Goal: Information Seeking & Learning: Learn about a topic

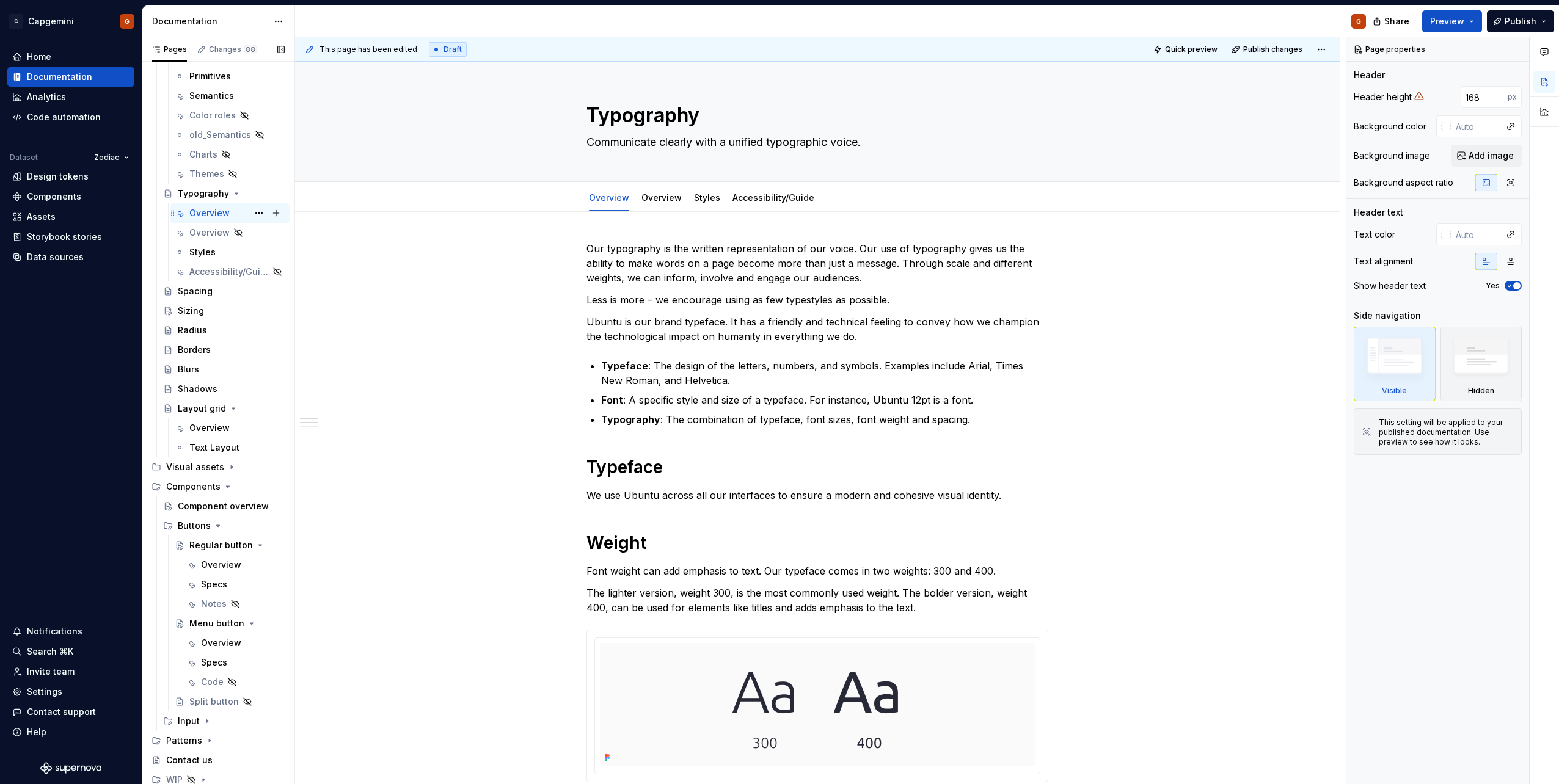
scroll to position [200, 0]
click at [211, 669] on div "Specs" at bounding box center [235, 660] width 108 height 19
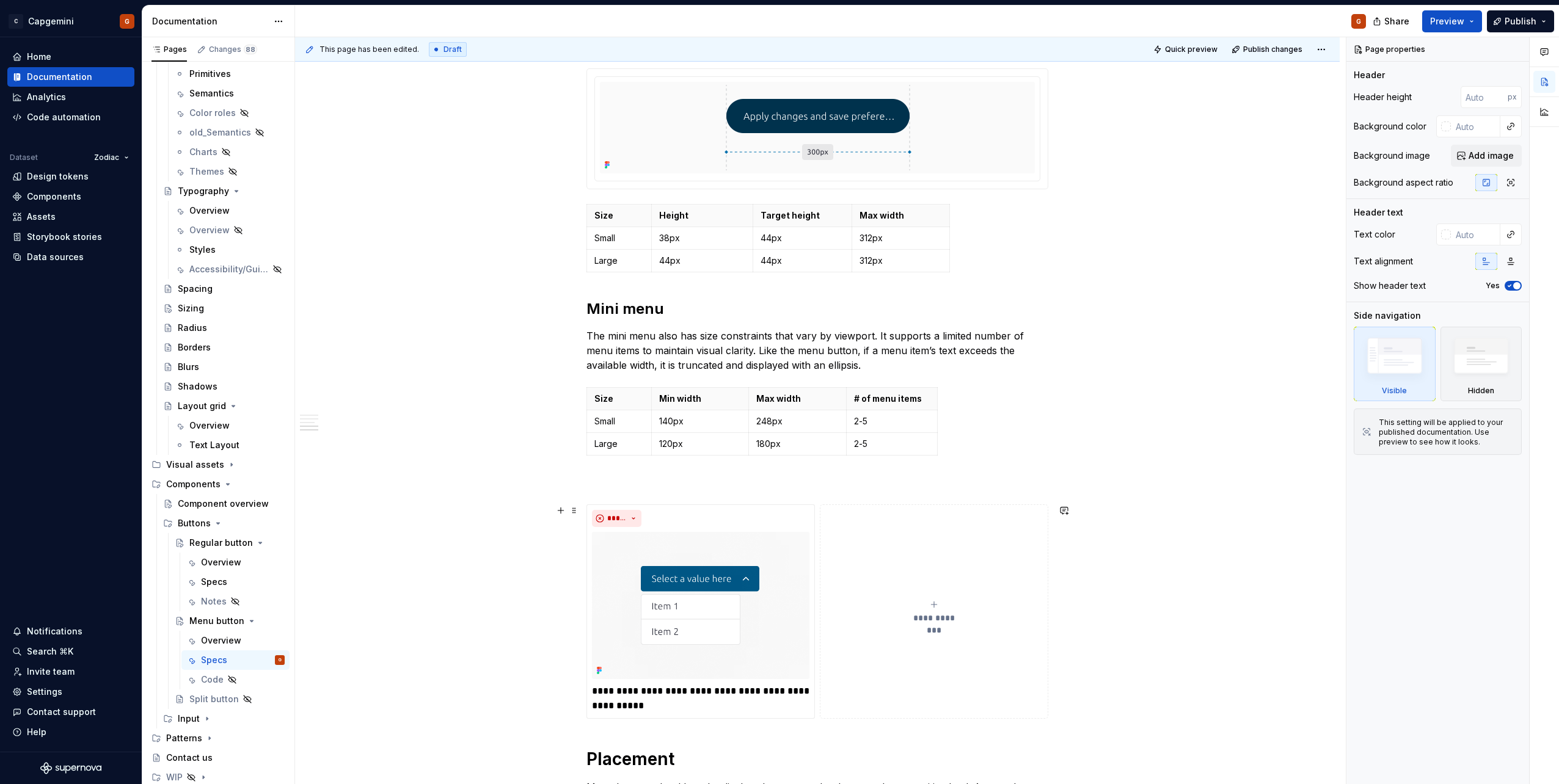
scroll to position [1283, 0]
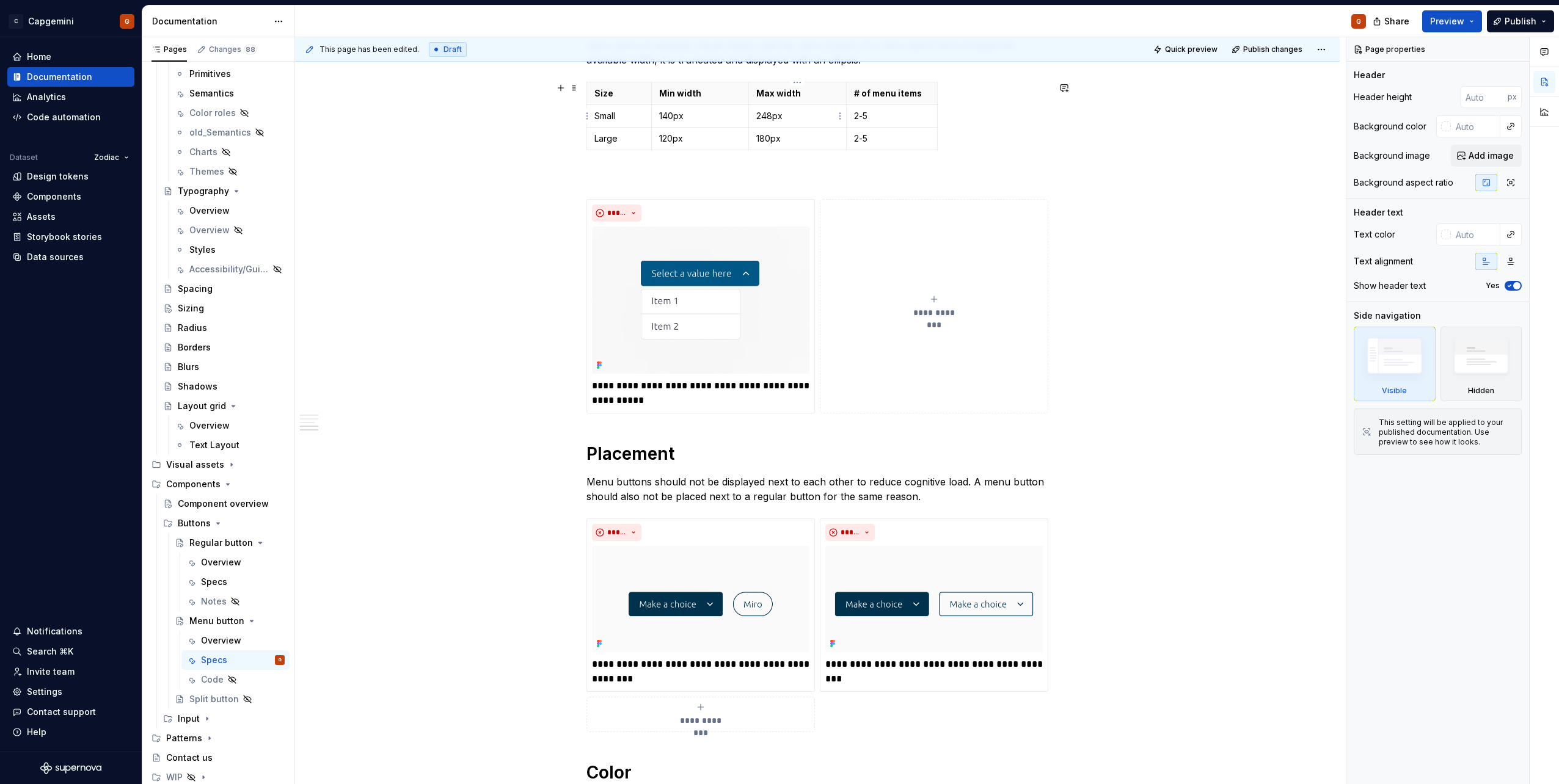
click at [786, 119] on p "248px" at bounding box center [797, 116] width 83 height 12
type textarea "*"
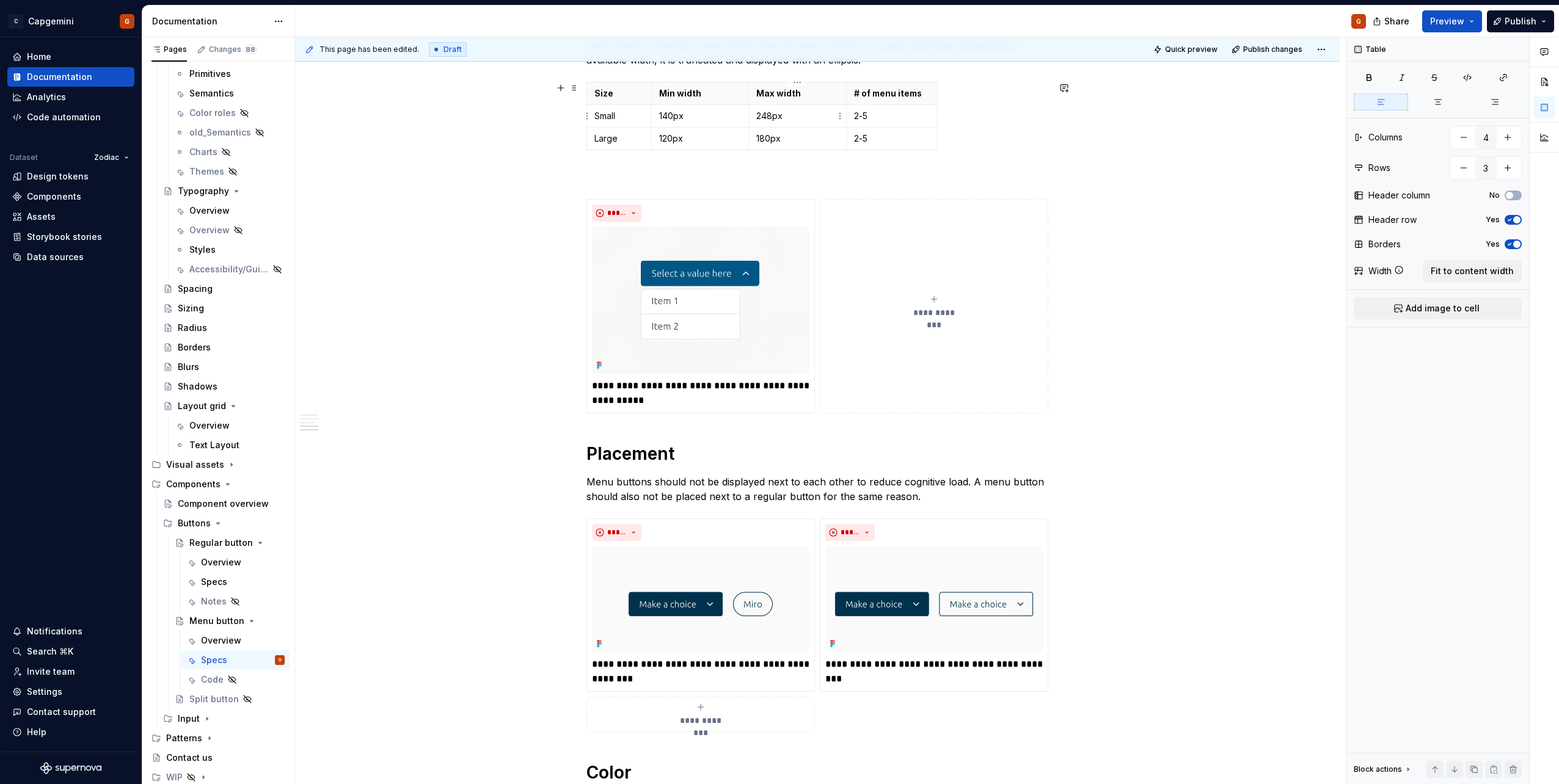
drag, startPoint x: 768, startPoint y: 117, endPoint x: 776, endPoint y: 116, distance: 8.1
click at [768, 116] on p "248px" at bounding box center [797, 116] width 83 height 12
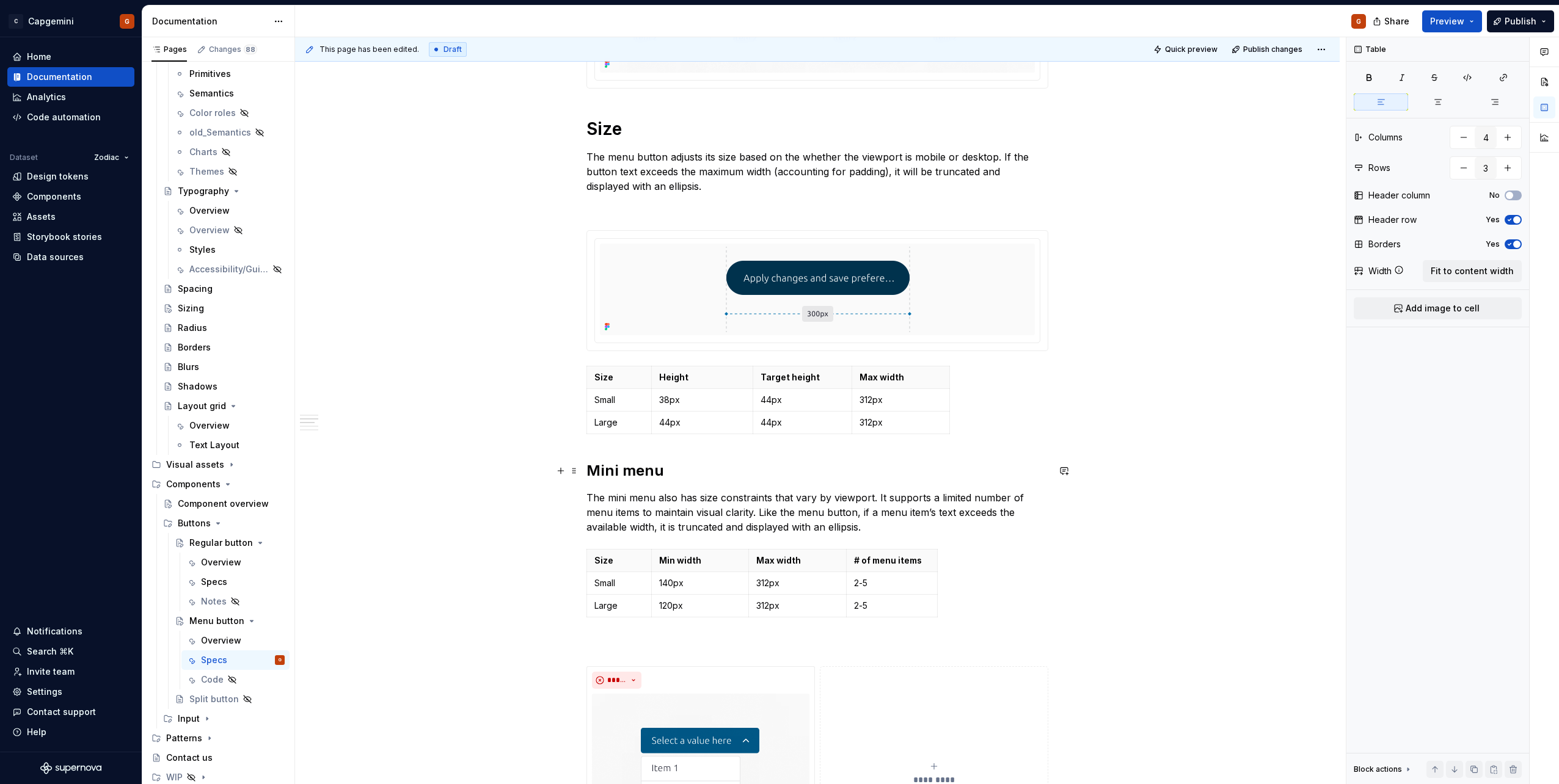
scroll to position [650, 0]
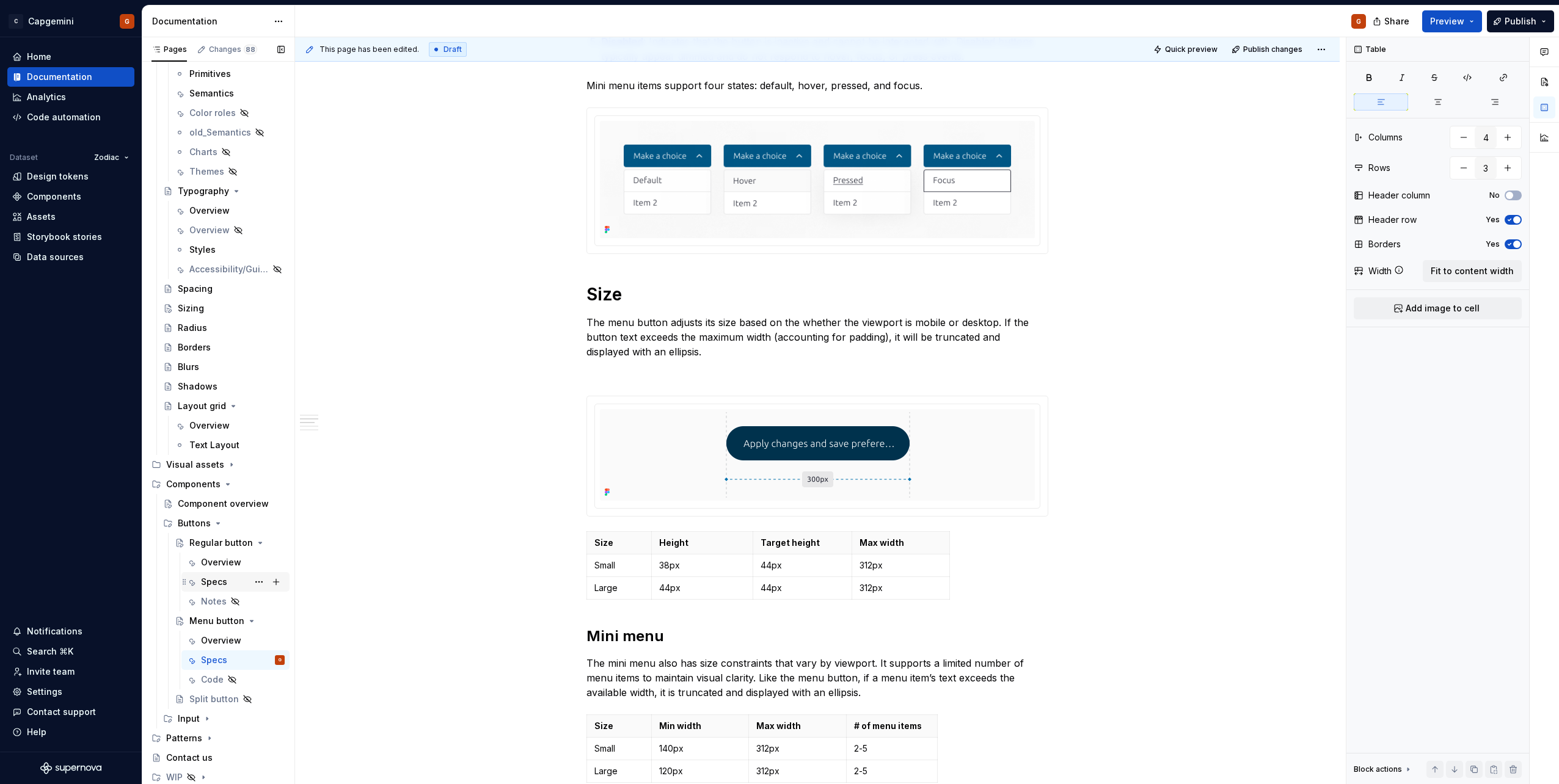
click at [216, 584] on div "Specs" at bounding box center [214, 581] width 27 height 12
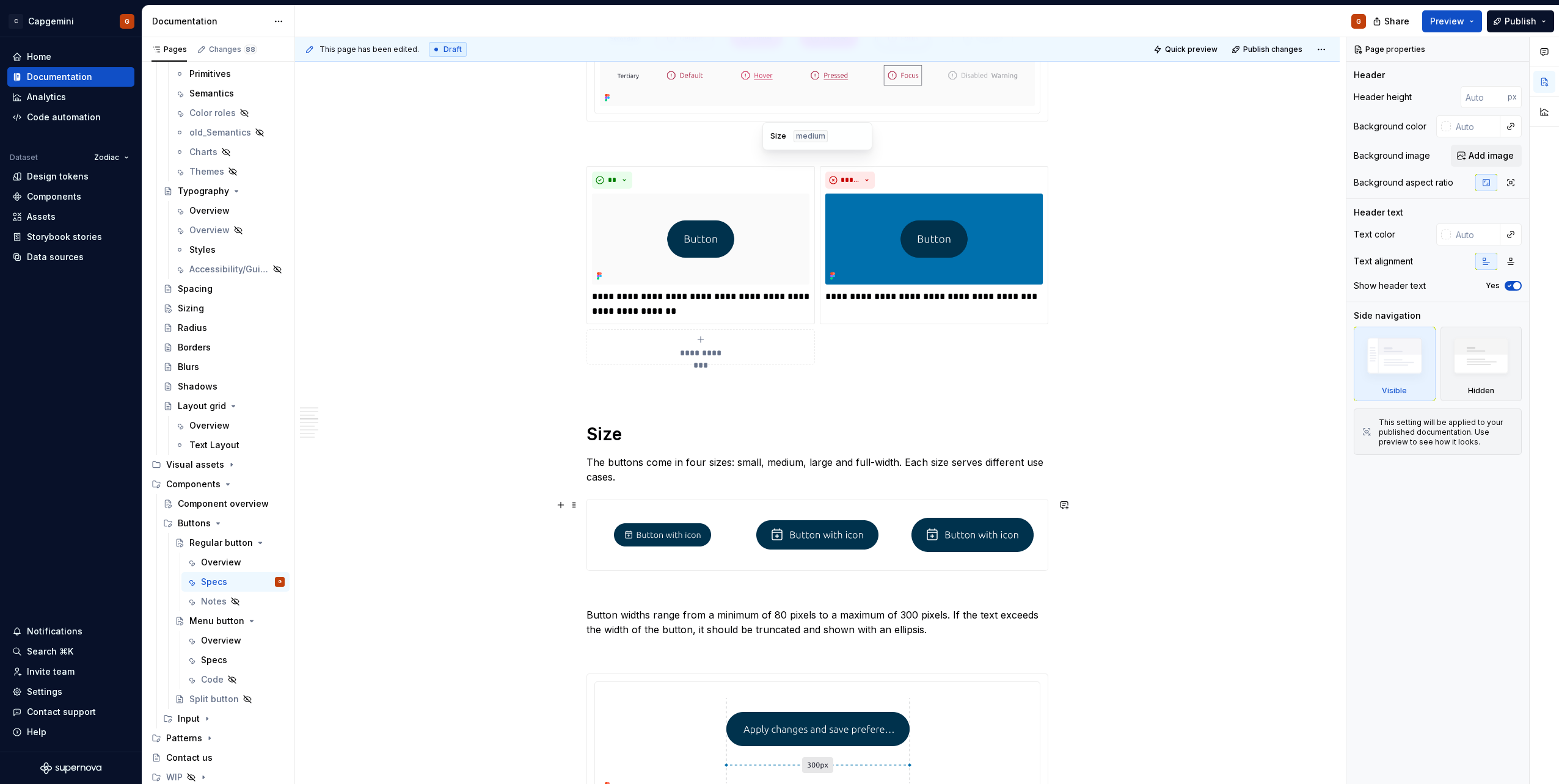
type textarea "*"
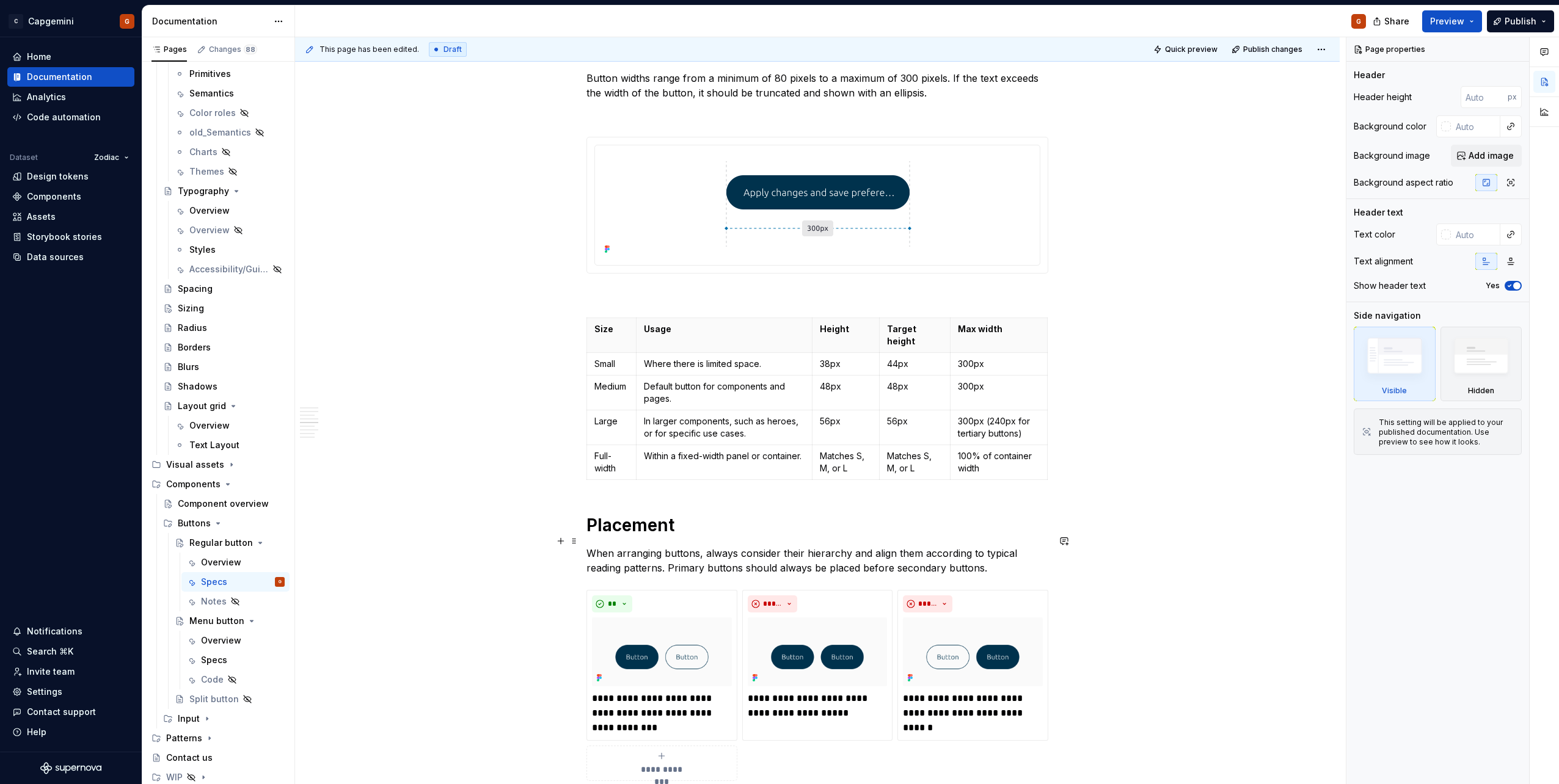
scroll to position [1588, 0]
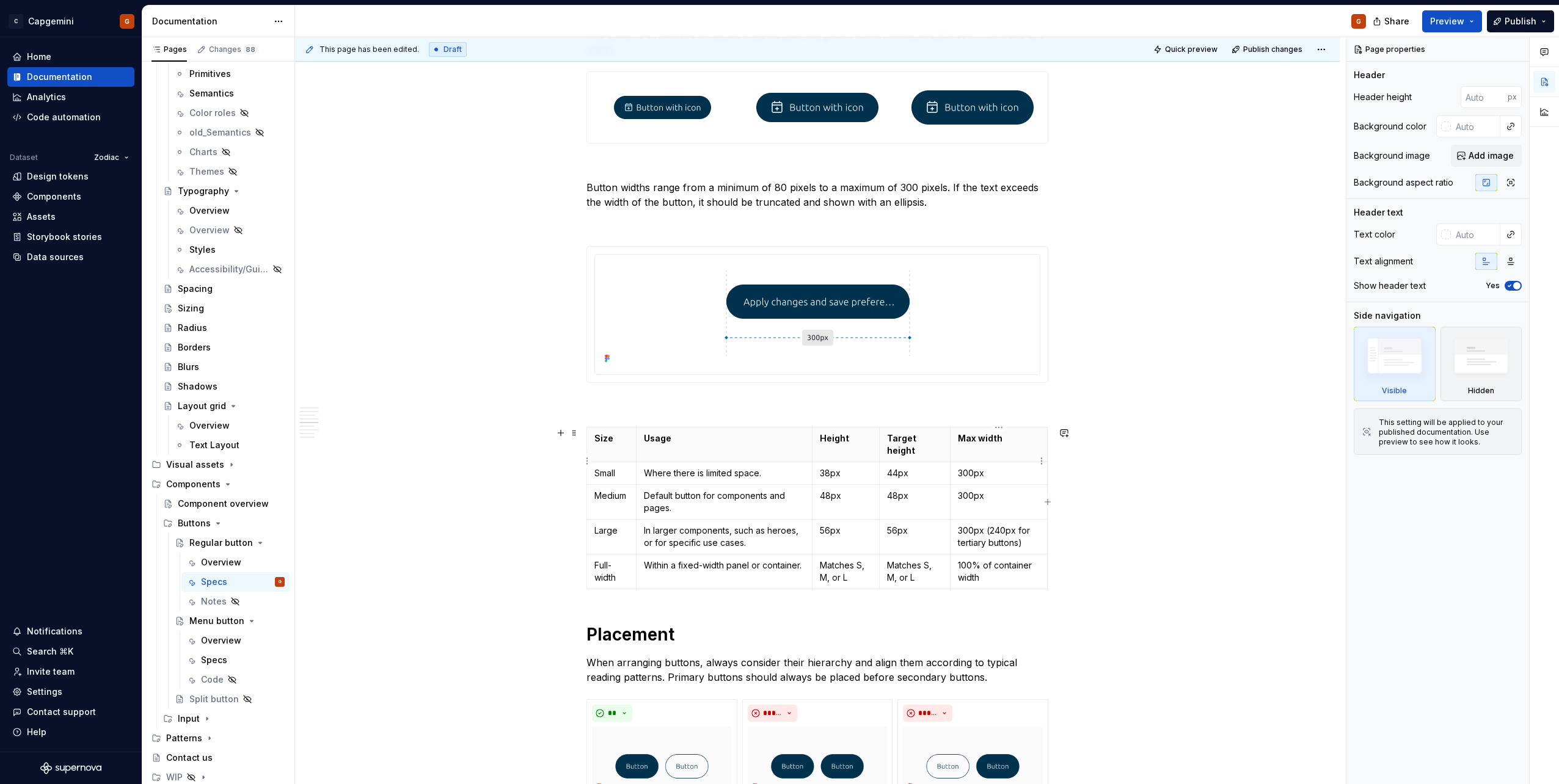
click at [972, 467] on p "300px" at bounding box center [999, 473] width 82 height 12
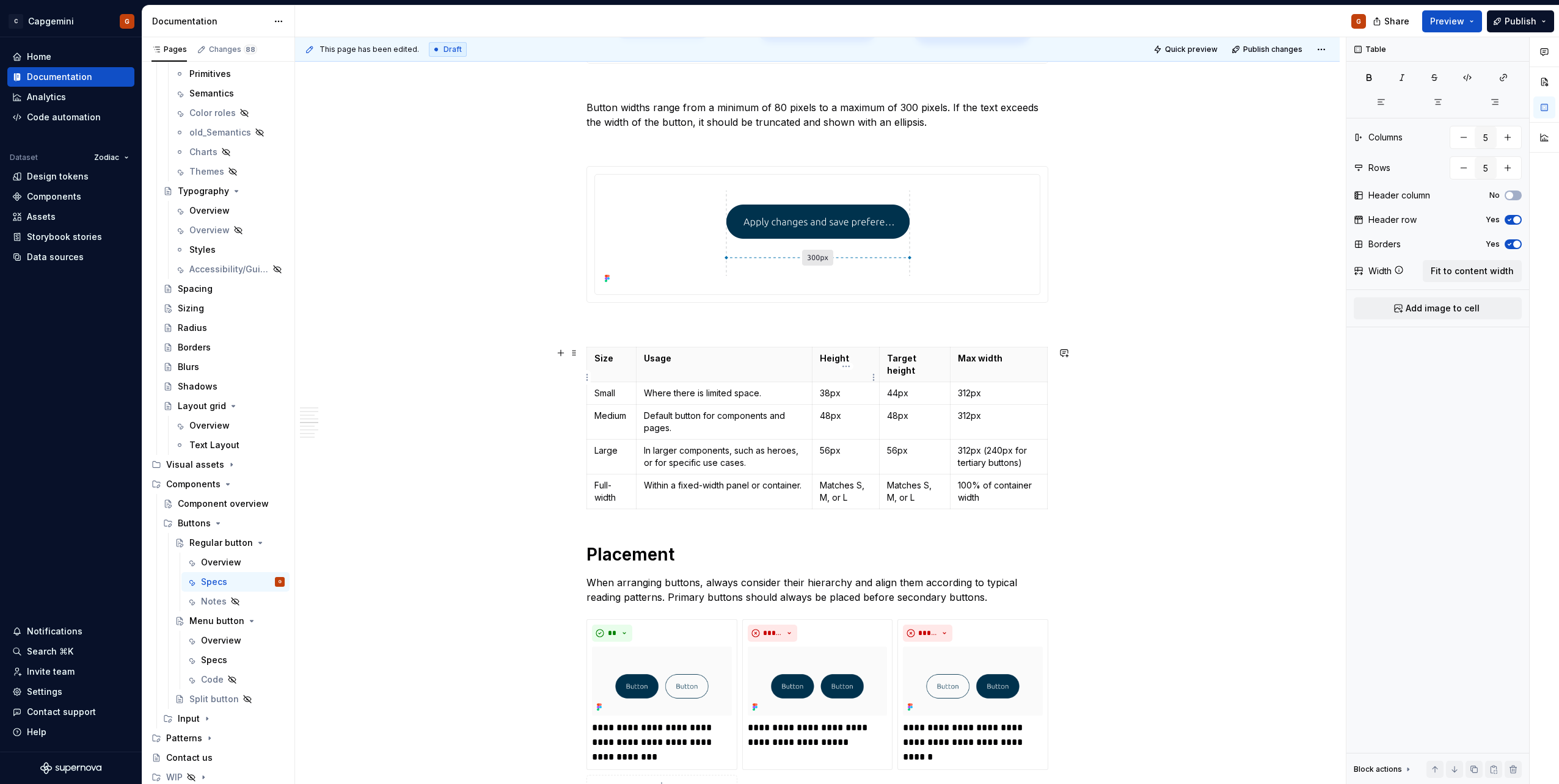
scroll to position [1649, 0]
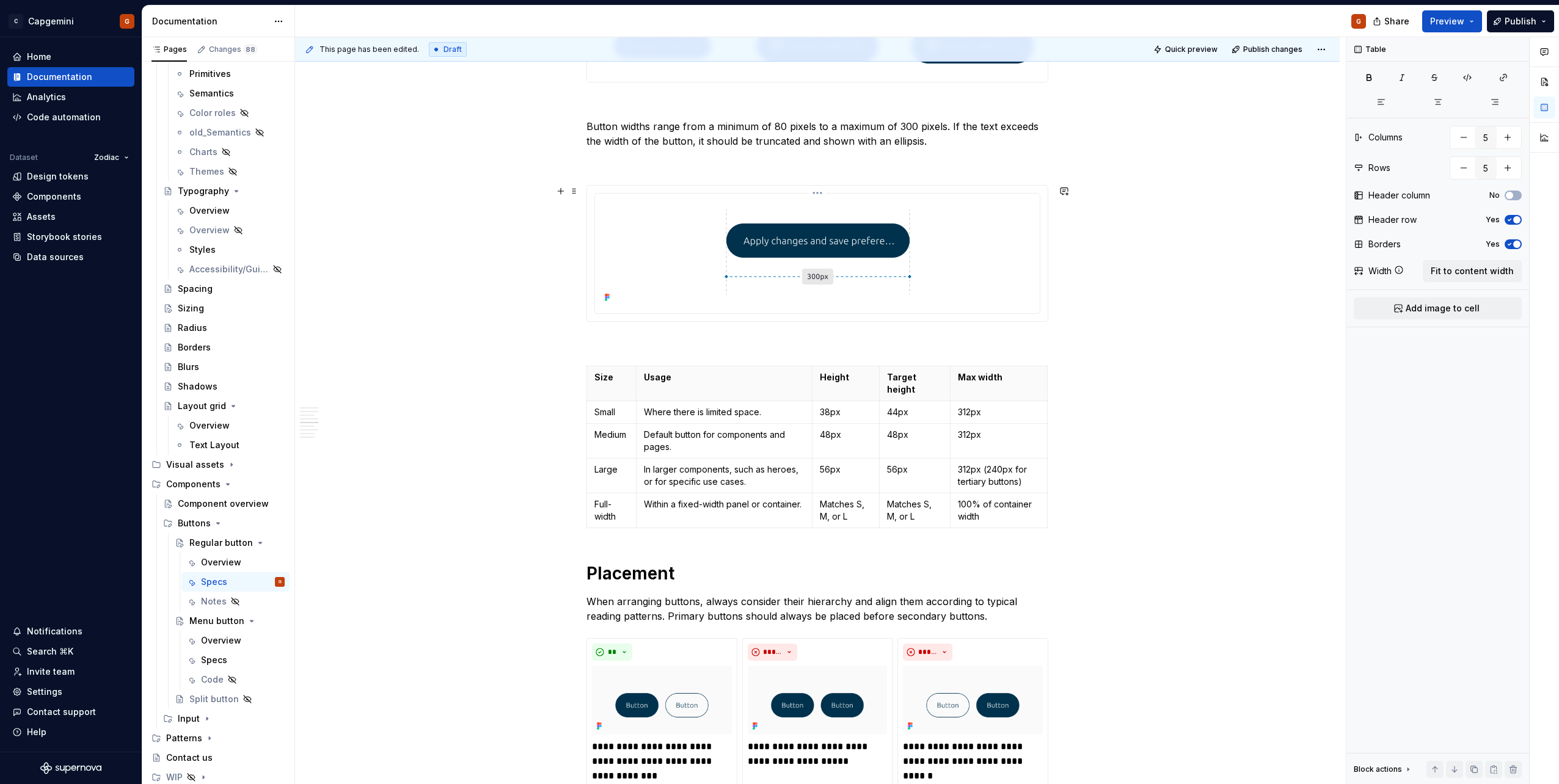
click at [869, 287] on img at bounding box center [817, 252] width 202 height 91
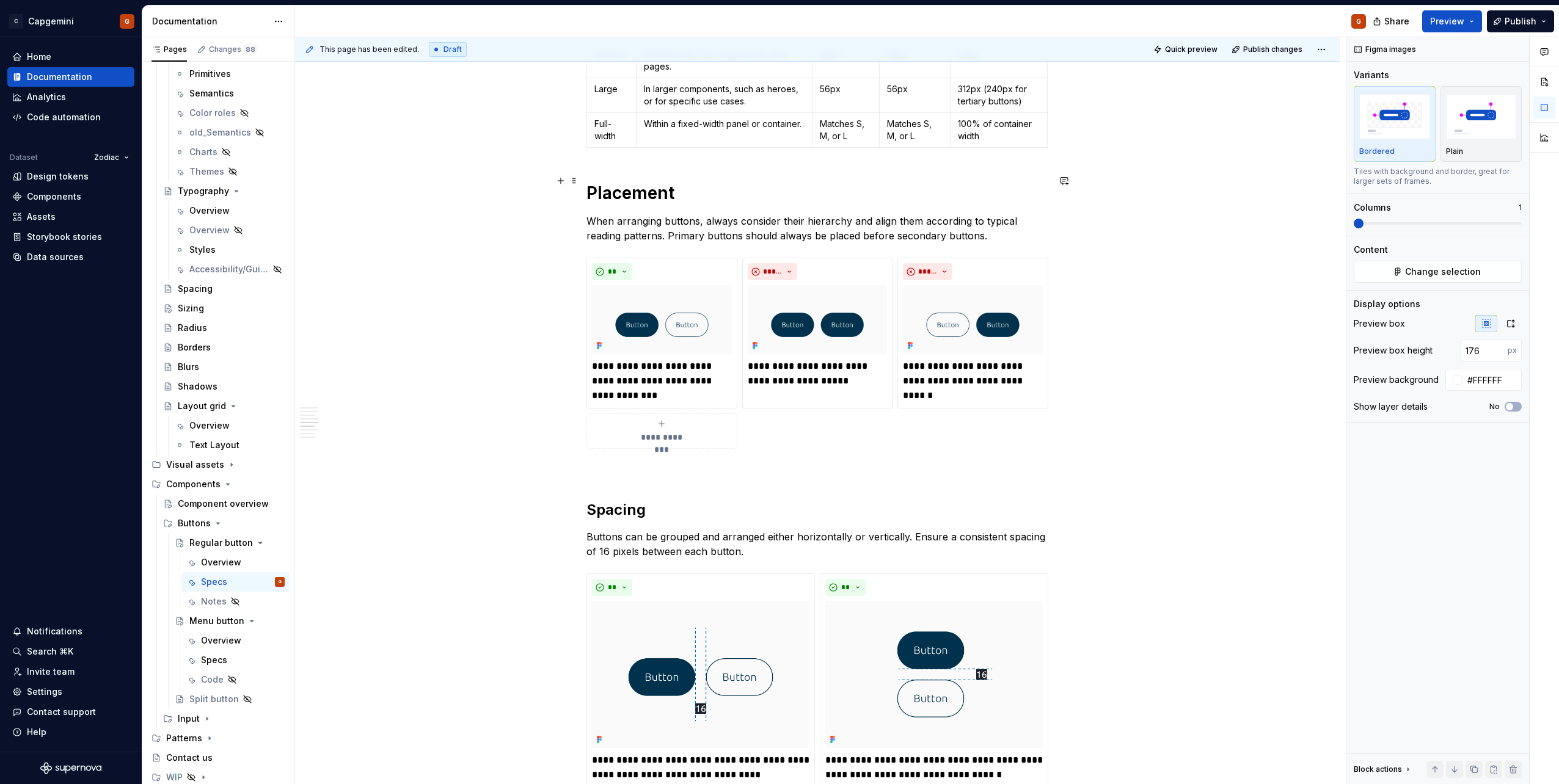
scroll to position [2138, 0]
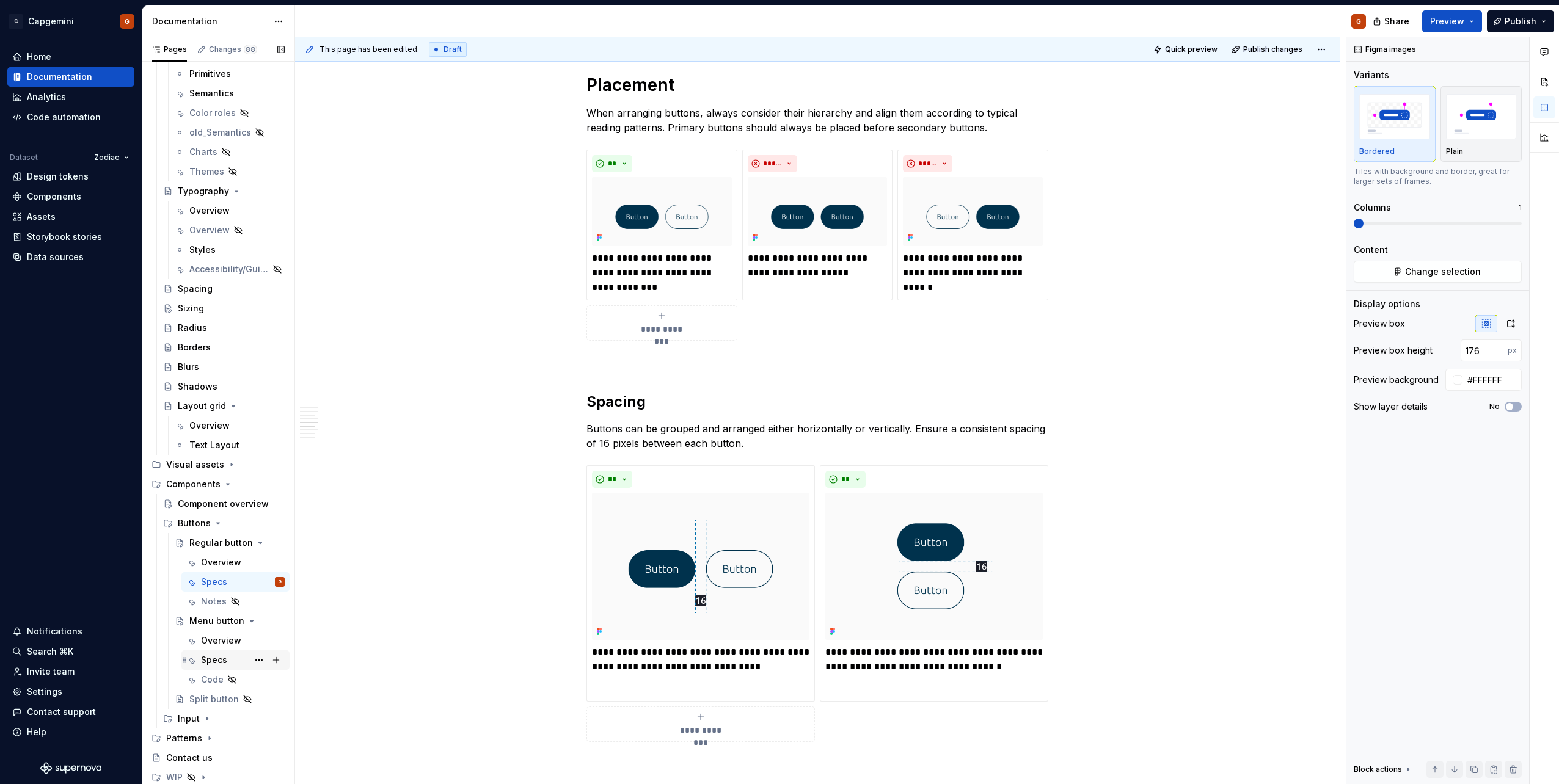
click at [220, 661] on div "Specs" at bounding box center [214, 660] width 27 height 12
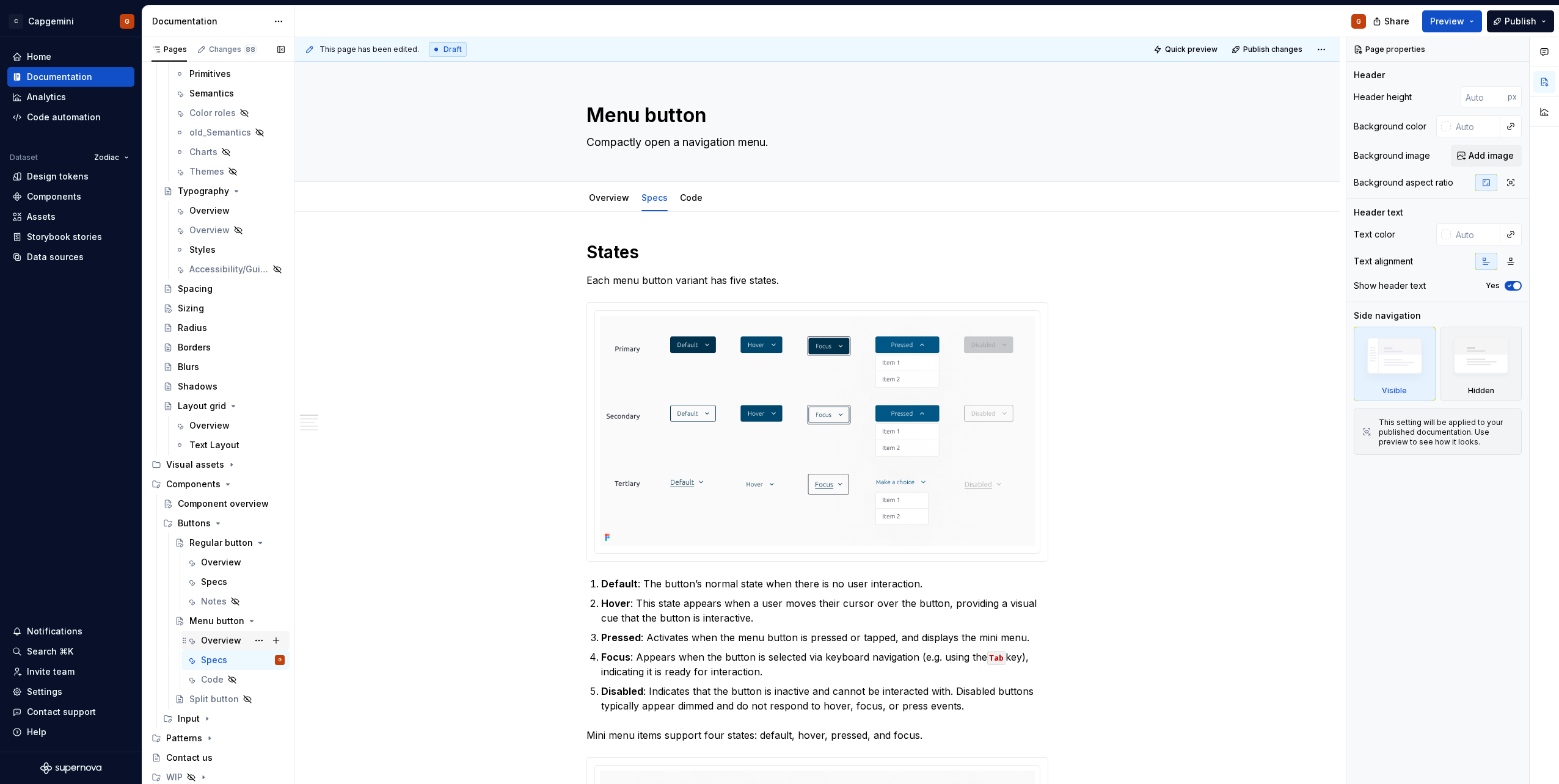
click at [228, 641] on div "Overview" at bounding box center [221, 640] width 40 height 12
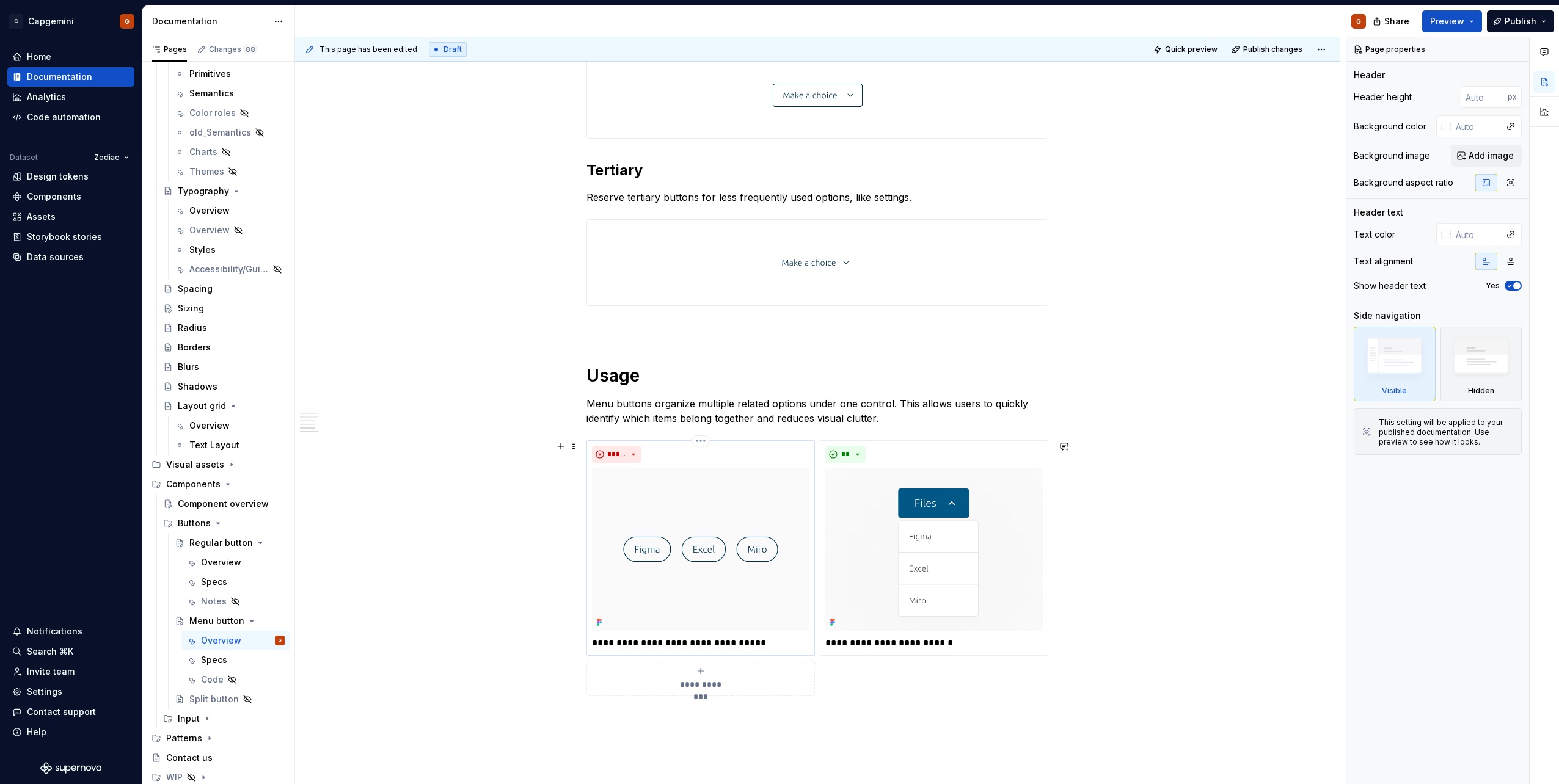
scroll to position [1373, 0]
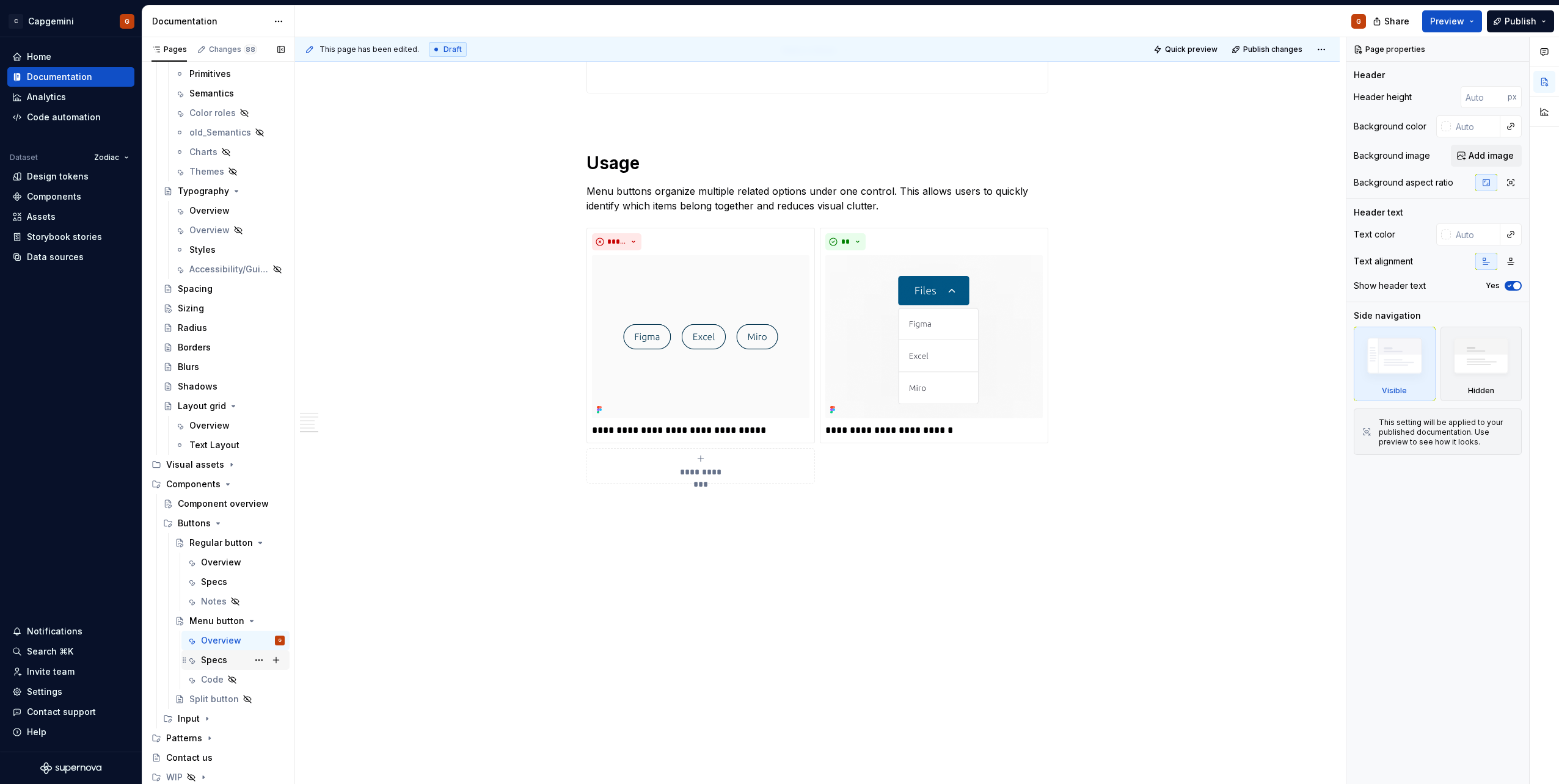
click at [221, 660] on div "Specs" at bounding box center [214, 660] width 27 height 12
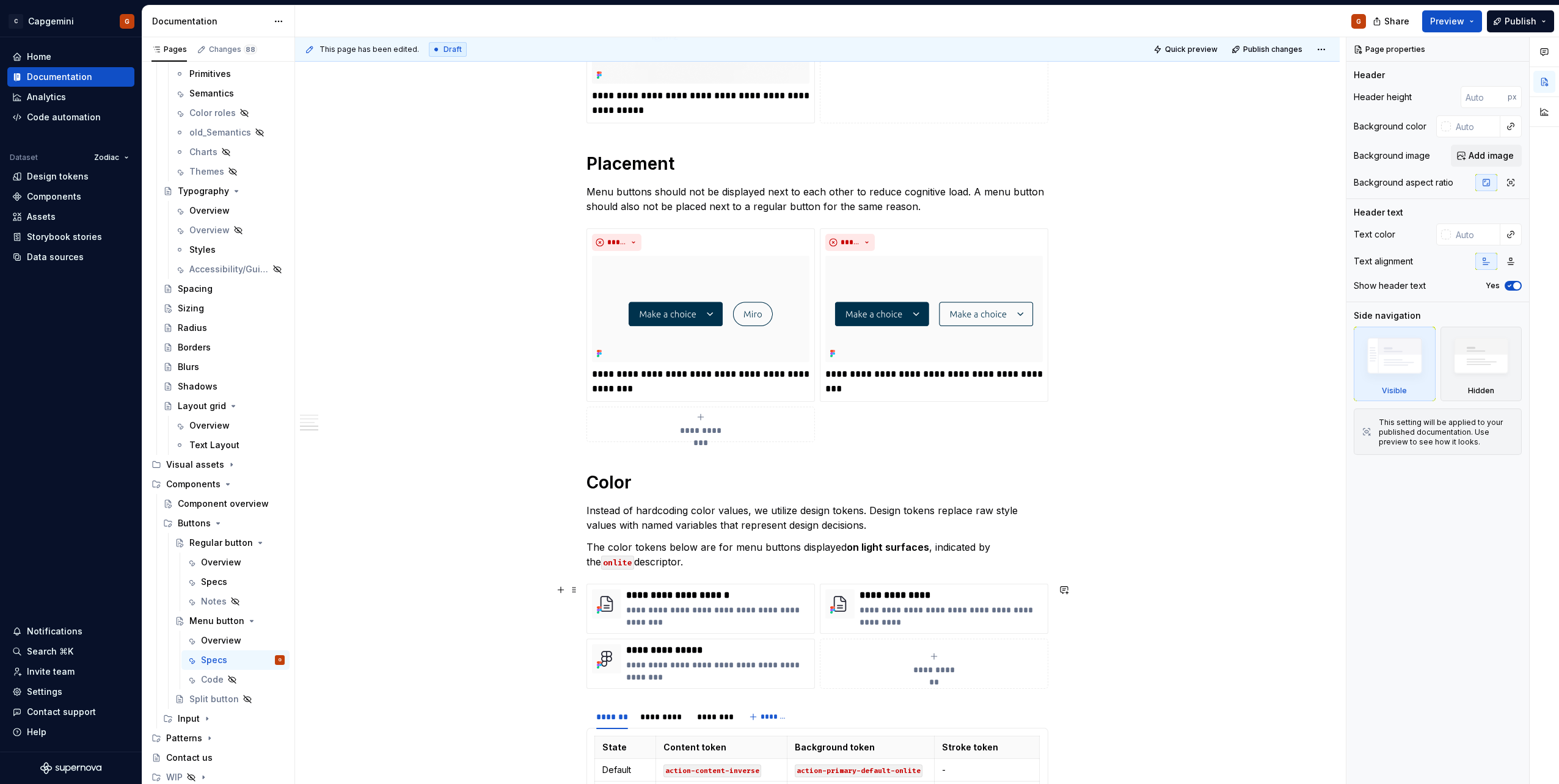
scroll to position [1566, 0]
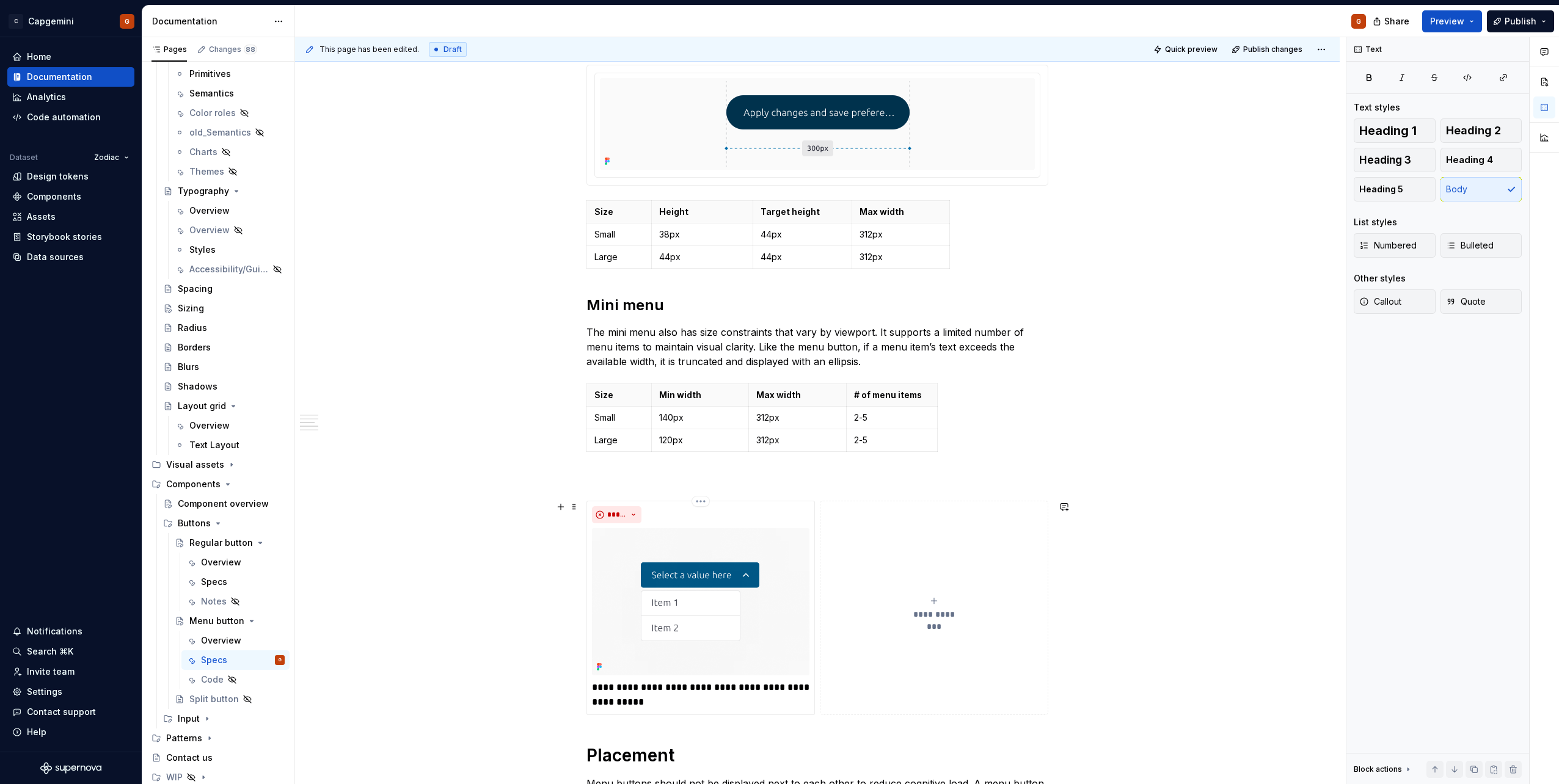
scroll to position [1283, 0]
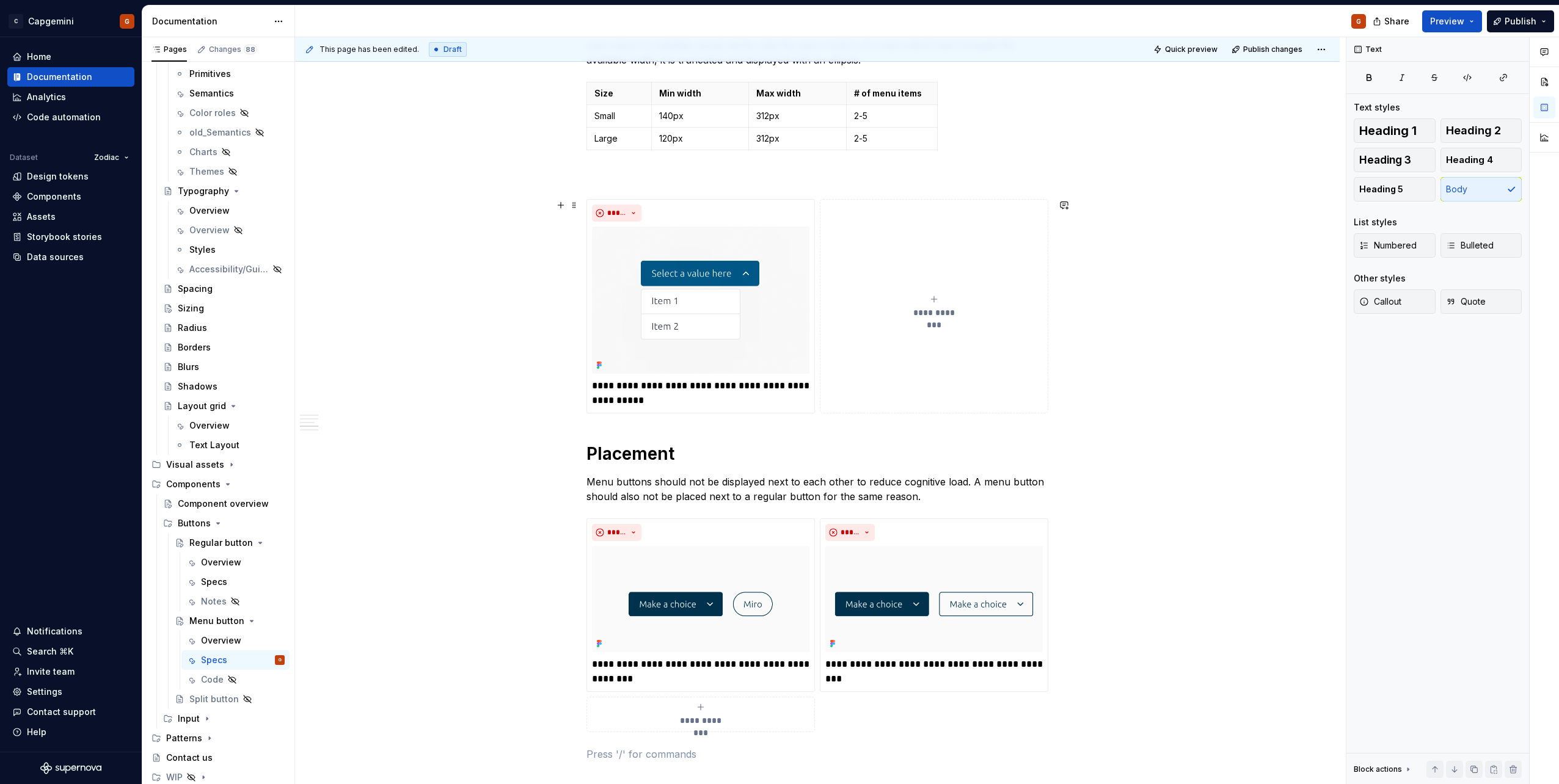
drag, startPoint x: 1338, startPoint y: 275, endPoint x: 784, endPoint y: 486, distance: 592.8
click at [785, 486] on p "Menu buttons should not be displayed next to each other to reduce cognitive loa…" at bounding box center [817, 489] width 462 height 29
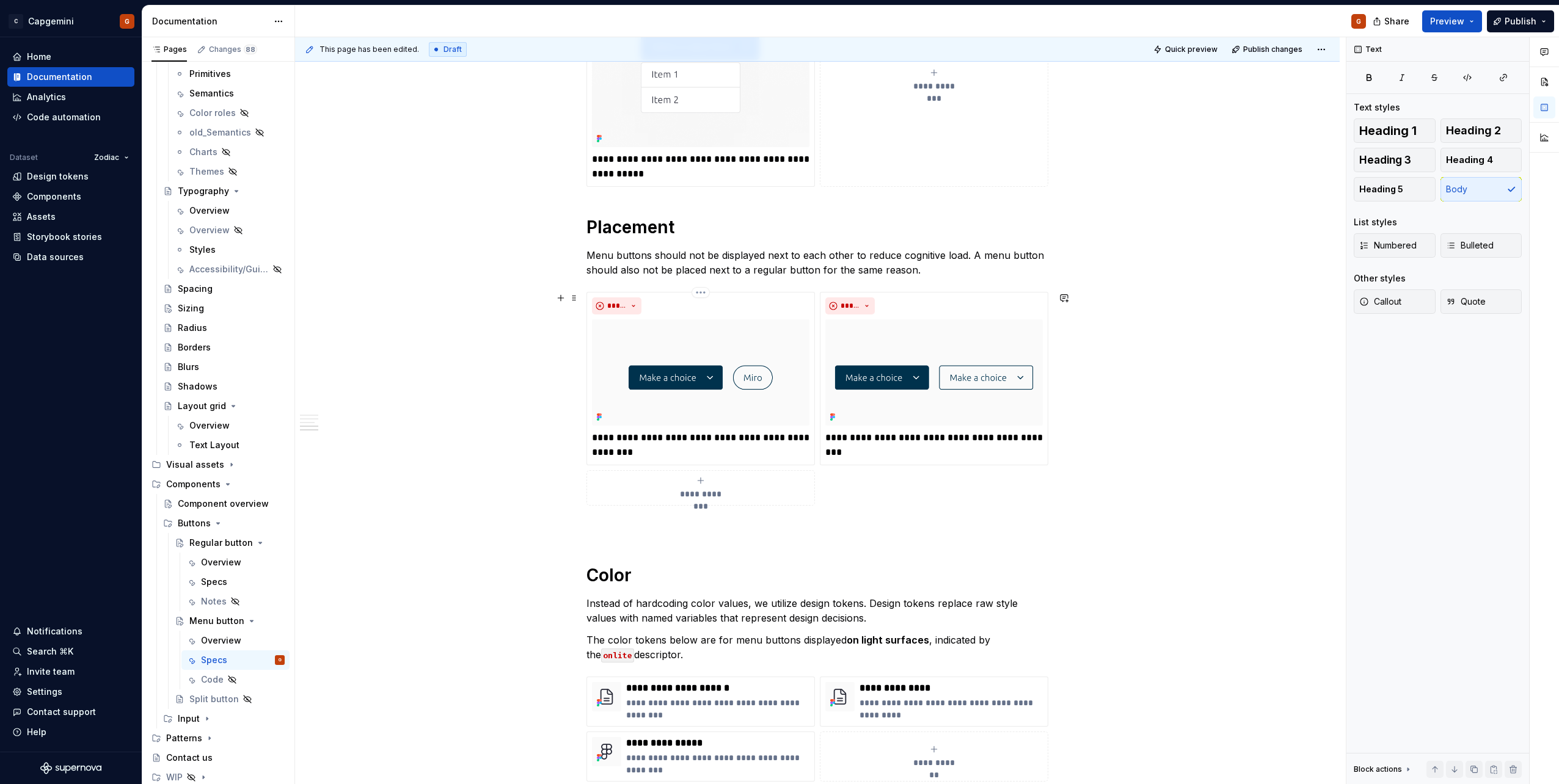
scroll to position [1588, 0]
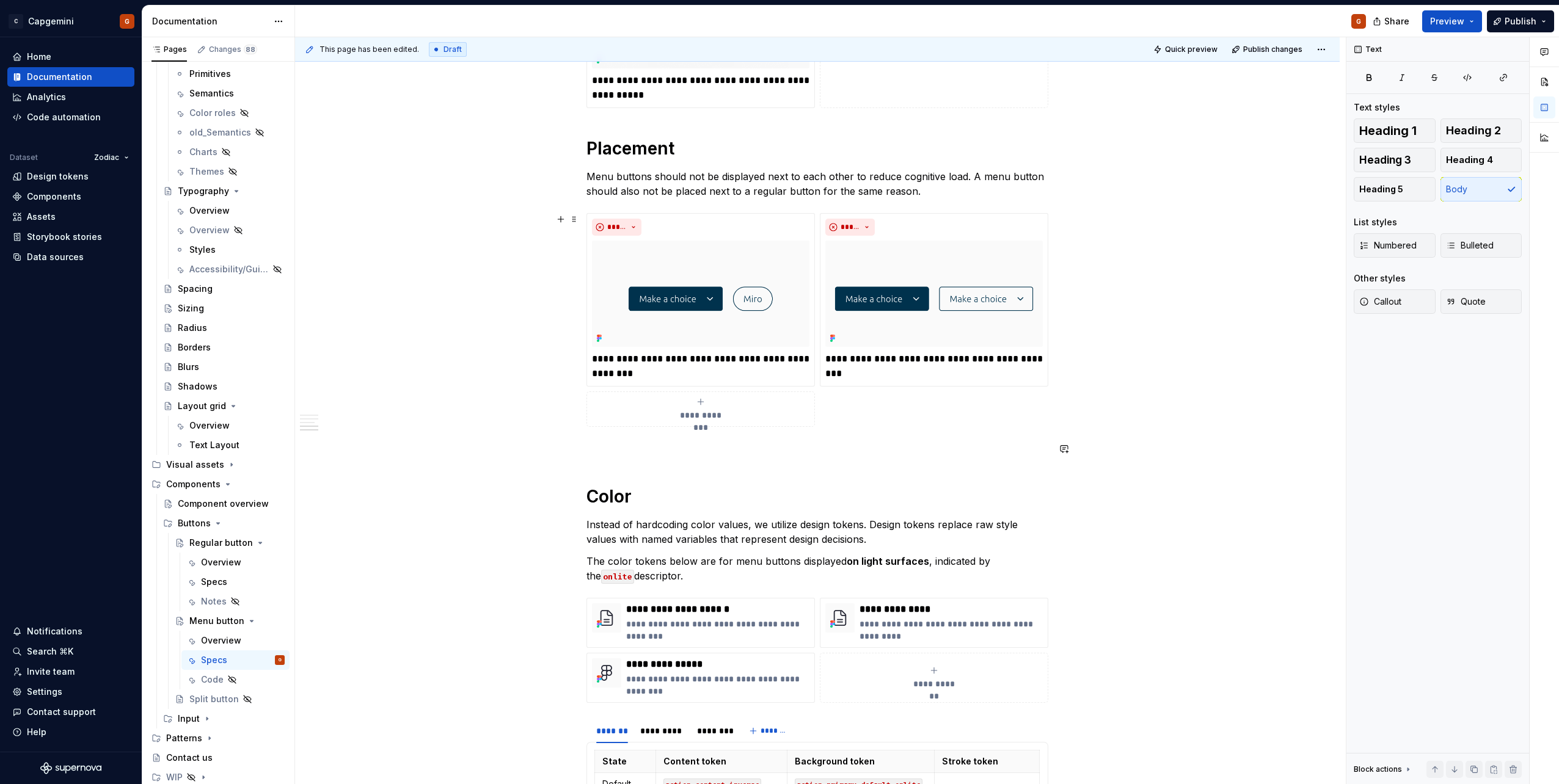
click at [673, 427] on div "**********" at bounding box center [817, 320] width 462 height 213
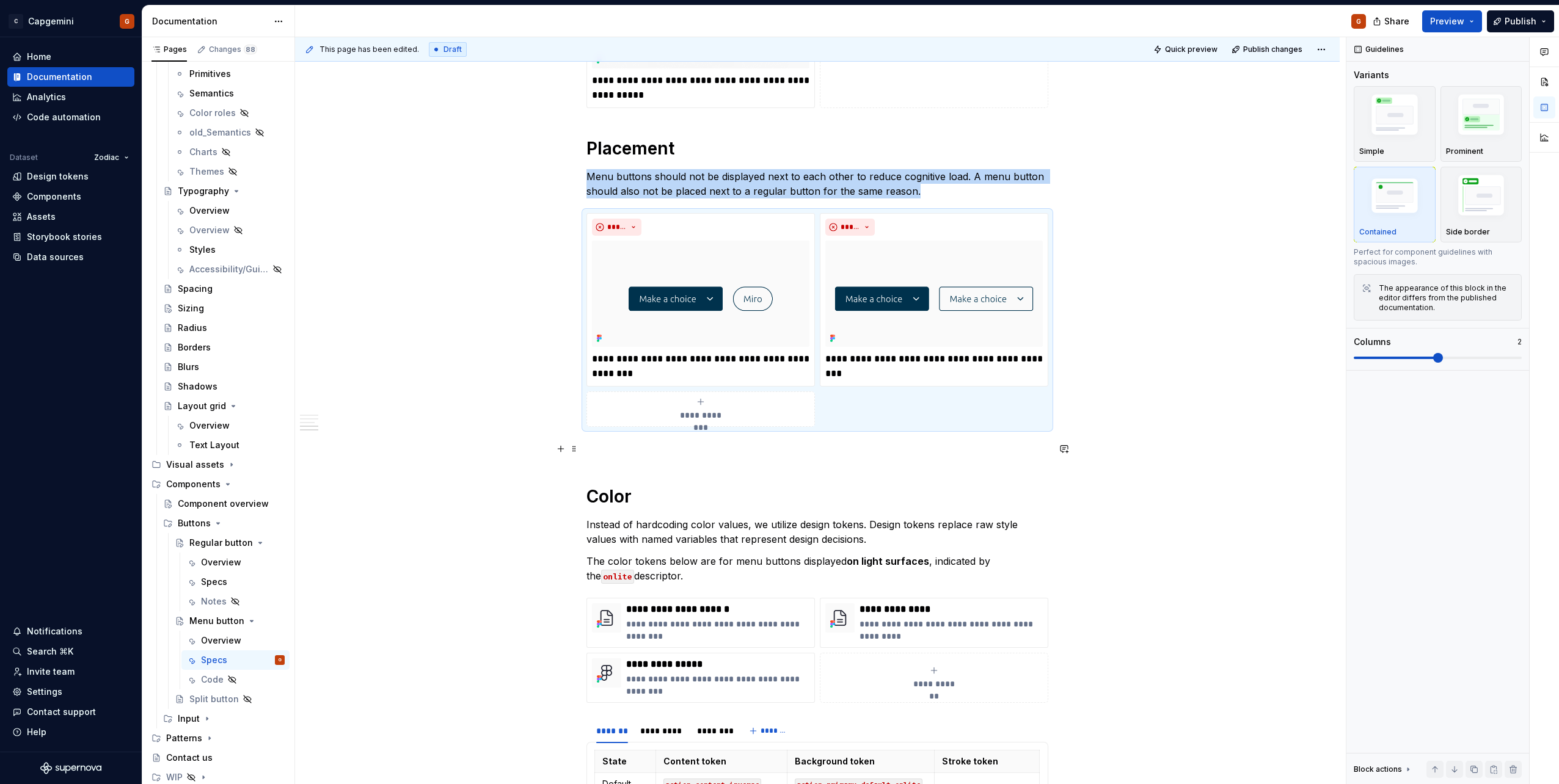
click at [665, 441] on p at bounding box center [817, 448] width 462 height 14
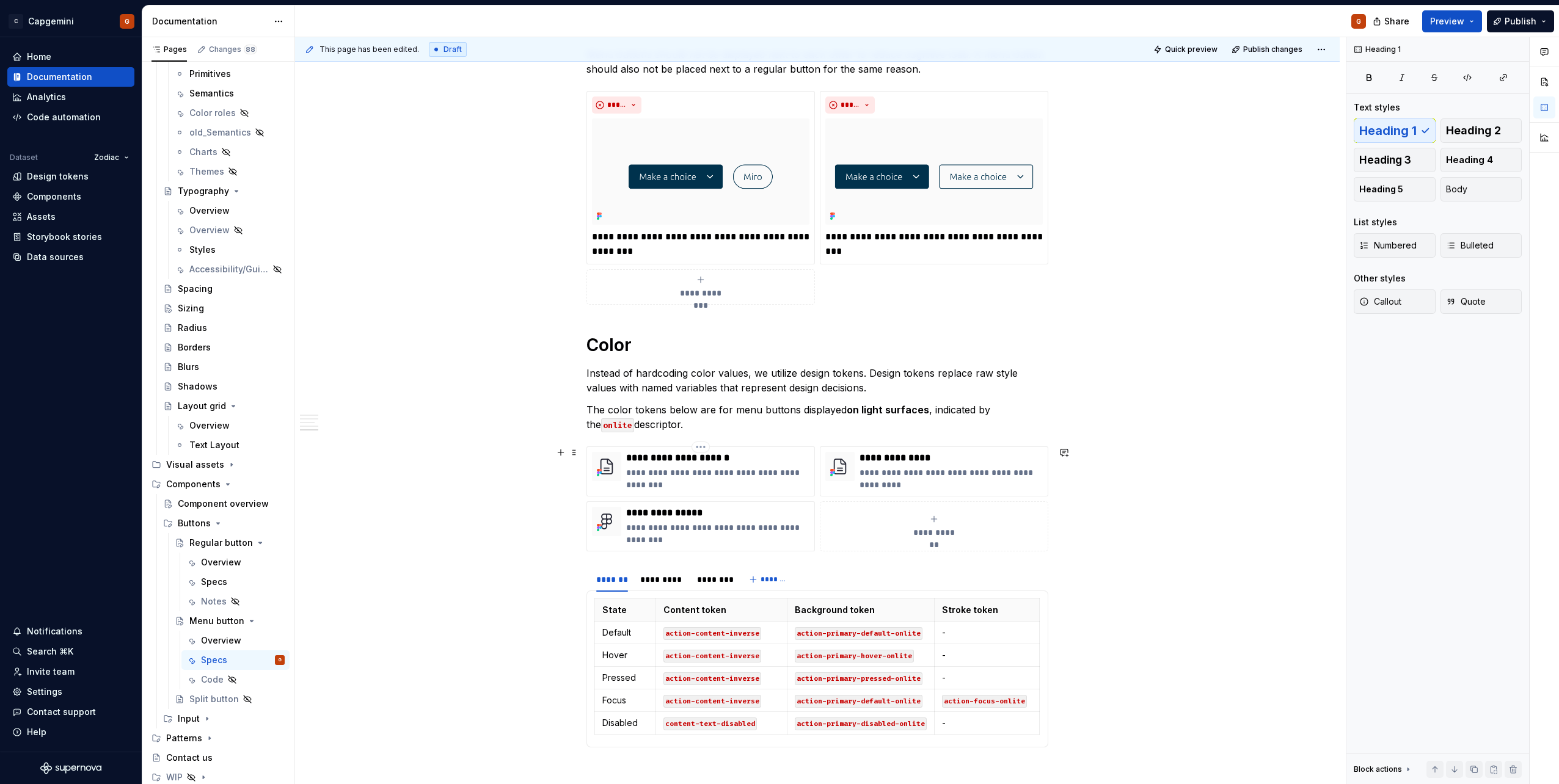
scroll to position [1932, 0]
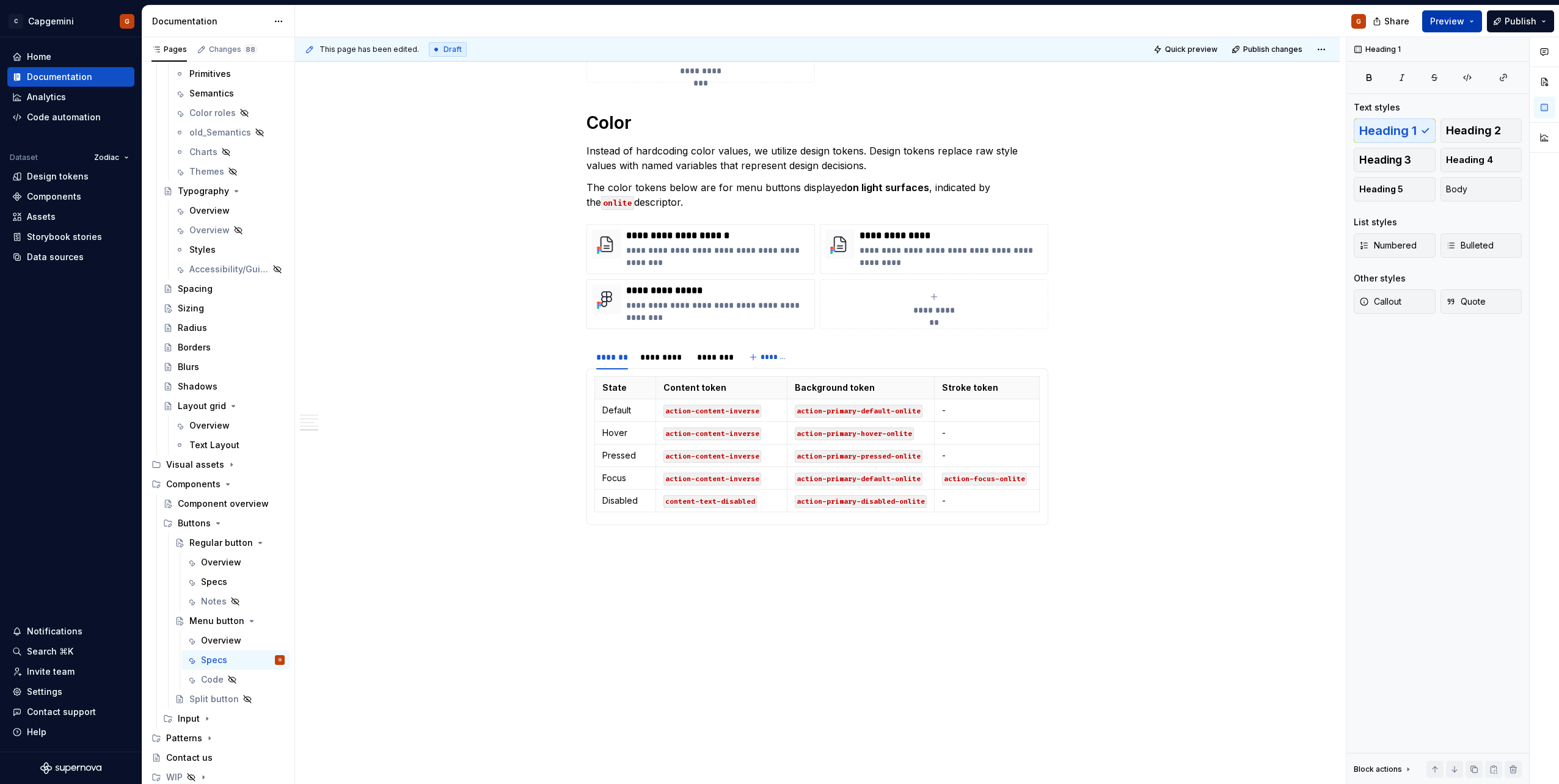
click at [1476, 24] on button "Preview" at bounding box center [1452, 21] width 60 height 22
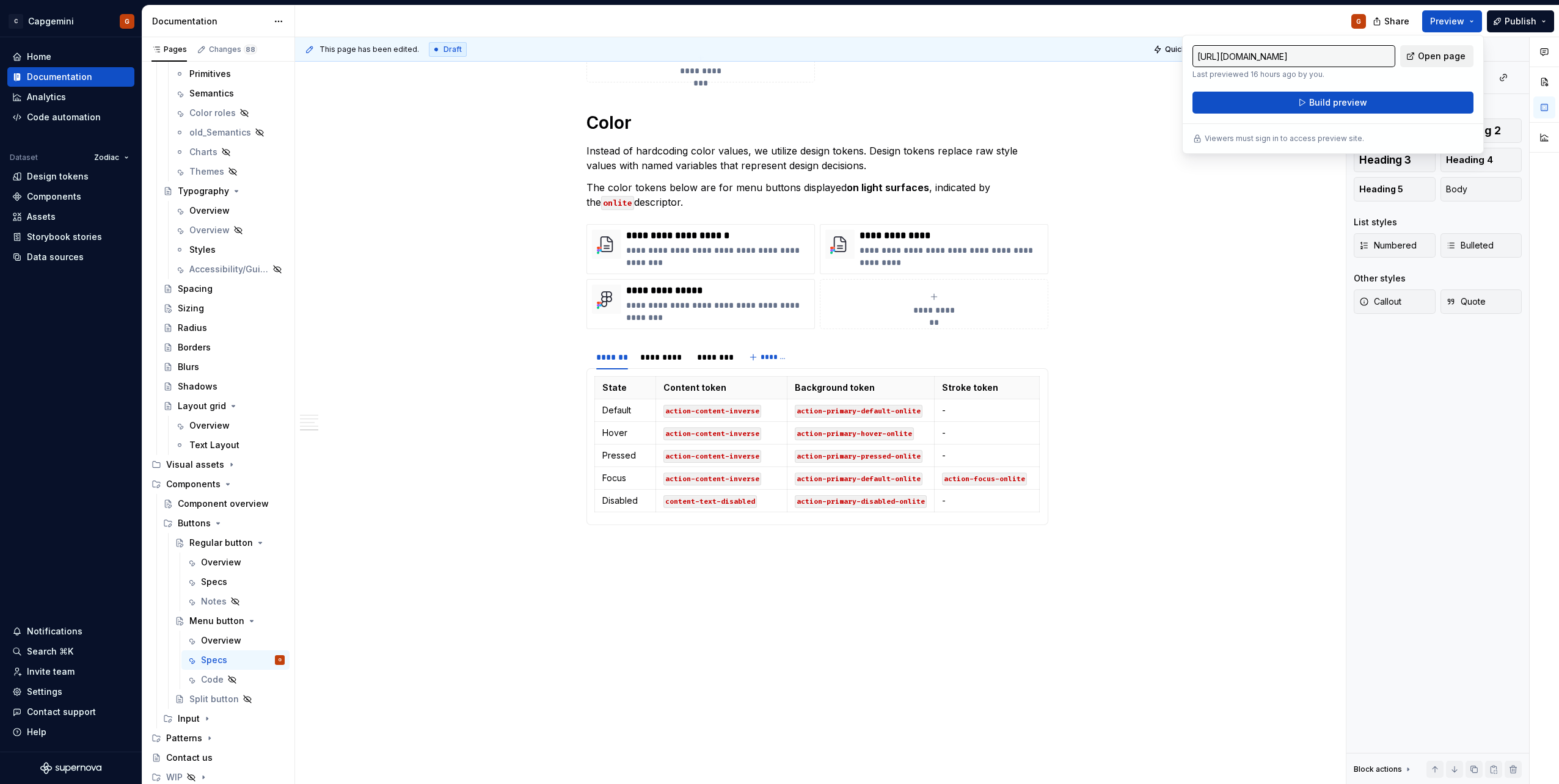
drag, startPoint x: 1476, startPoint y: 24, endPoint x: 1464, endPoint y: 51, distance: 29.5
click at [1464, 51] on span "Open page" at bounding box center [1442, 56] width 47 height 12
click at [1403, 101] on button "Build preview" at bounding box center [1333, 102] width 281 height 22
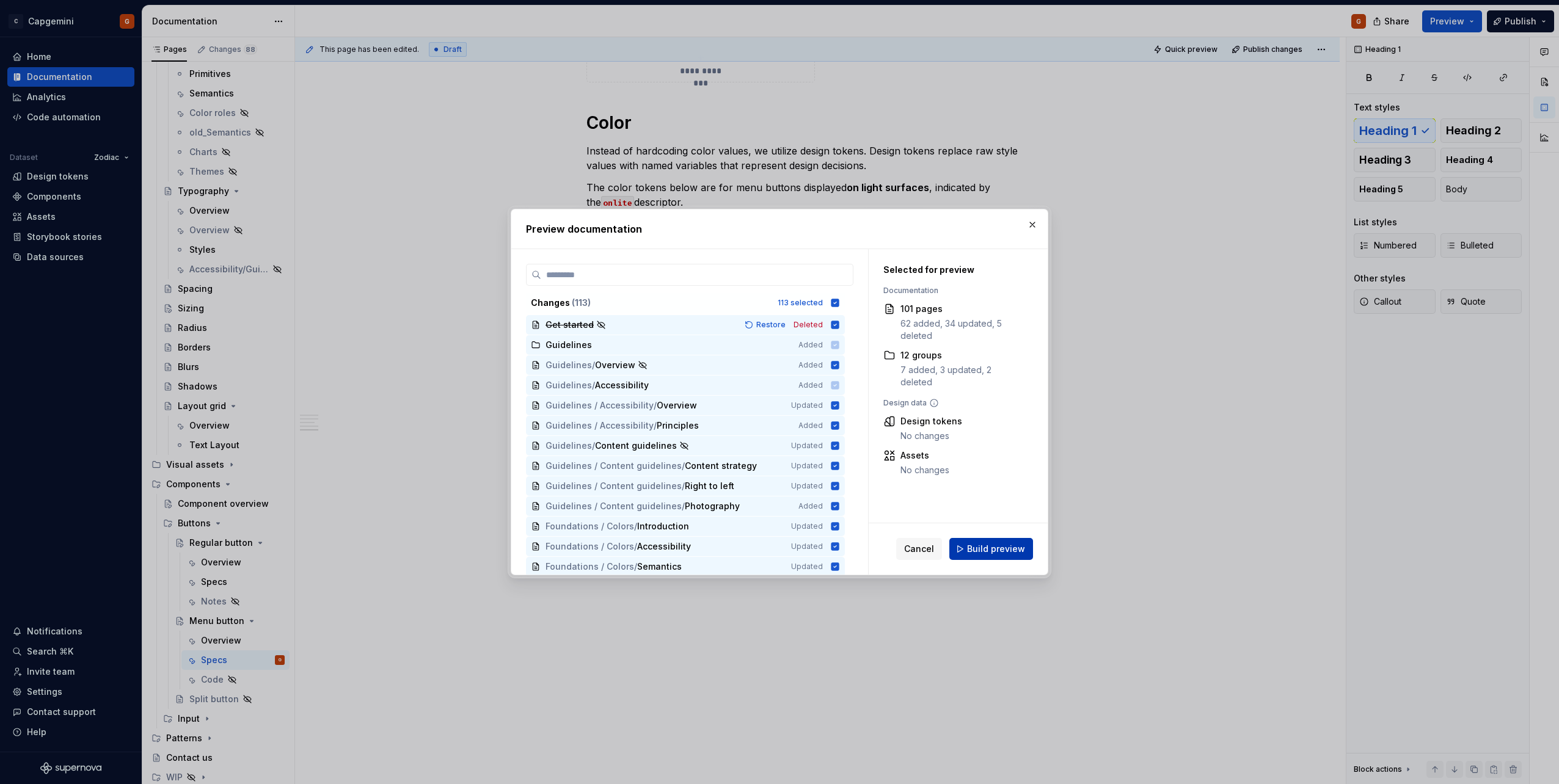
click at [1003, 545] on span "Build preview" at bounding box center [995, 549] width 58 height 12
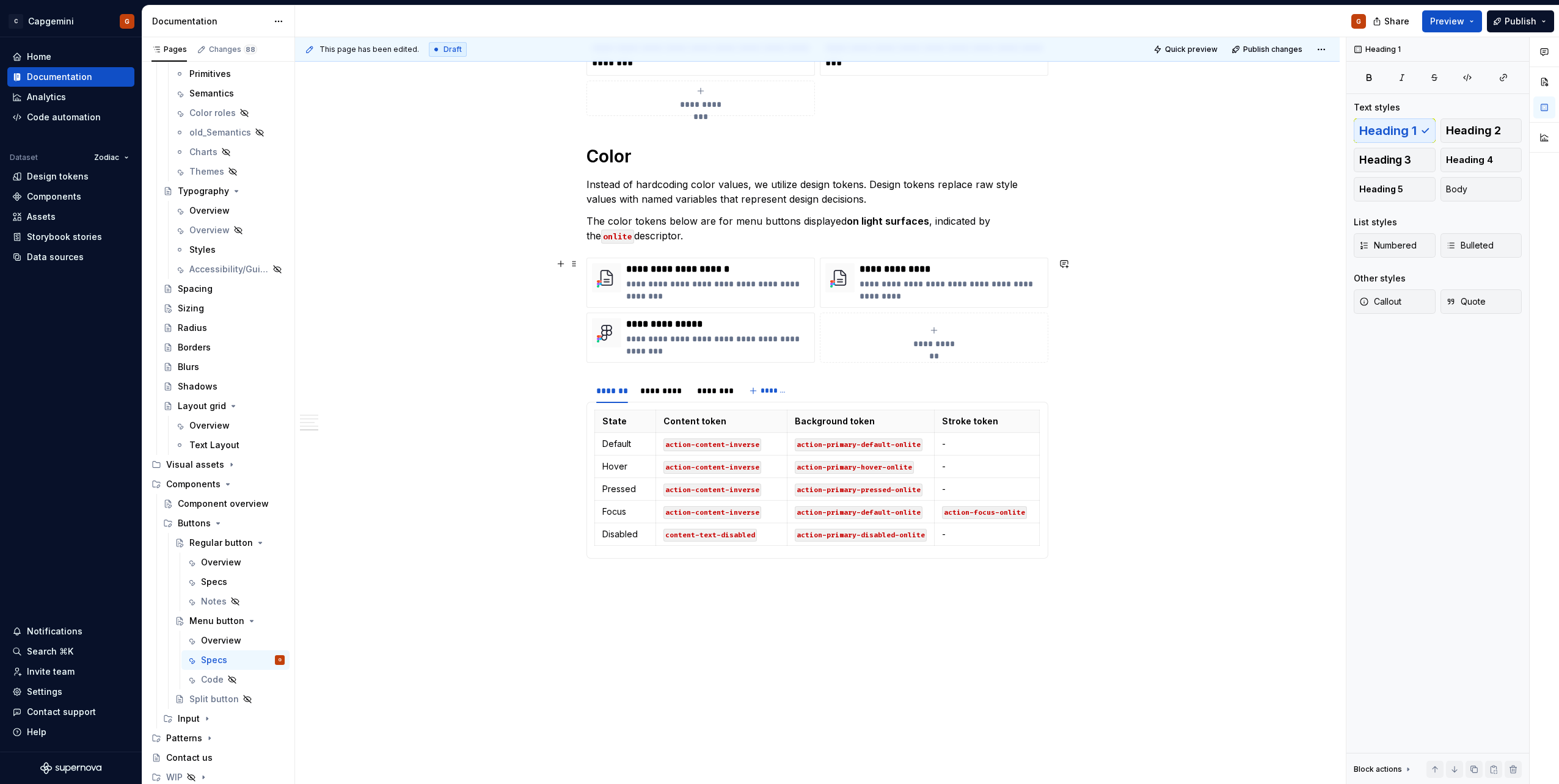
scroll to position [1871, 0]
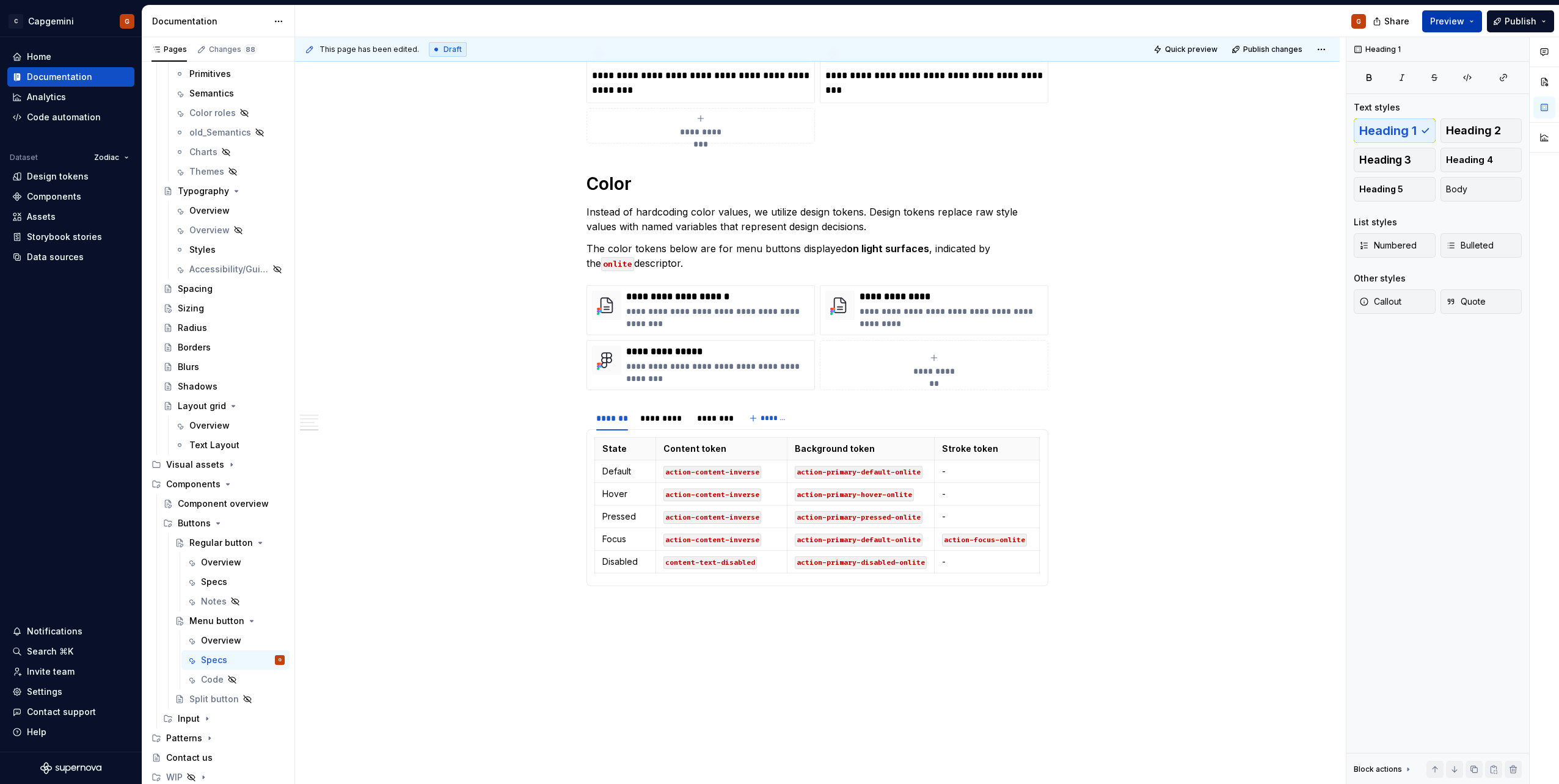
click at [1467, 24] on button "Preview" at bounding box center [1452, 21] width 60 height 22
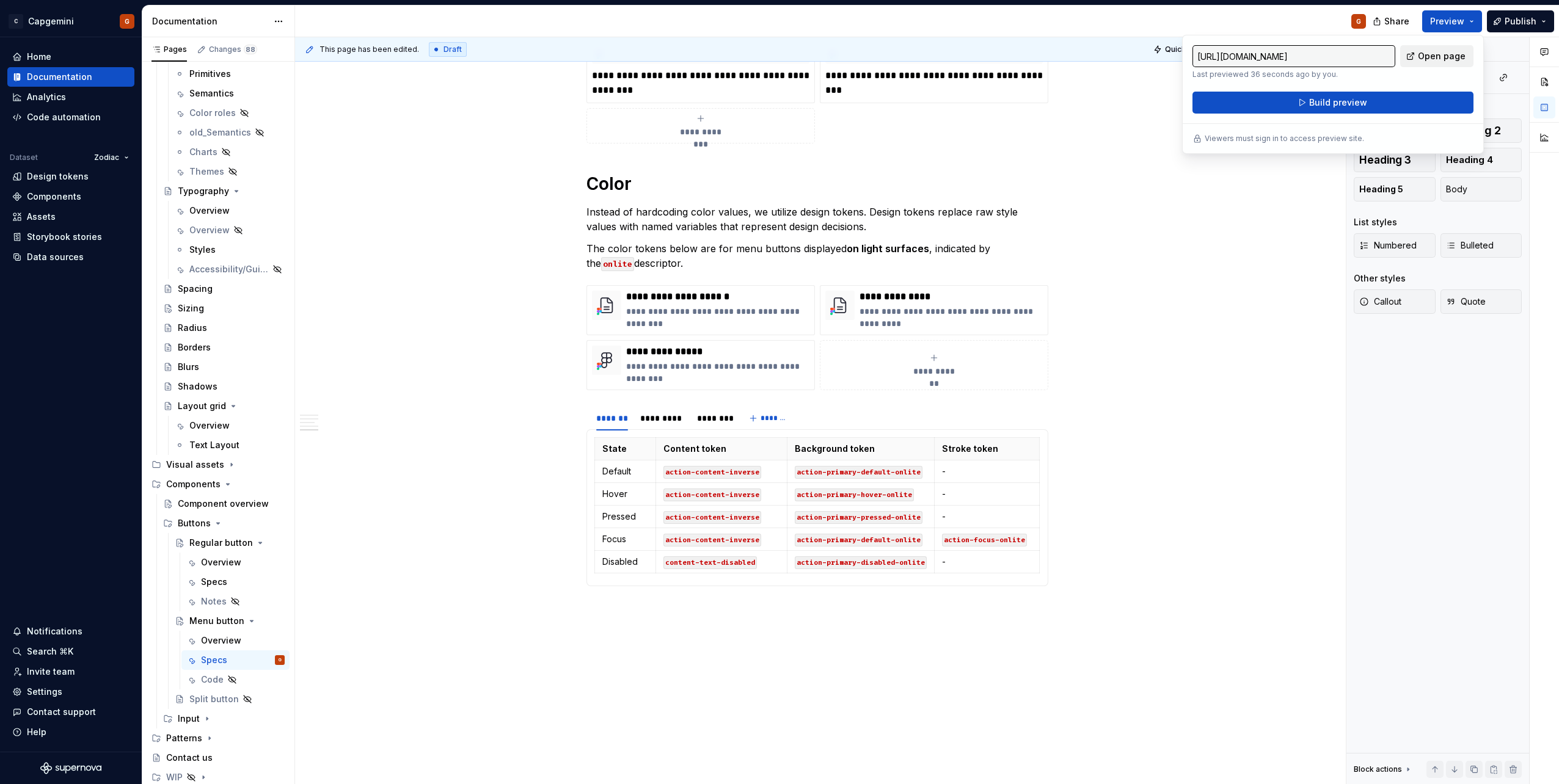
drag, startPoint x: 1467, startPoint y: 24, endPoint x: 1449, endPoint y: 55, distance: 35.8
click at [1449, 55] on span "Open page" at bounding box center [1442, 56] width 47 height 12
click at [871, 429] on div "******* ********* ******** *******" at bounding box center [817, 418] width 462 height 24
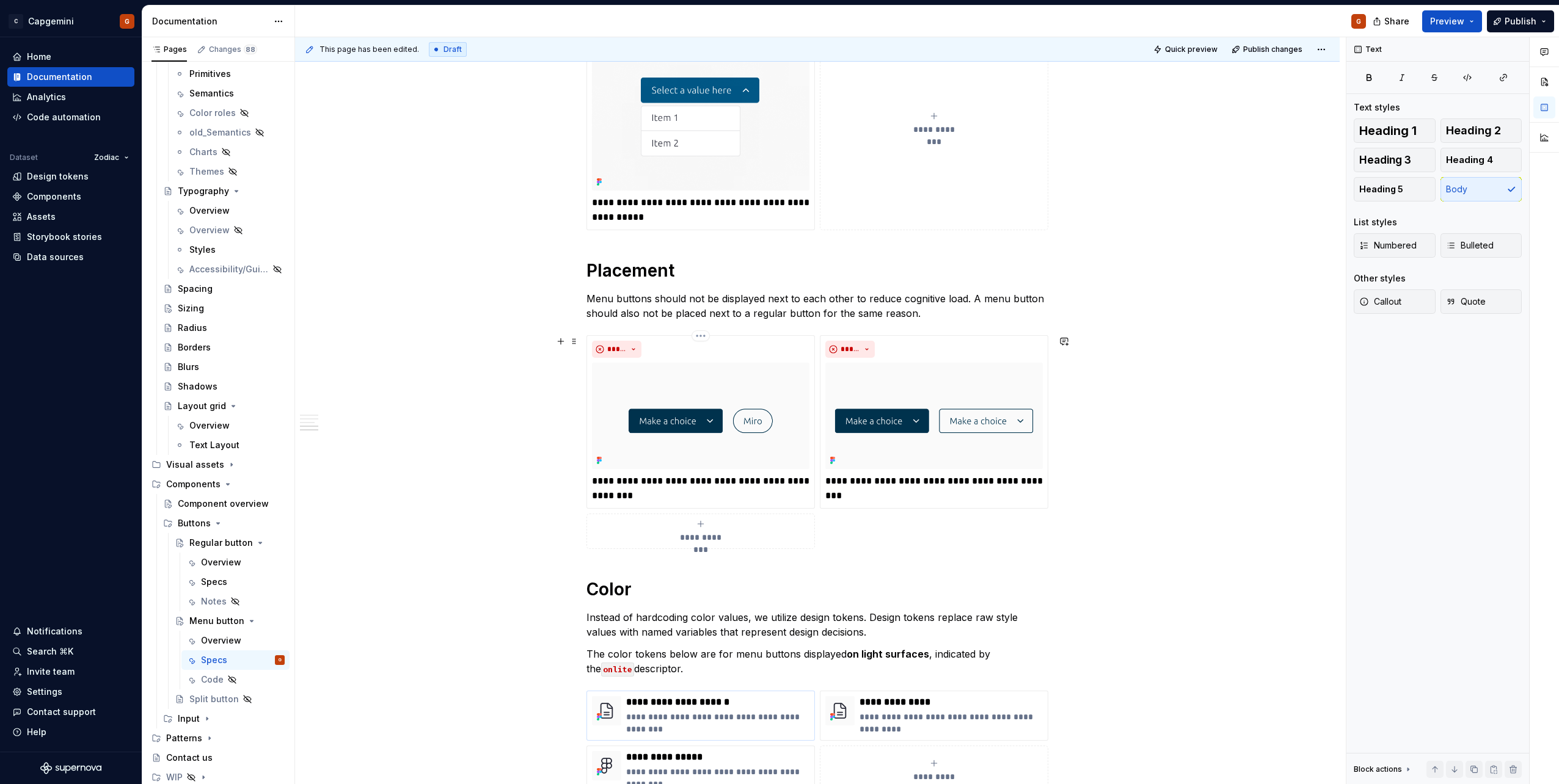
scroll to position [1710, 0]
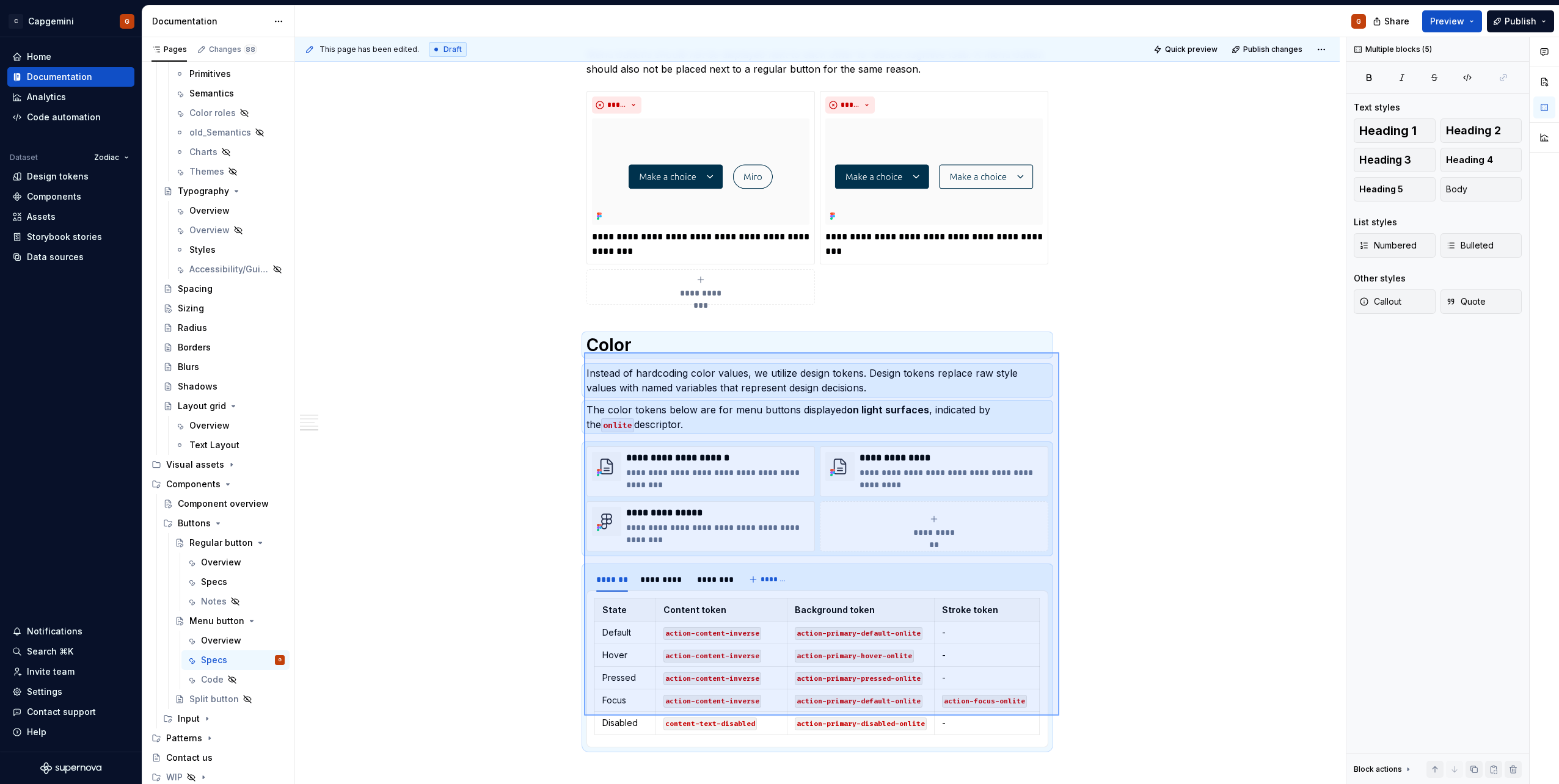
drag, startPoint x: 584, startPoint y: 352, endPoint x: 1059, endPoint y: 716, distance: 598.4
click at [1059, 716] on div "This page has been edited. Draft Quick preview Publish changes Menu button Comp…" at bounding box center [820, 411] width 1051 height 747
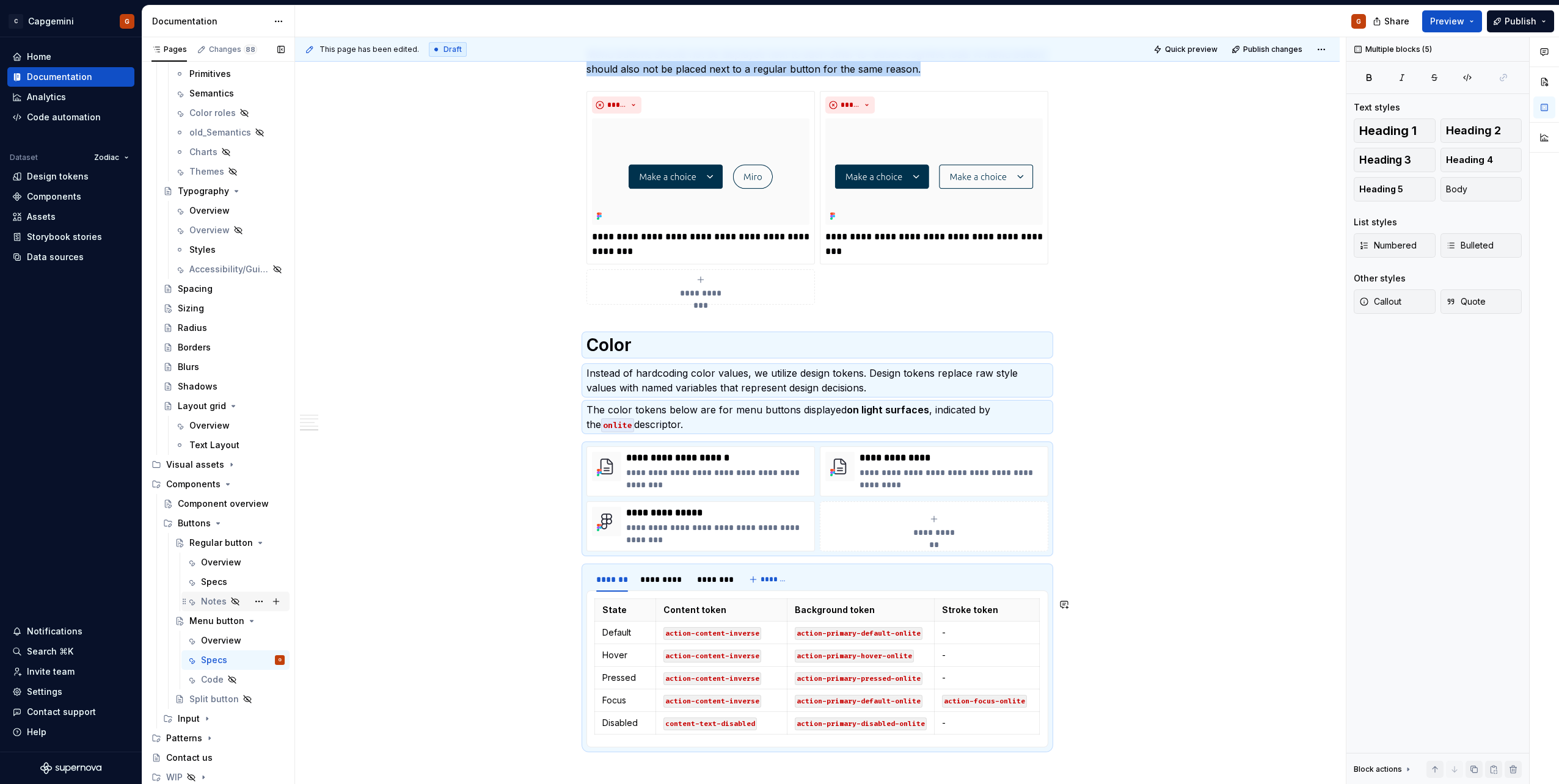
scroll to position [1480, 0]
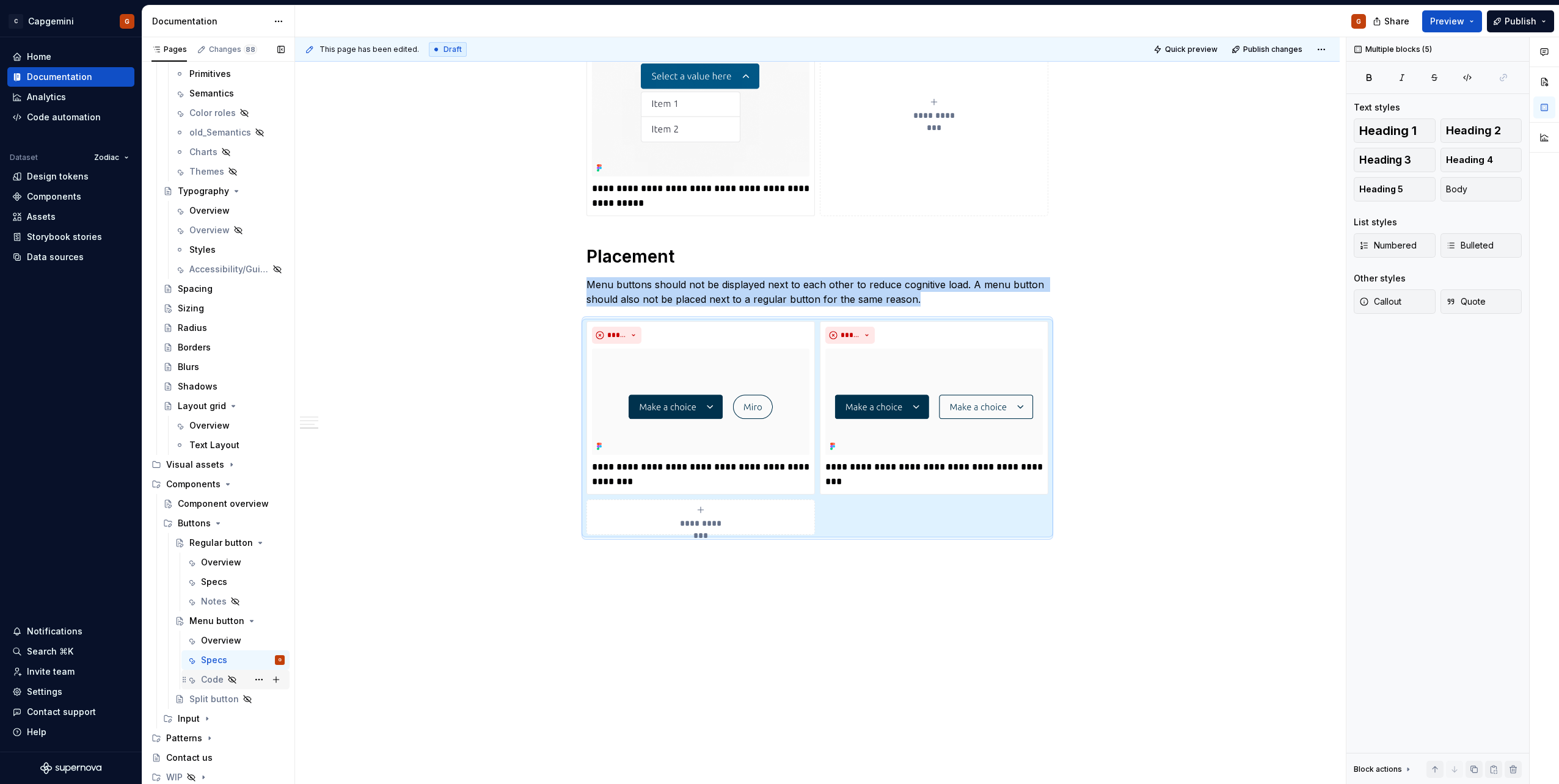
click at [217, 675] on div "Code" at bounding box center [212, 679] width 22 height 12
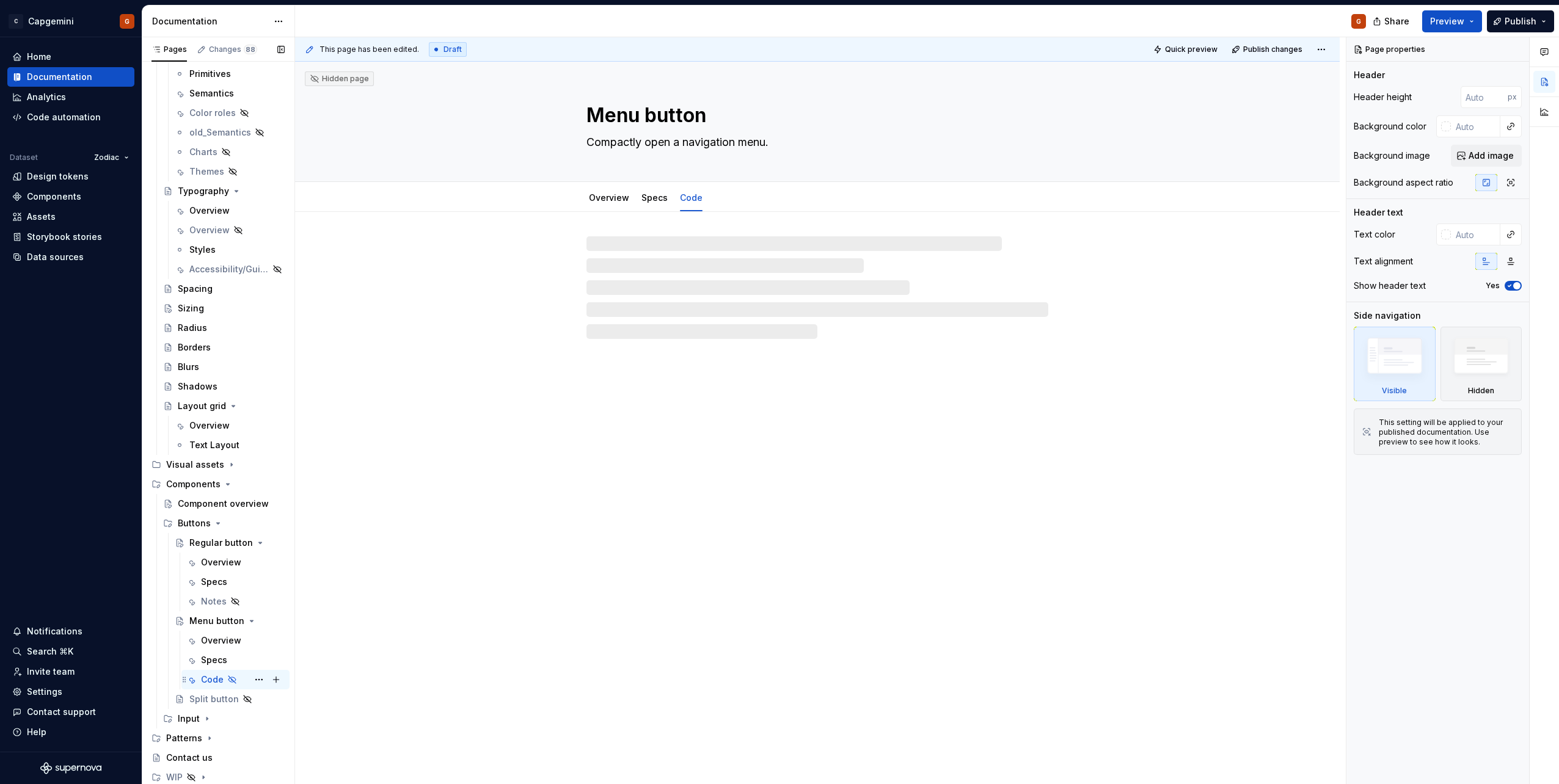
click at [214, 684] on div "Code" at bounding box center [212, 679] width 22 height 12
click at [694, 269] on div at bounding box center [817, 287] width 462 height 103
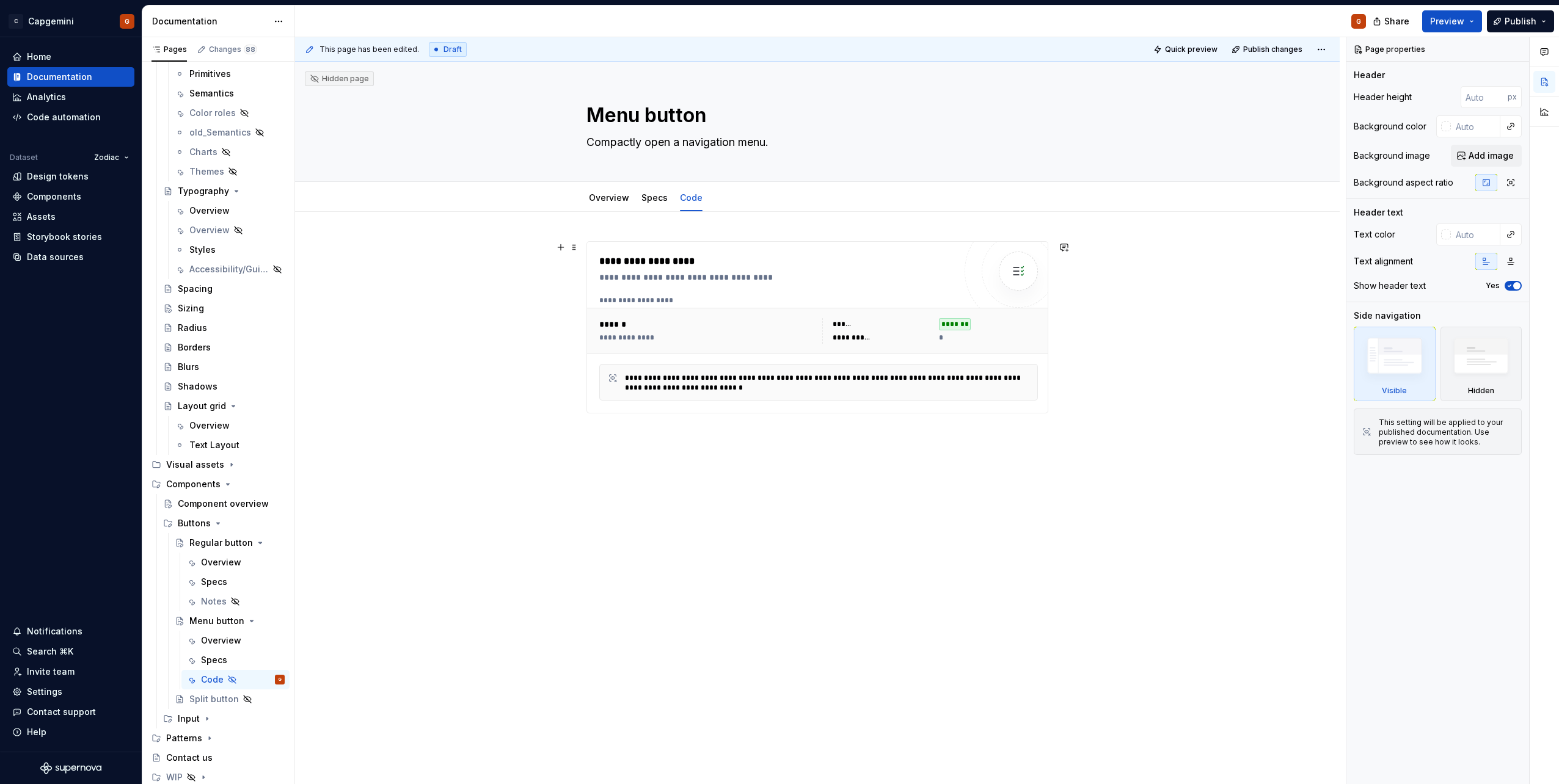
click at [662, 250] on div "**********" at bounding box center [817, 328] width 461 height 171
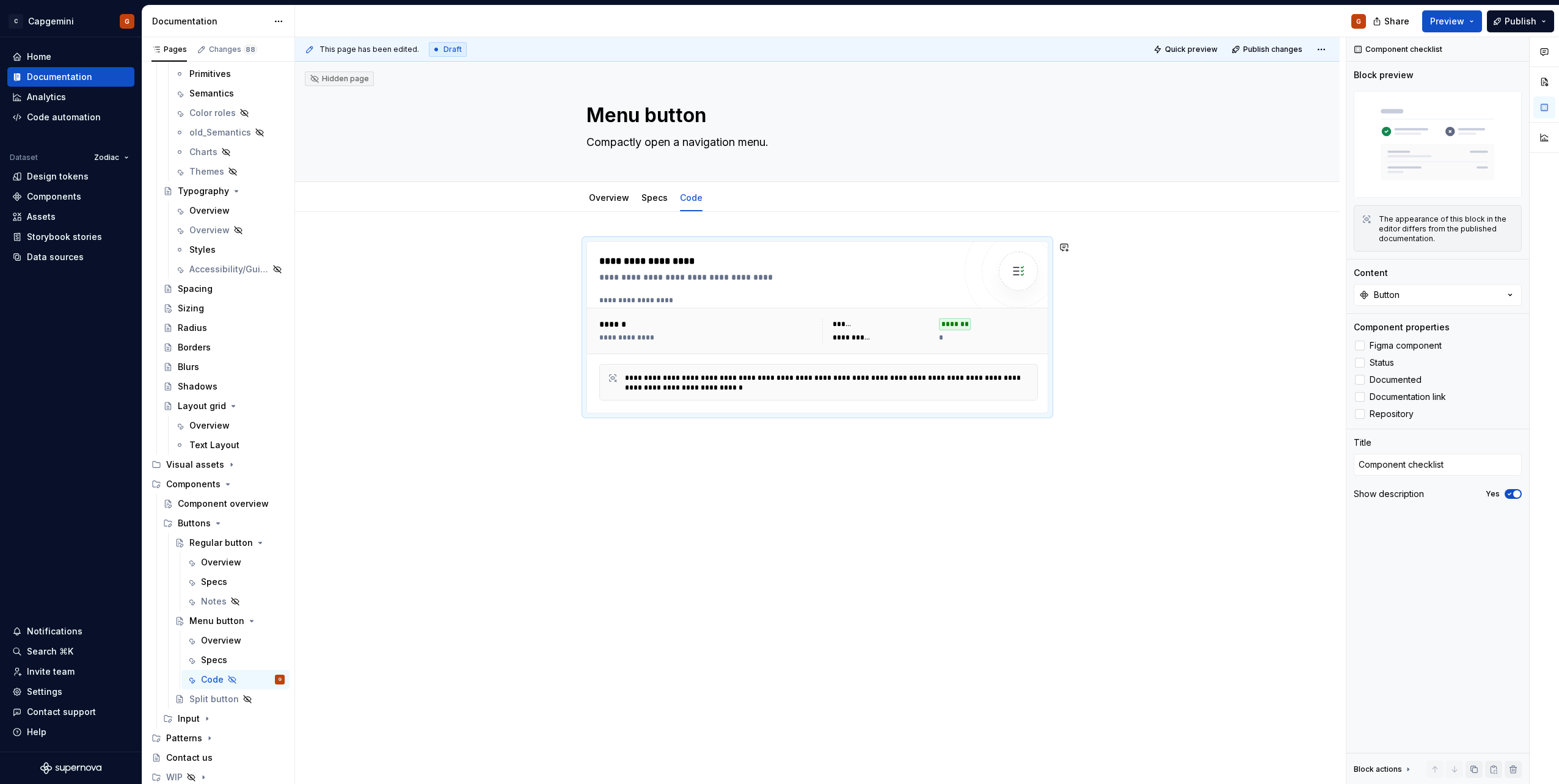
click at [680, 472] on div "**********" at bounding box center [817, 438] width 1044 height 451
click at [722, 348] on div "**********" at bounding box center [819, 331] width 449 height 35
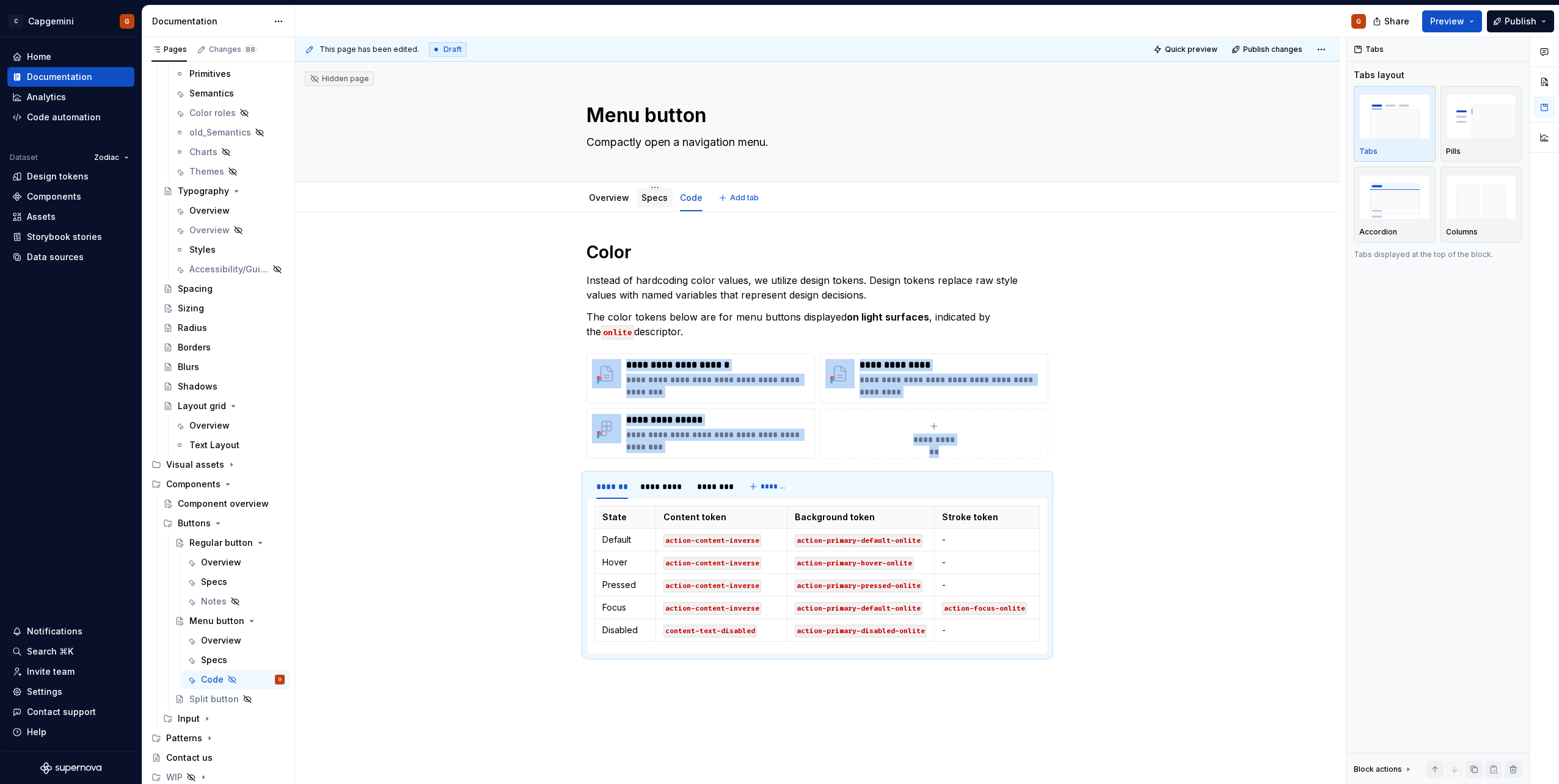
click at [658, 206] on div "Specs" at bounding box center [655, 198] width 36 height 19
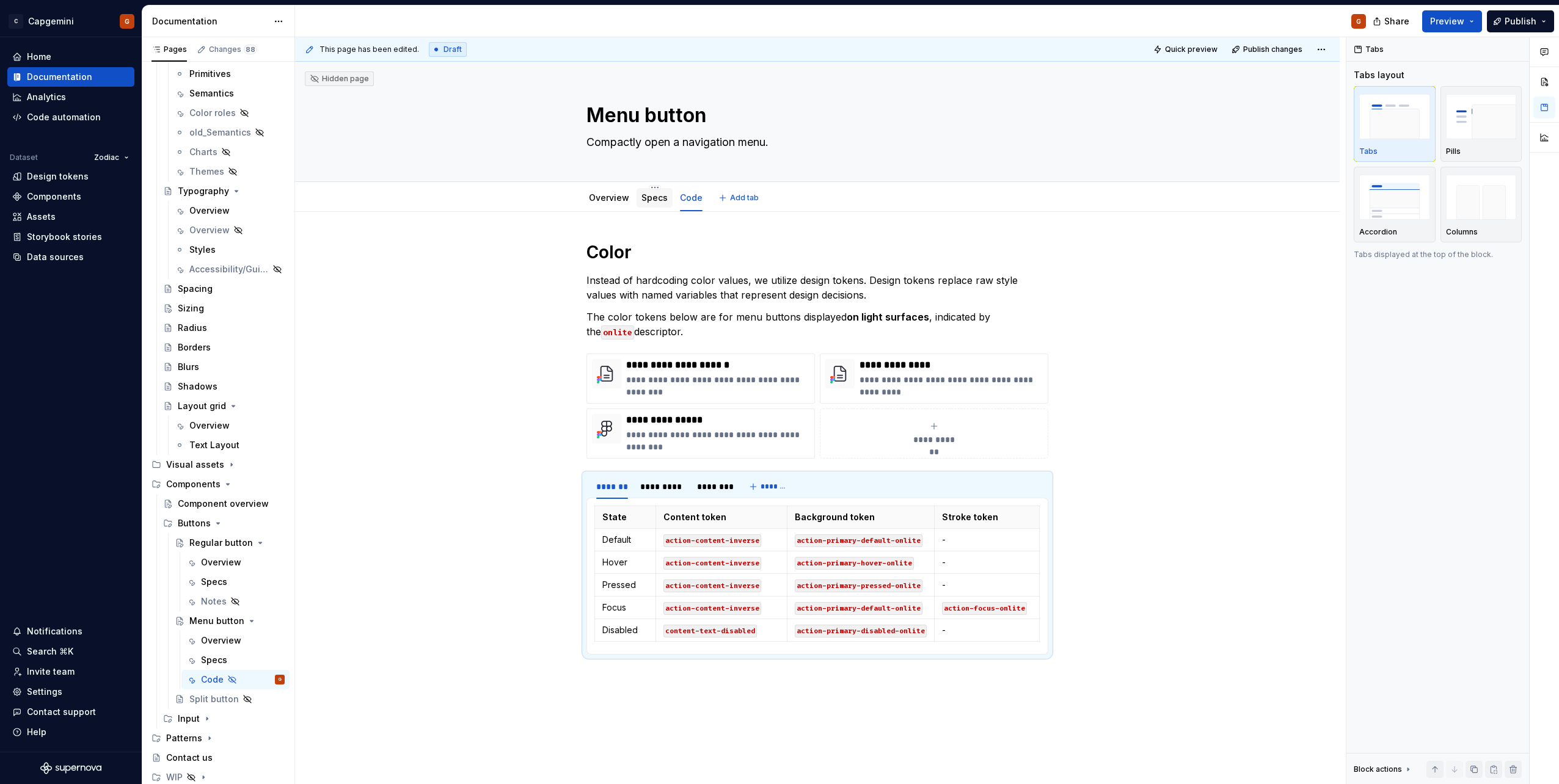
click at [654, 200] on link "Specs" at bounding box center [654, 198] width 27 height 10
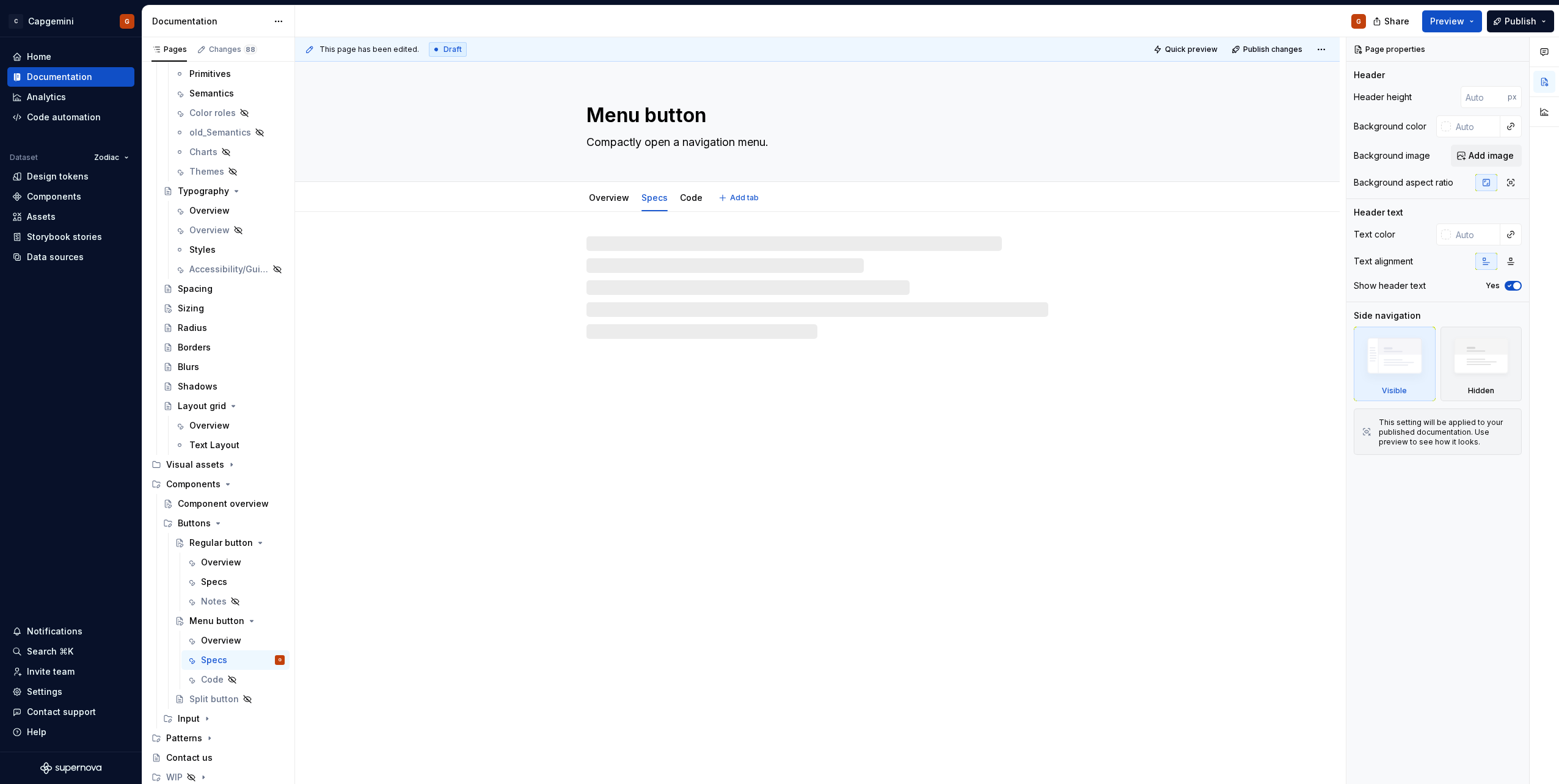
type textarea "*"
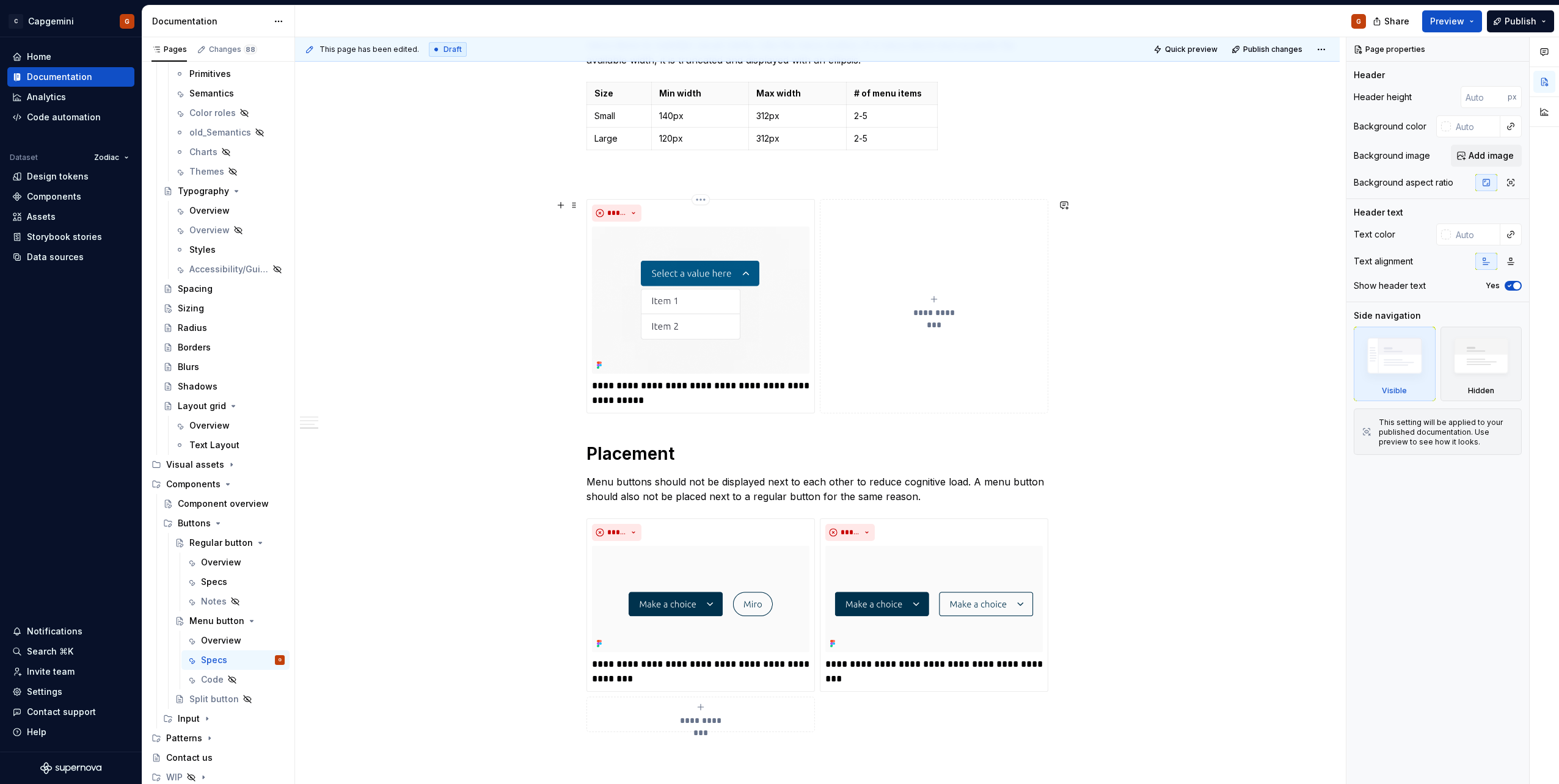
scroll to position [1480, 0]
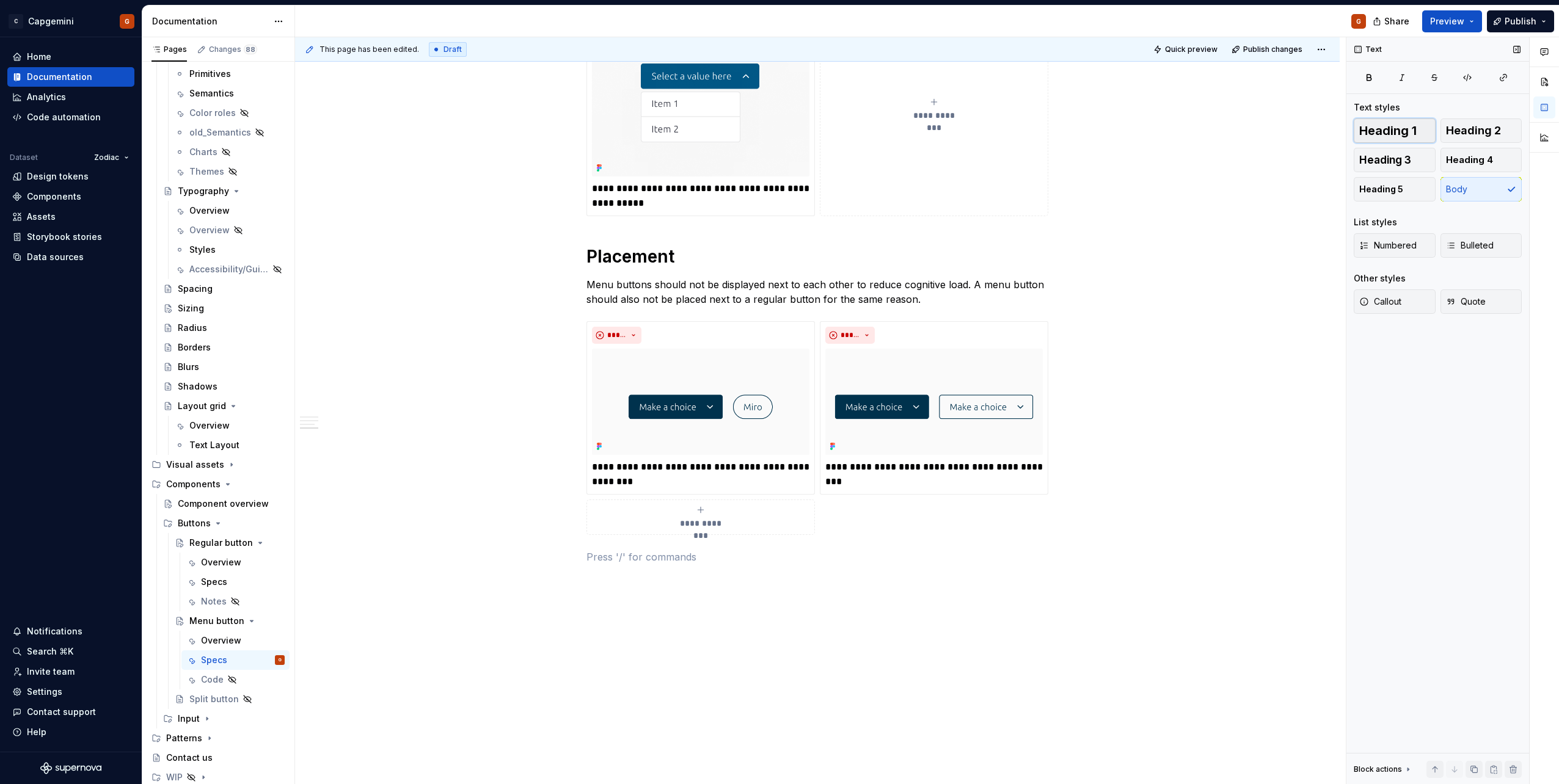
click at [1413, 129] on span "Heading 1" at bounding box center [1388, 130] width 58 height 12
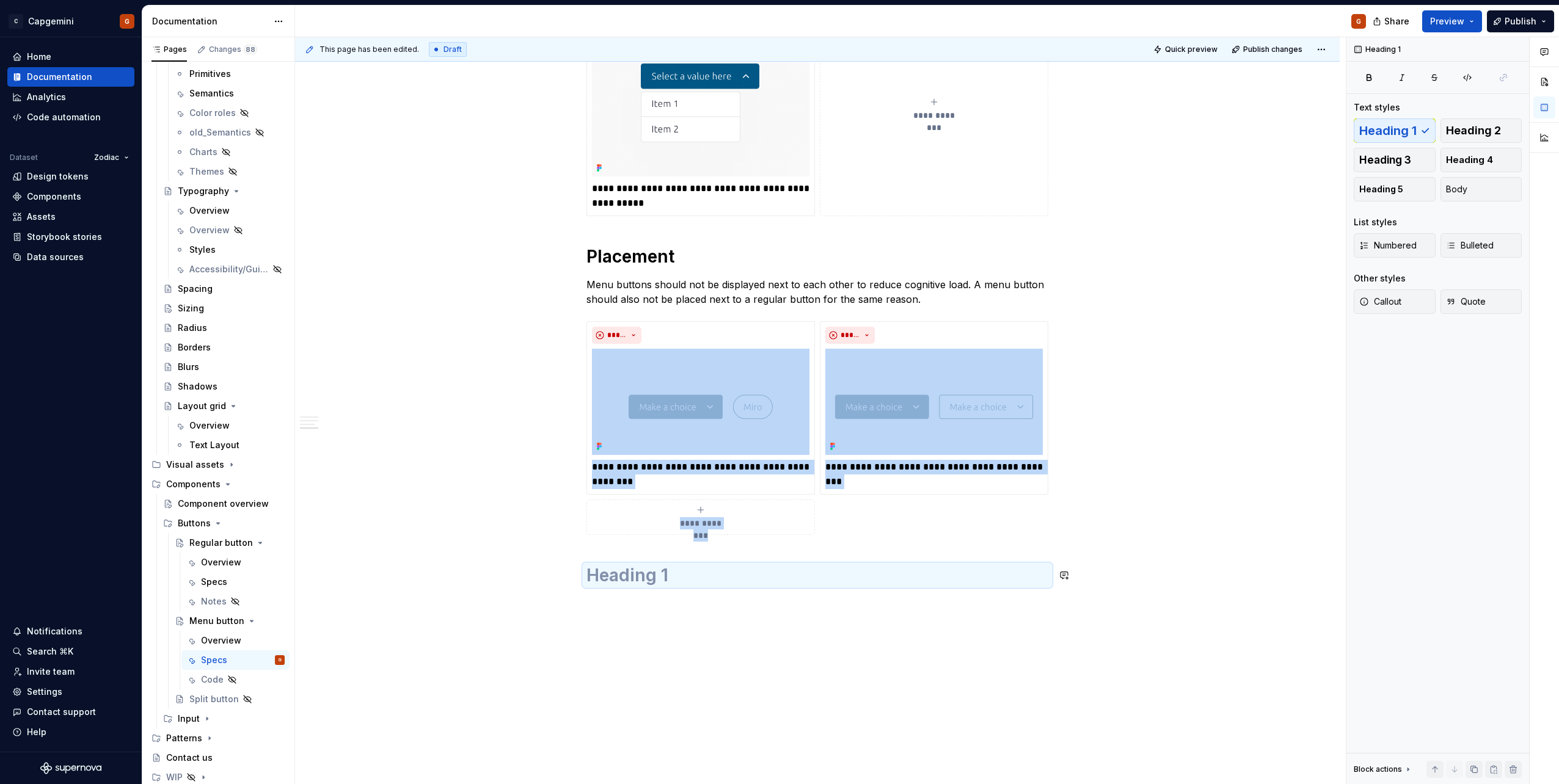
click at [1005, 579] on h1 at bounding box center [817, 575] width 462 height 22
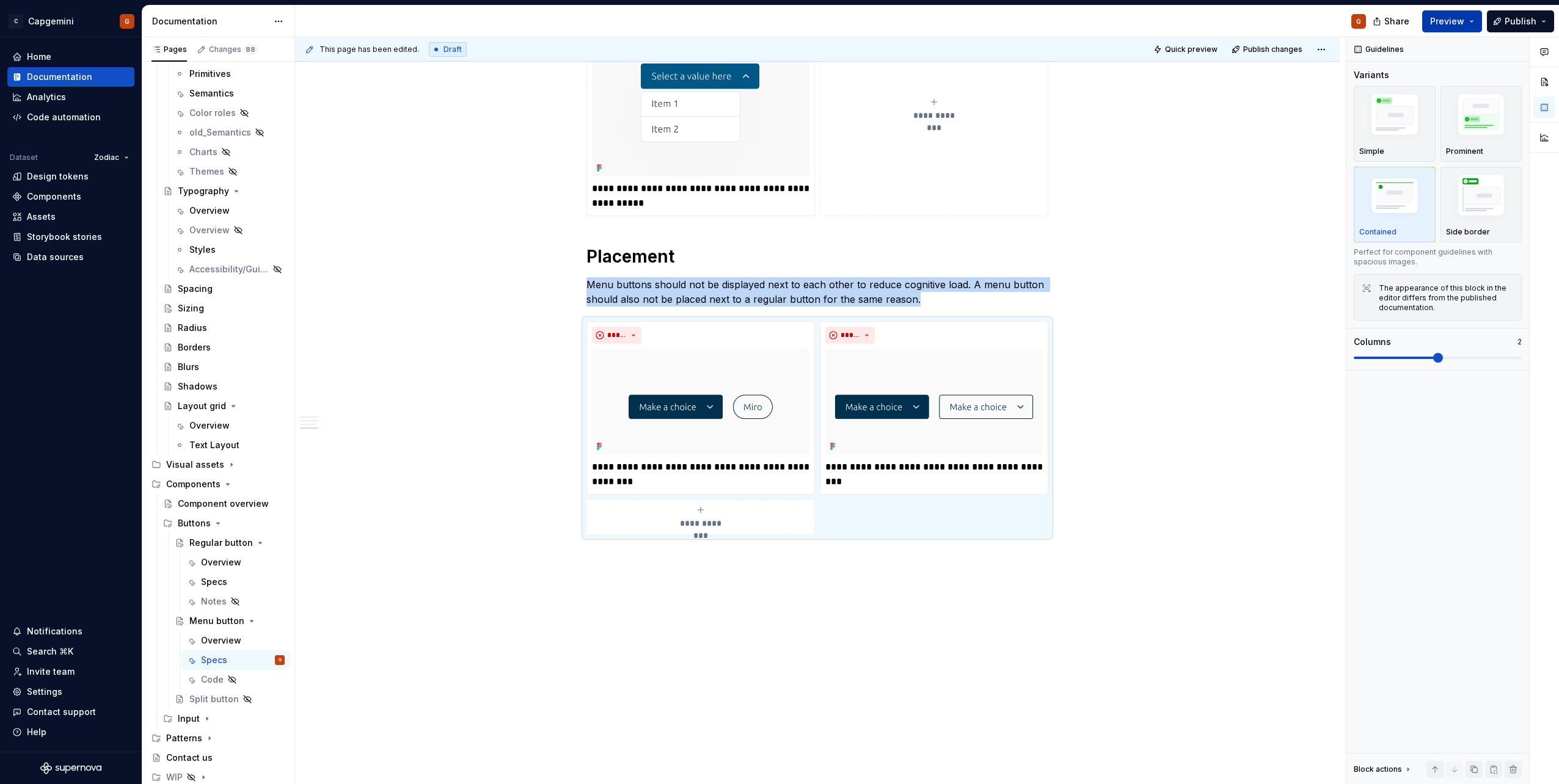
click at [1469, 29] on button "Preview" at bounding box center [1452, 21] width 60 height 22
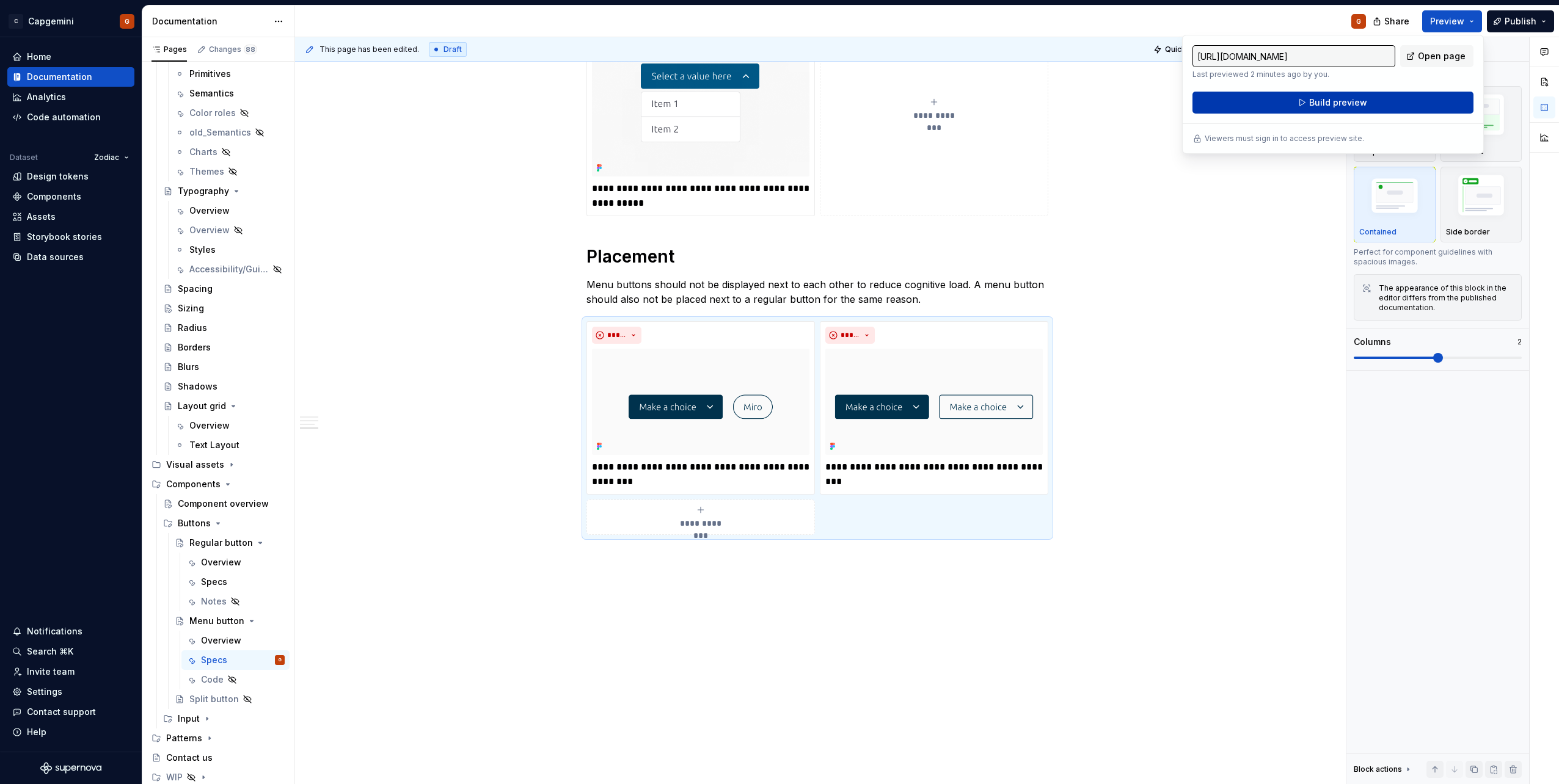
drag, startPoint x: 1469, startPoint y: 29, endPoint x: 1387, endPoint y: 100, distance: 108.5
click at [1387, 100] on button "Build preview" at bounding box center [1333, 102] width 281 height 22
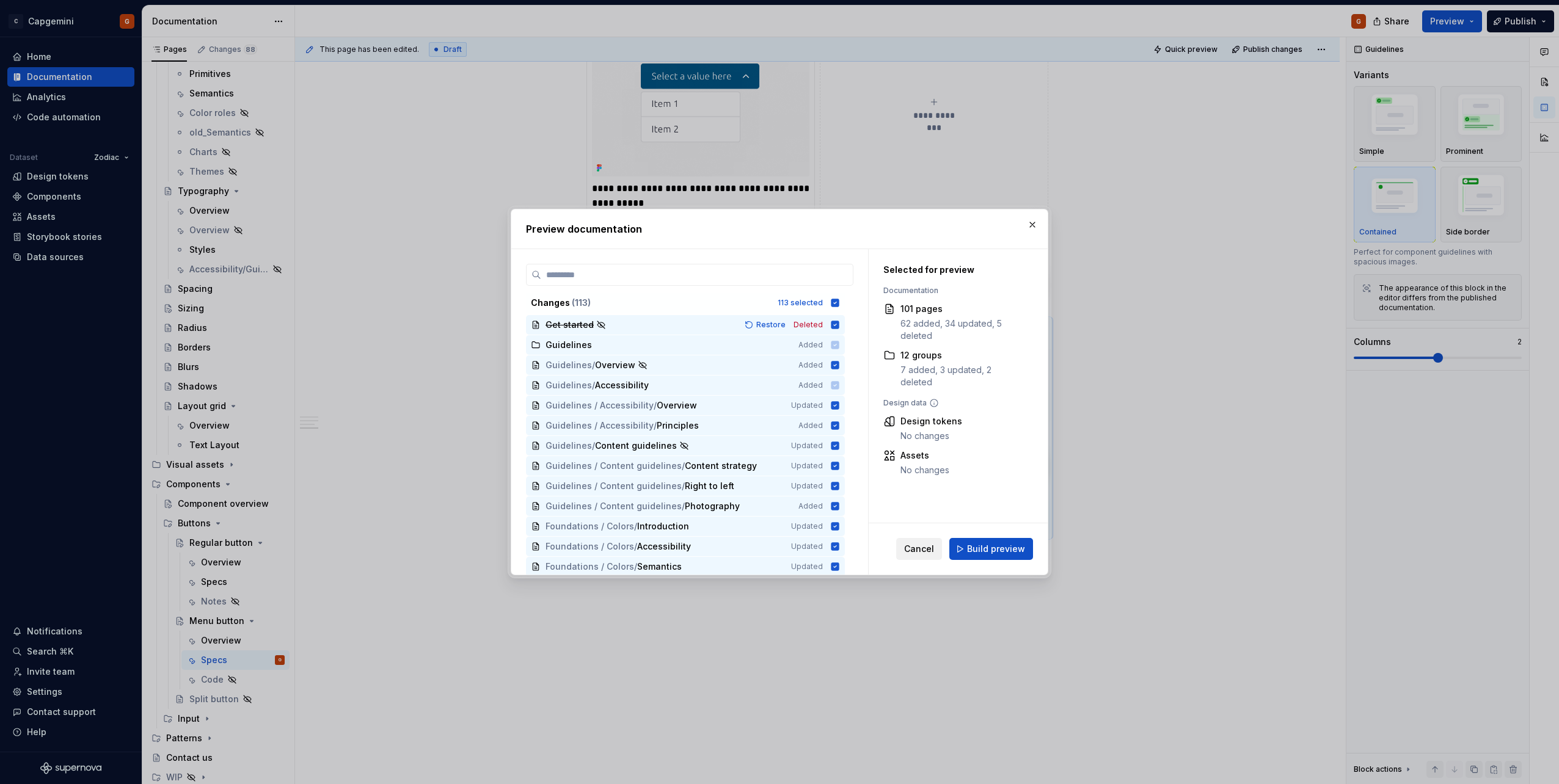
click at [914, 550] on span "Cancel" at bounding box center [919, 549] width 30 height 12
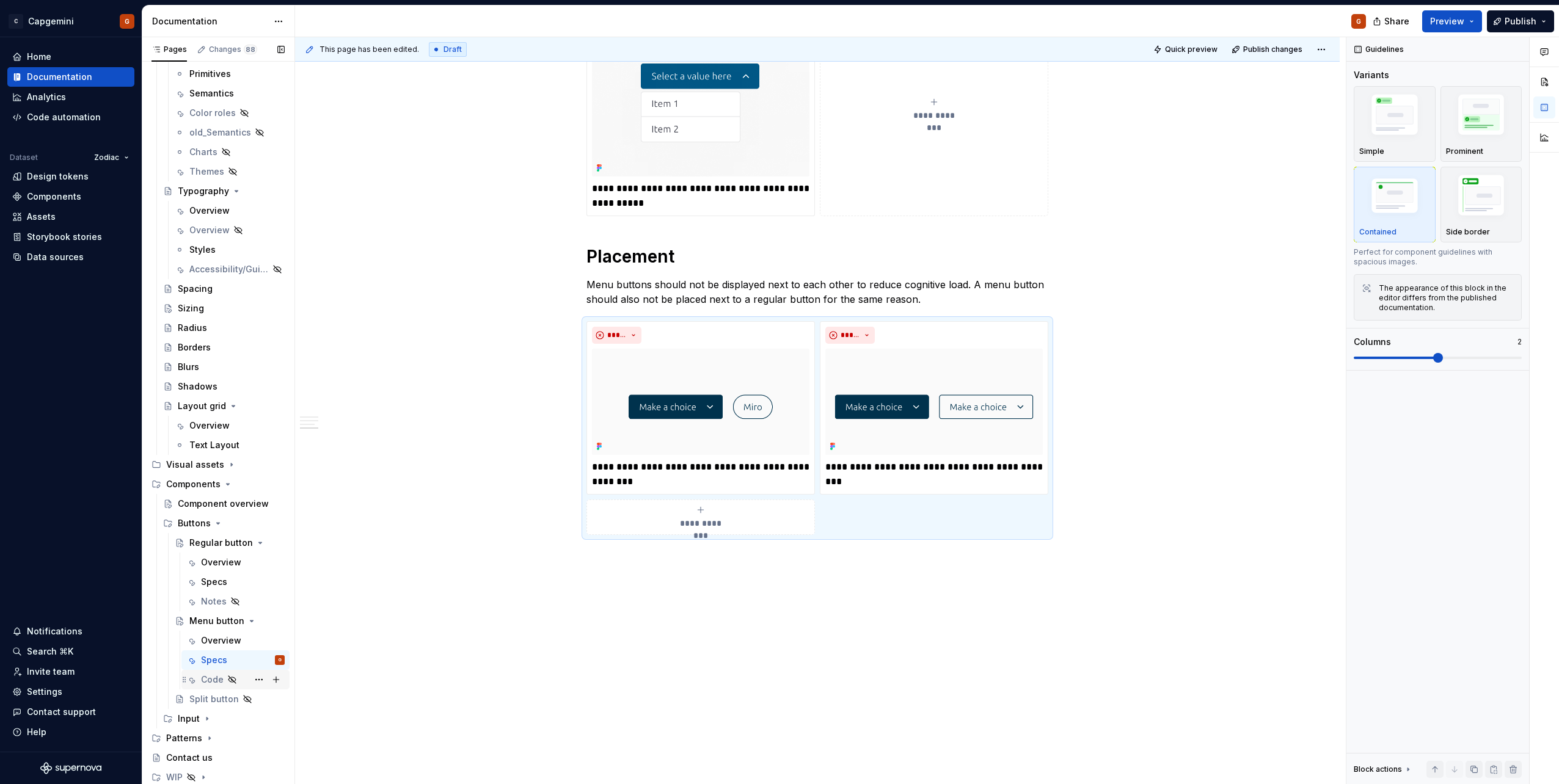
click at [203, 678] on div "Code" at bounding box center [212, 679] width 22 height 12
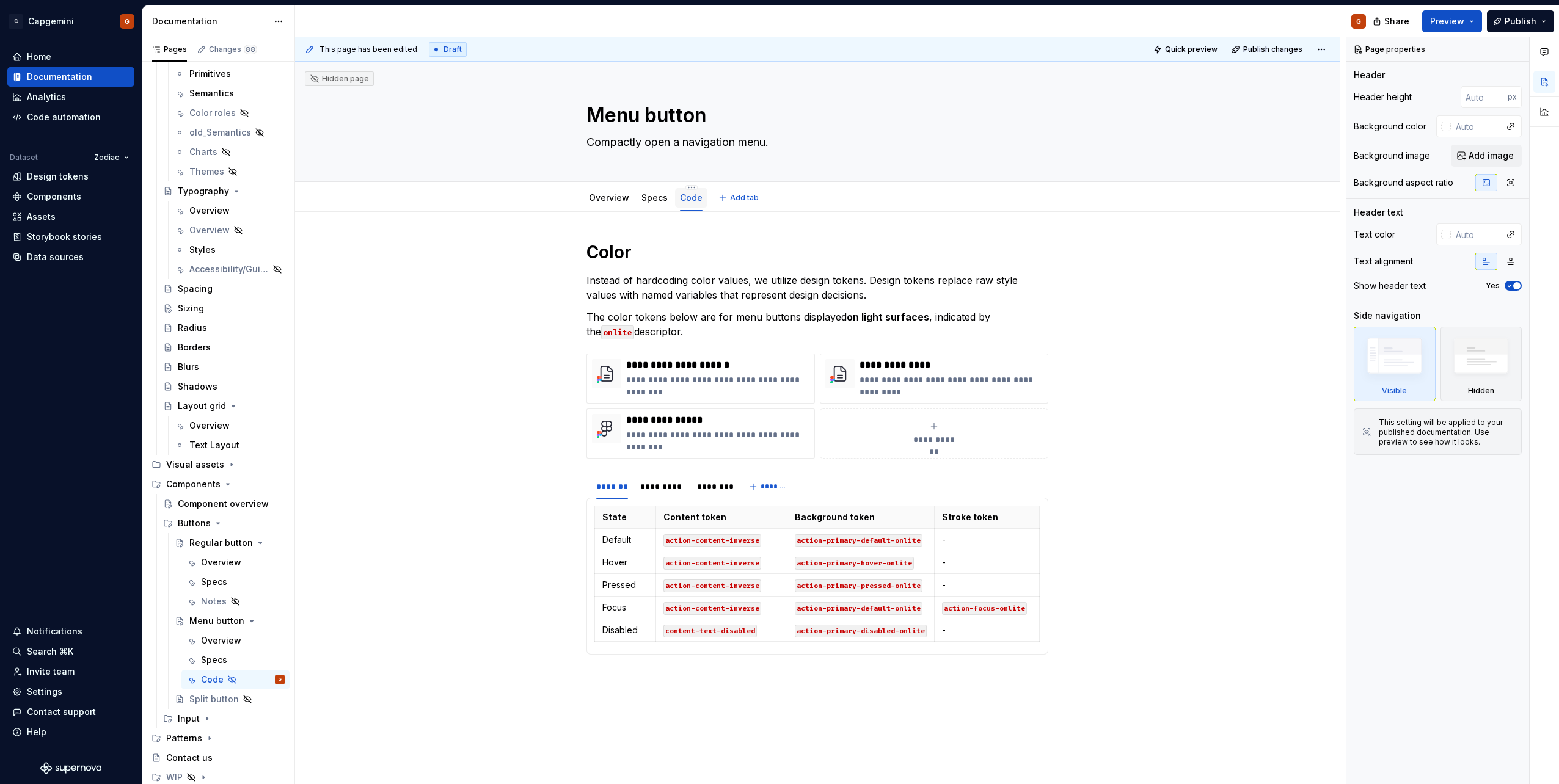
click at [703, 196] on div "Code" at bounding box center [691, 198] width 32 height 19
click at [690, 185] on html "C Capgemini G Home Documentation Analytics Code automation Dataset Zodiac Desig…" at bounding box center [779, 392] width 1559 height 784
type textarea "*"
click at [702, 208] on div "Rename tab" at bounding box center [755, 205] width 139 height 19
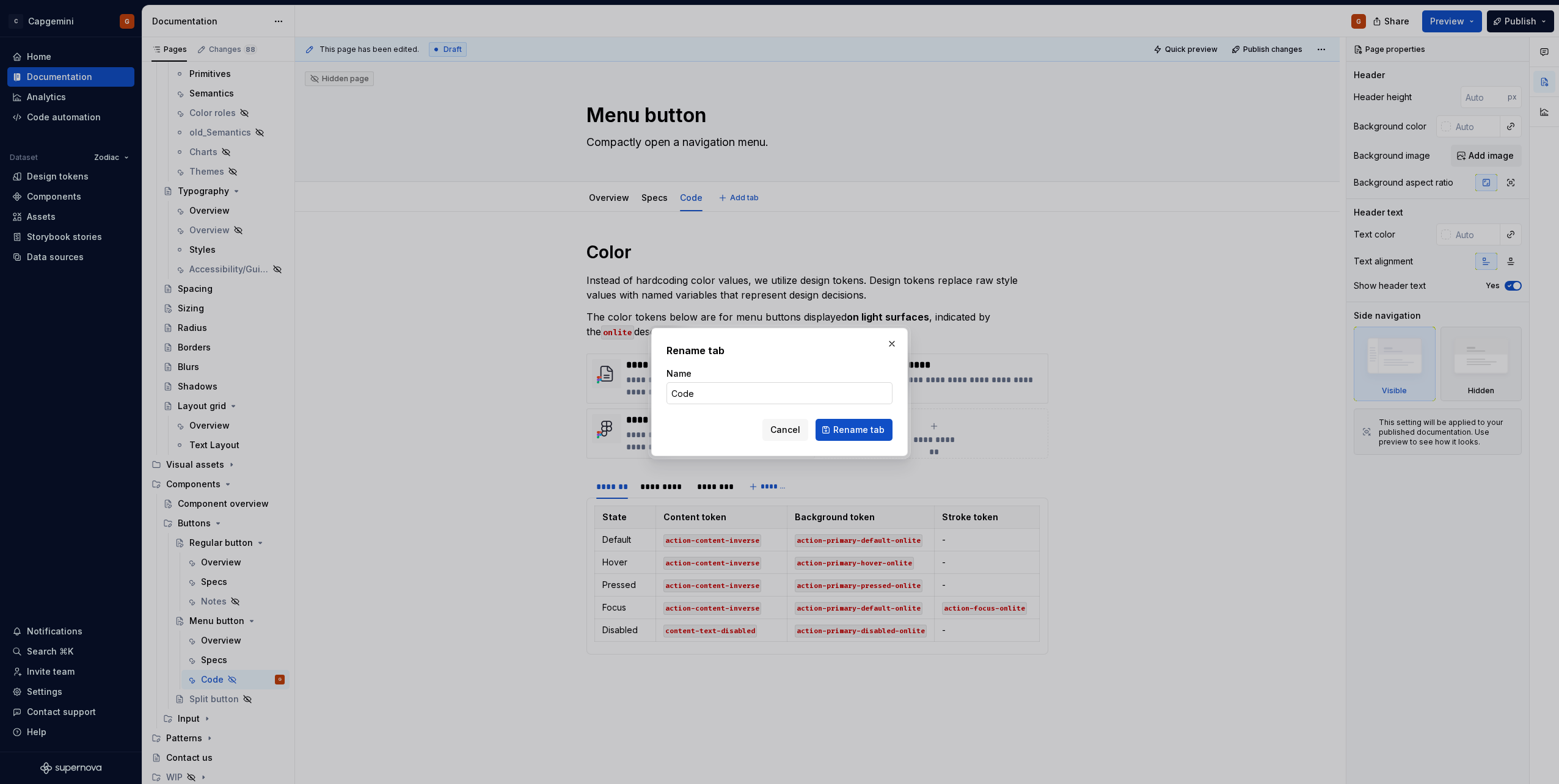
click at [698, 398] on input "Code" at bounding box center [779, 393] width 226 height 22
click at [742, 397] on input "-" at bounding box center [779, 393] width 226 height 22
type input "Notes"
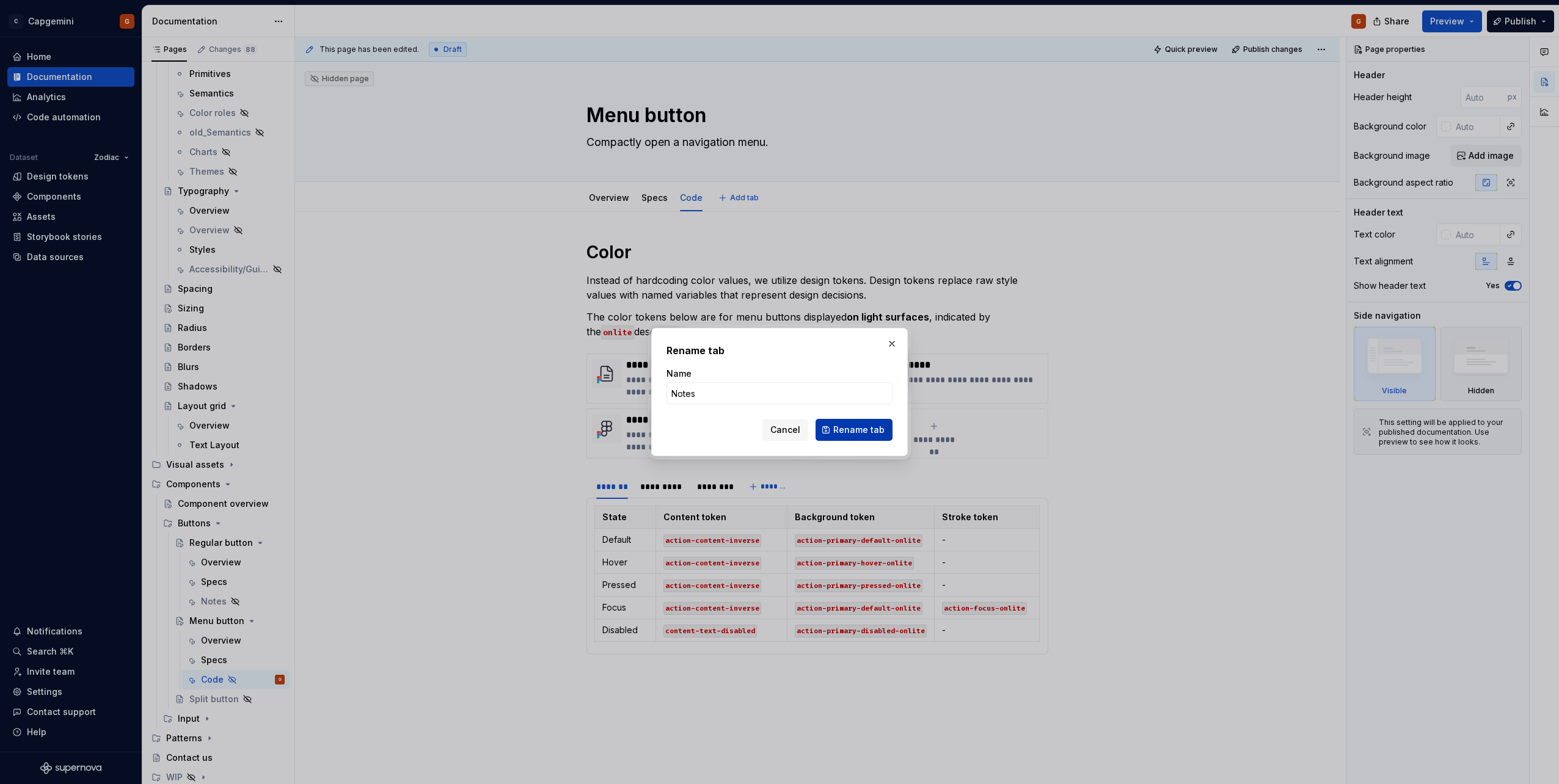
click at [853, 431] on span "Rename tab" at bounding box center [858, 430] width 51 height 12
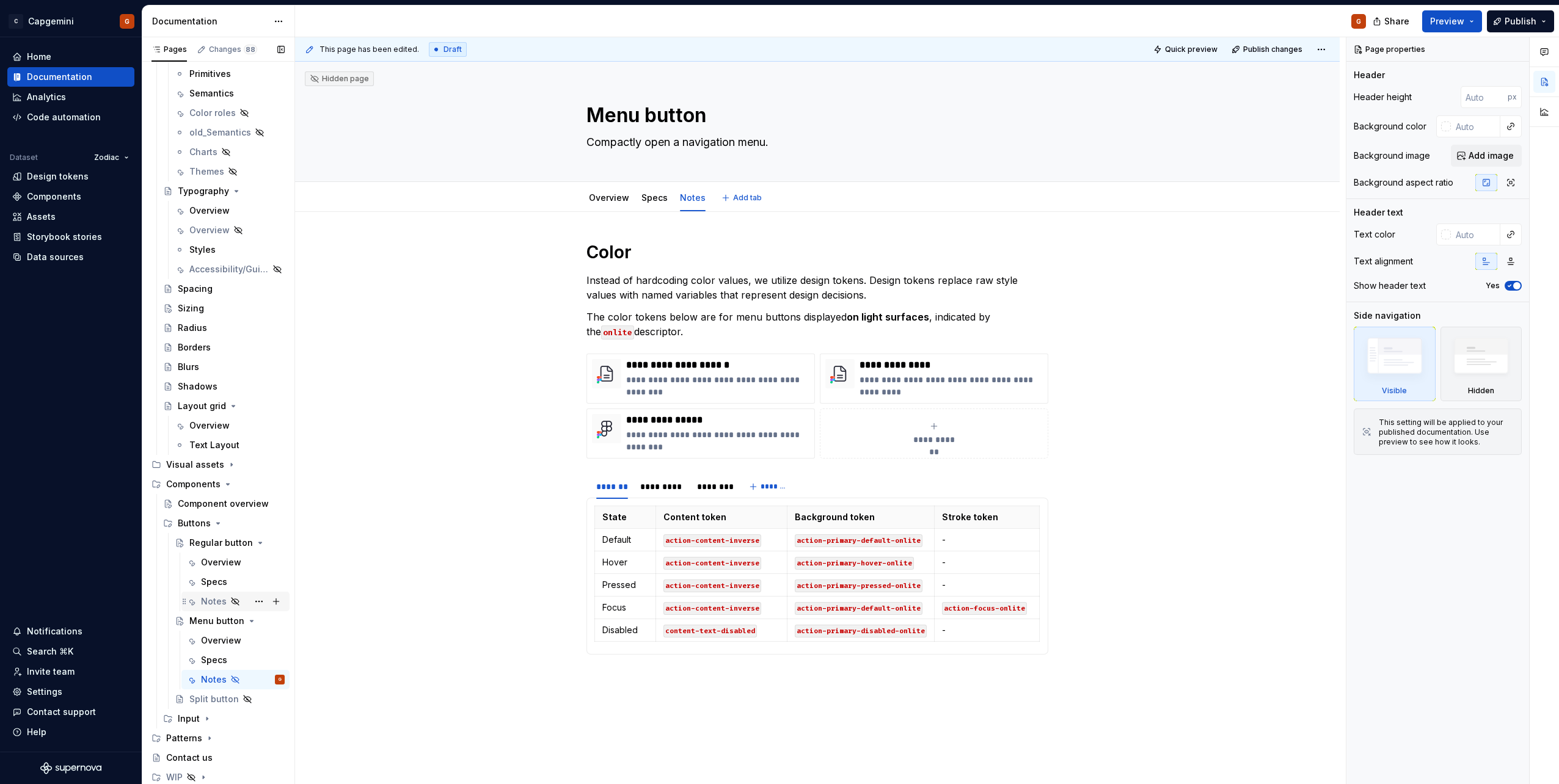
click at [221, 602] on div "Notes" at bounding box center [214, 601] width 26 height 12
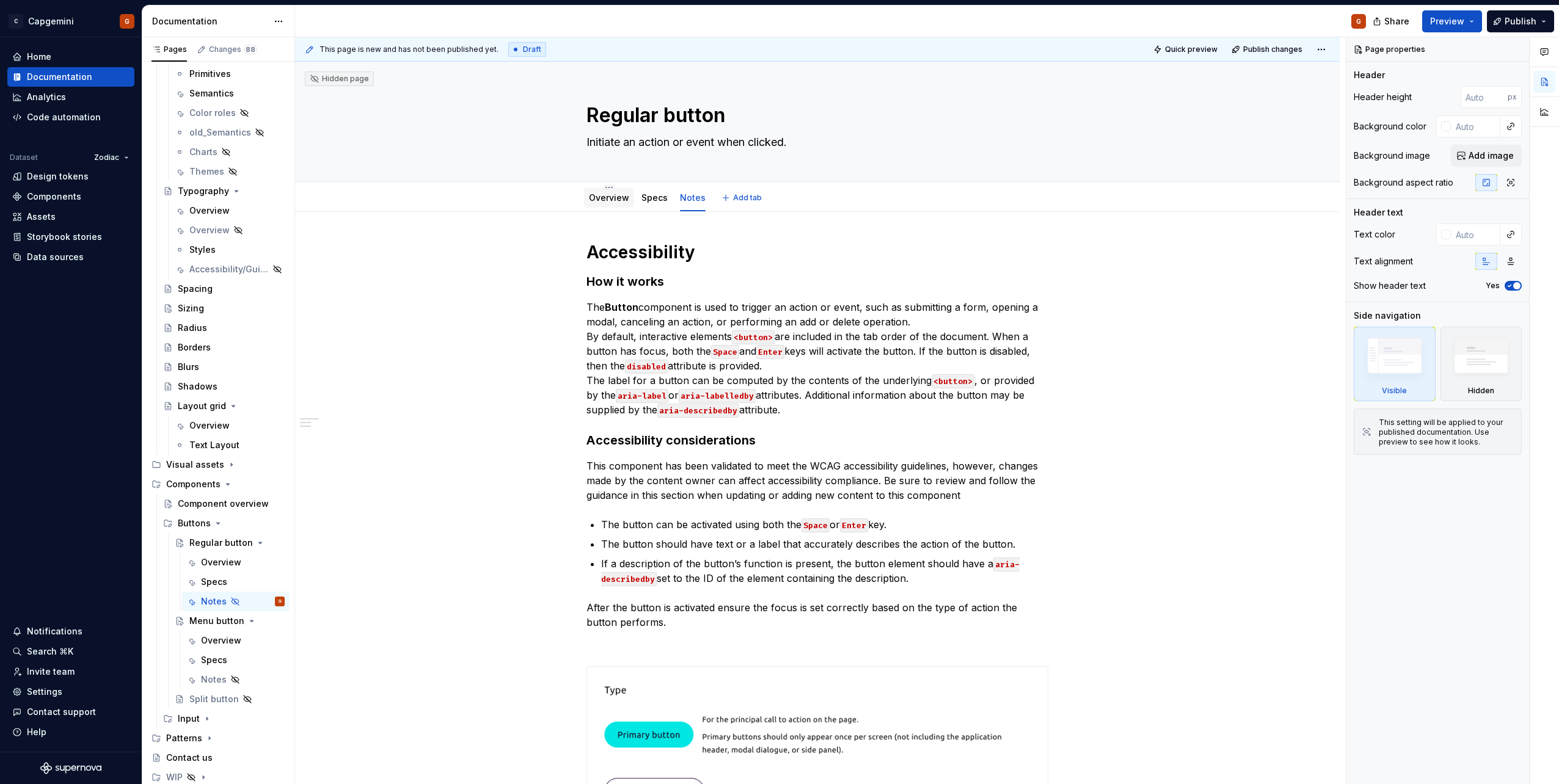
click at [600, 200] on link "Overview" at bounding box center [609, 198] width 40 height 10
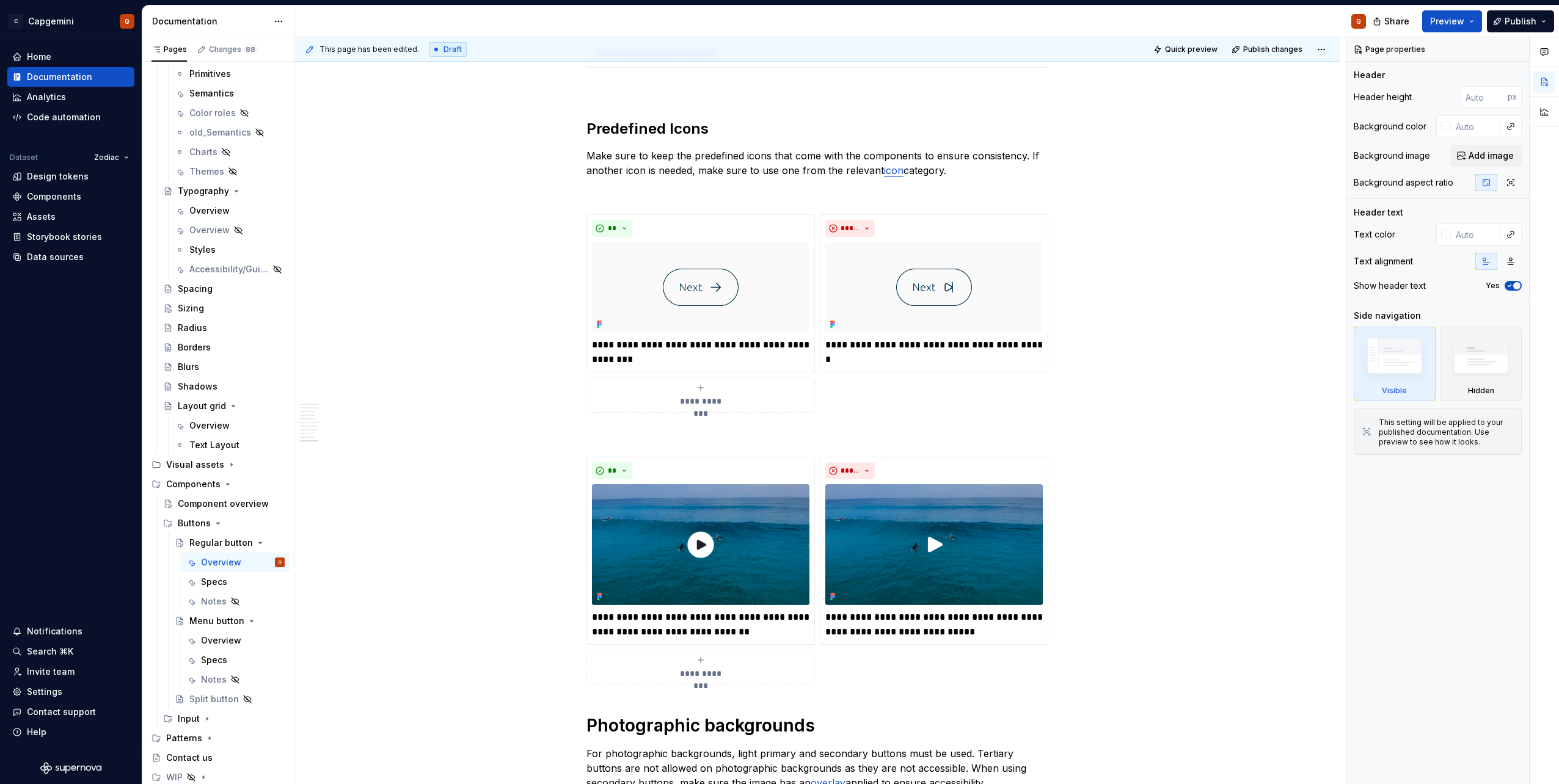
scroll to position [3313, 0]
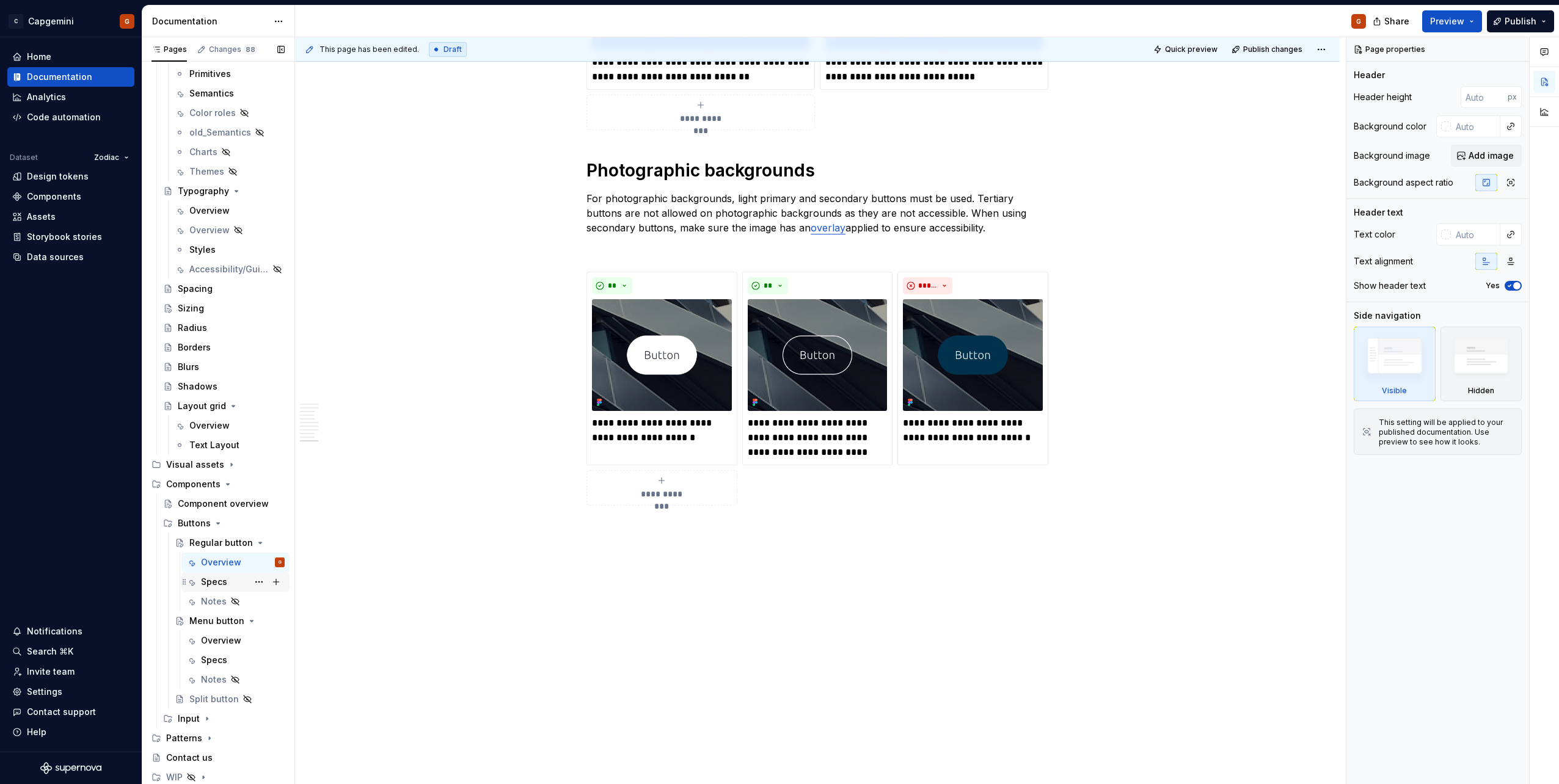
click at [204, 585] on div "Specs" at bounding box center [214, 581] width 27 height 12
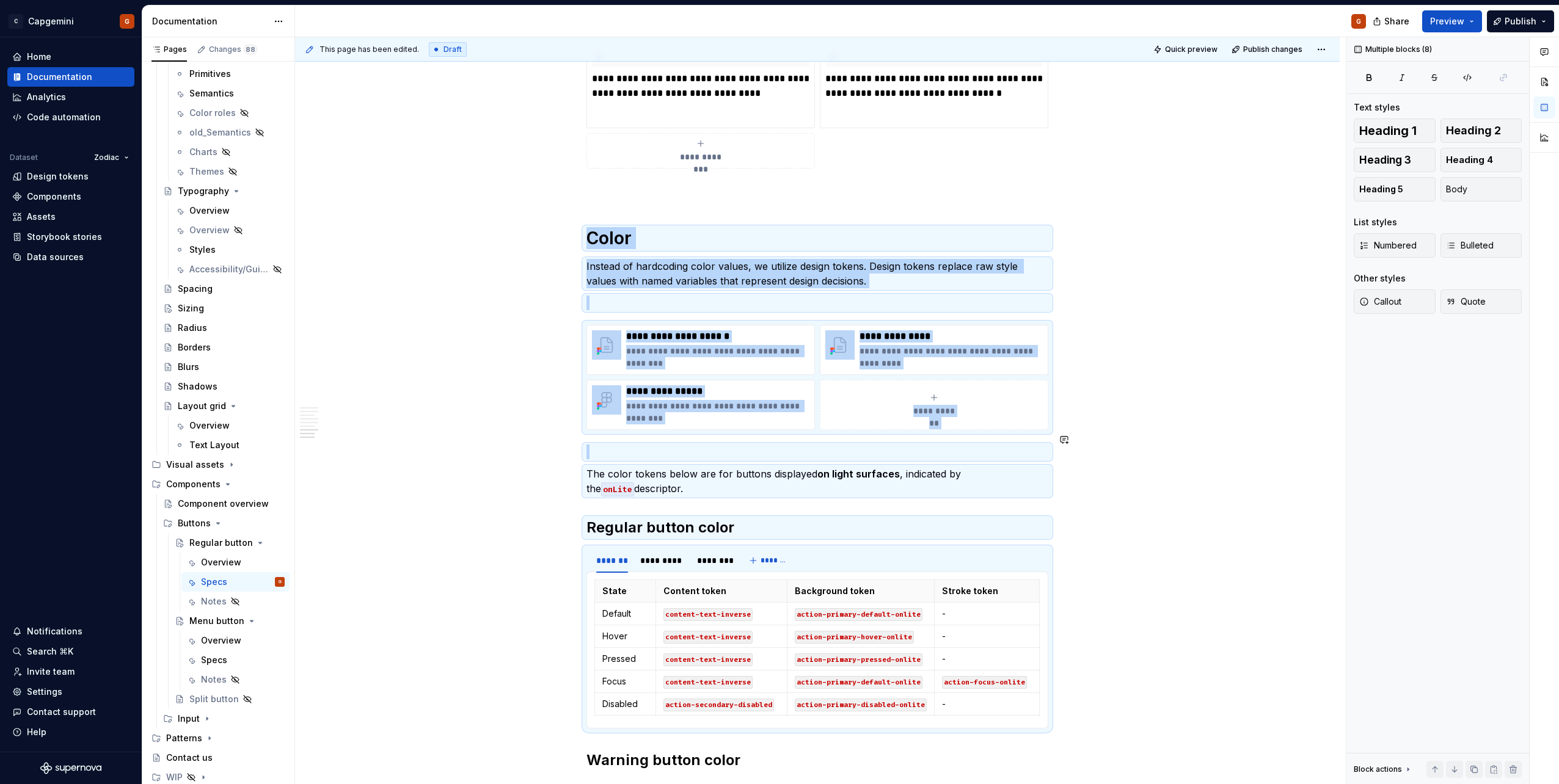
scroll to position [2956, 0]
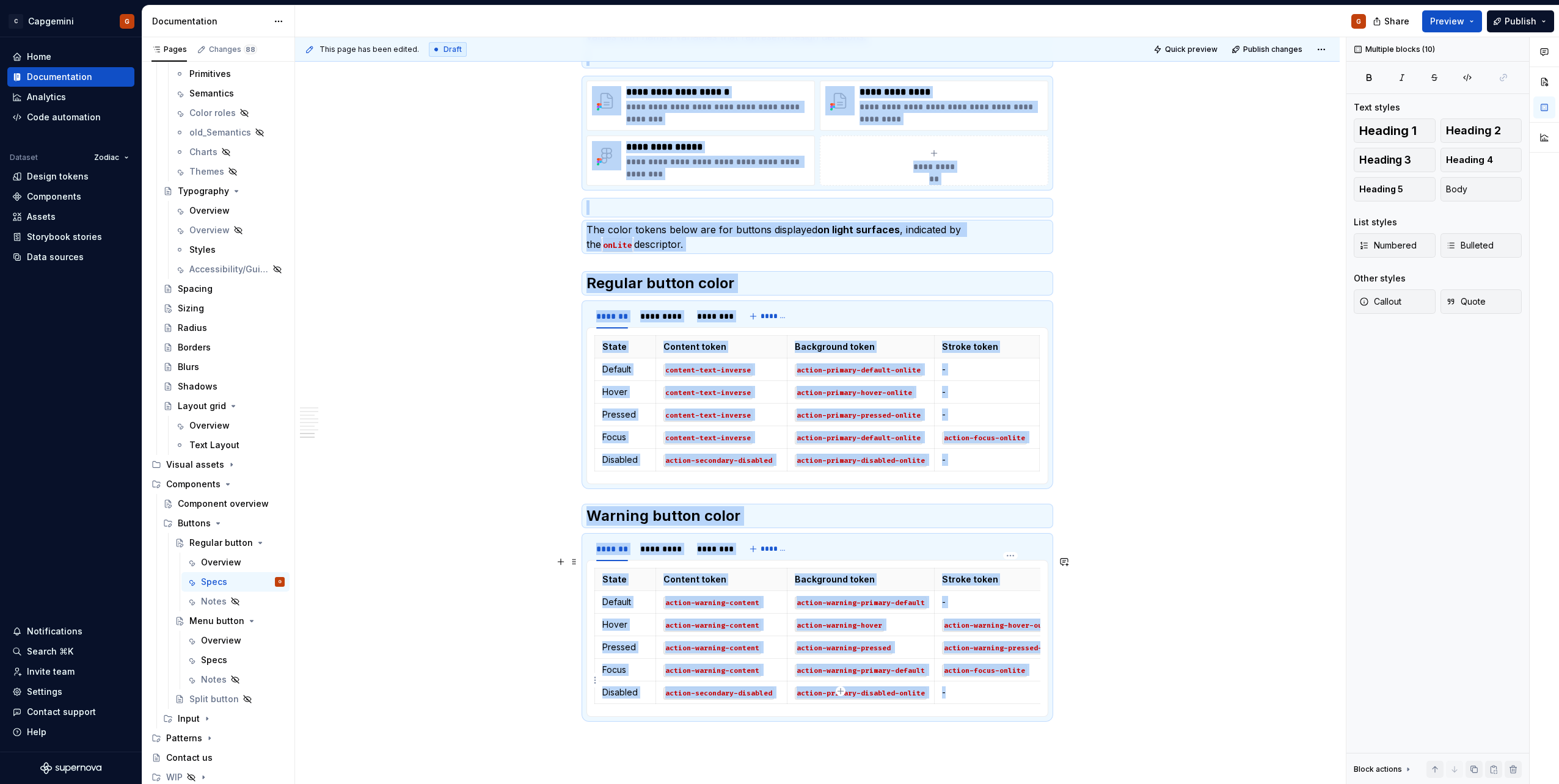
drag, startPoint x: 590, startPoint y: 215, endPoint x: 1047, endPoint y: 672, distance: 646.3
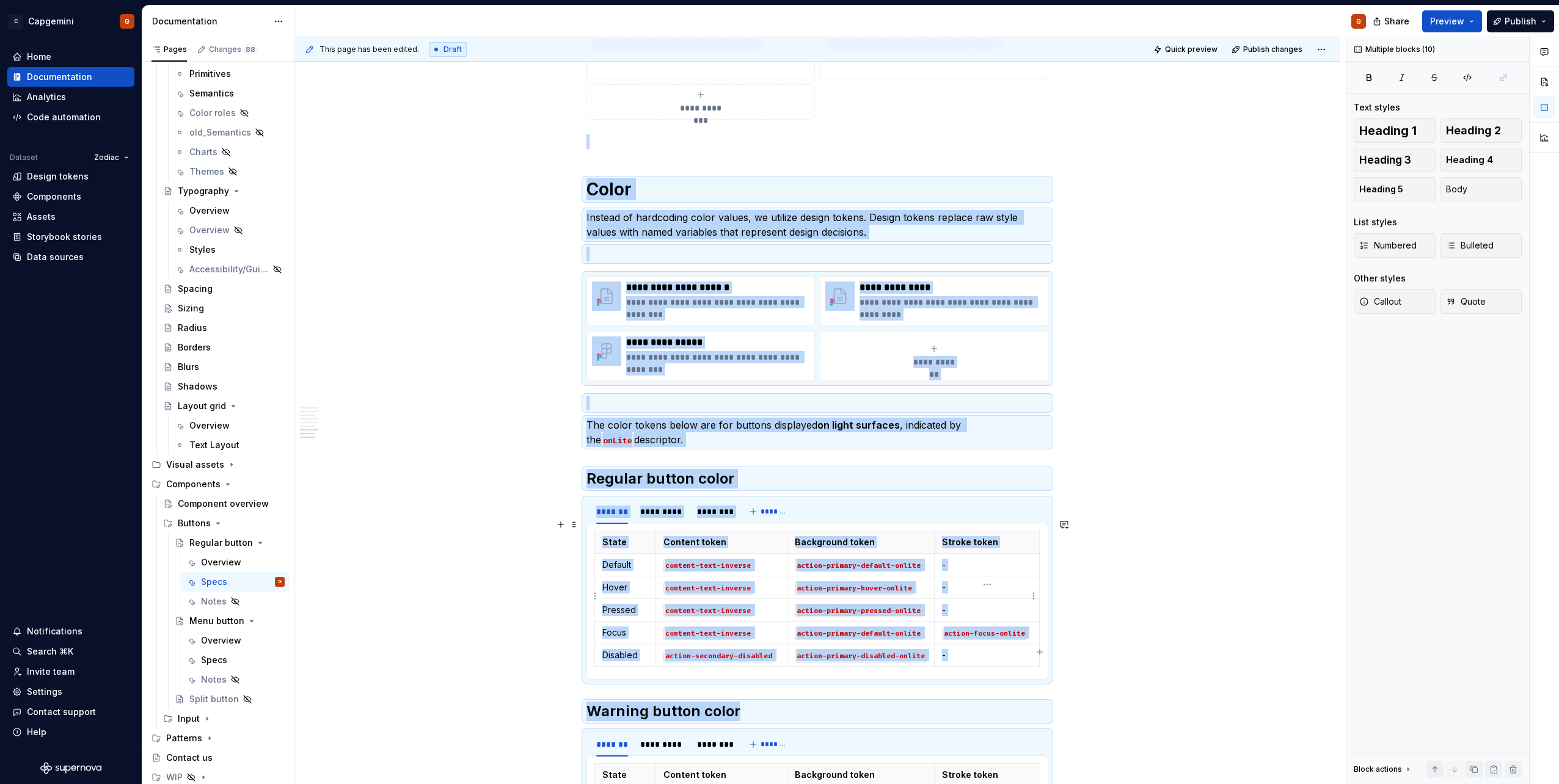
scroll to position [2650, 0]
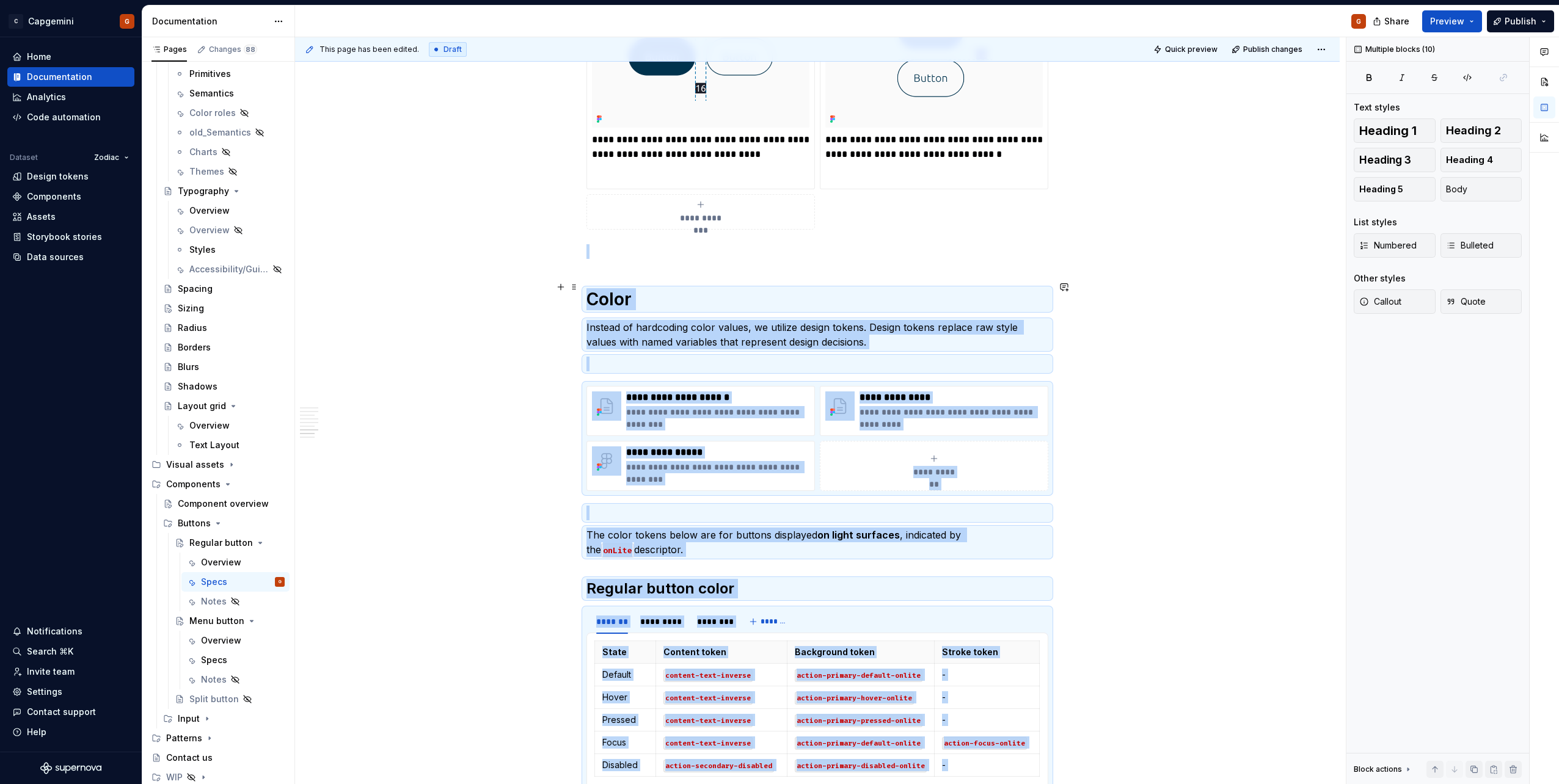
drag, startPoint x: 714, startPoint y: 298, endPoint x: 673, endPoint y: 320, distance: 46.5
click at [673, 320] on p "Instead of hardcoding color values, we utilize design tokens. Design tokens rep…" at bounding box center [817, 334] width 462 height 29
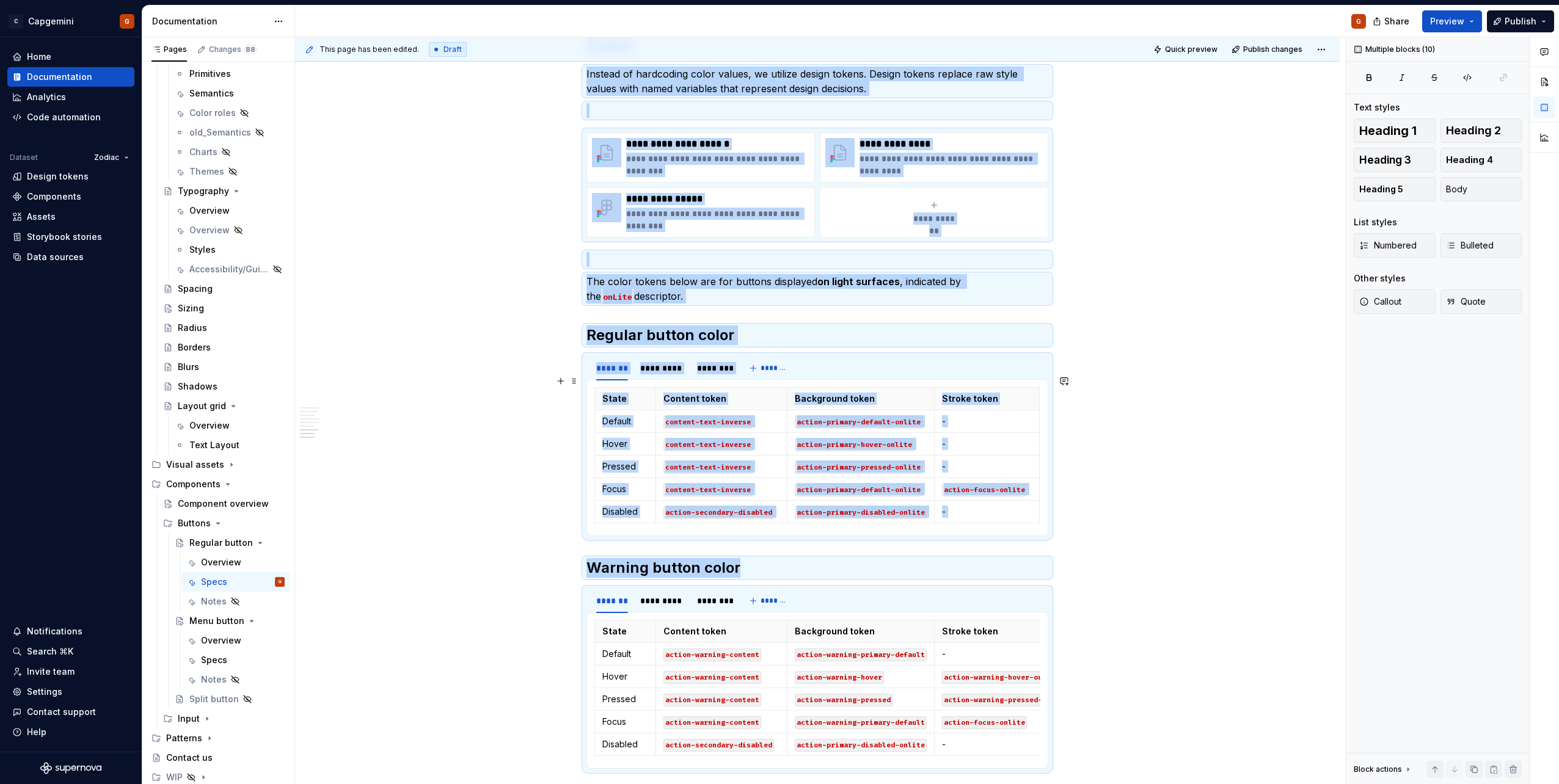
scroll to position [3139, 0]
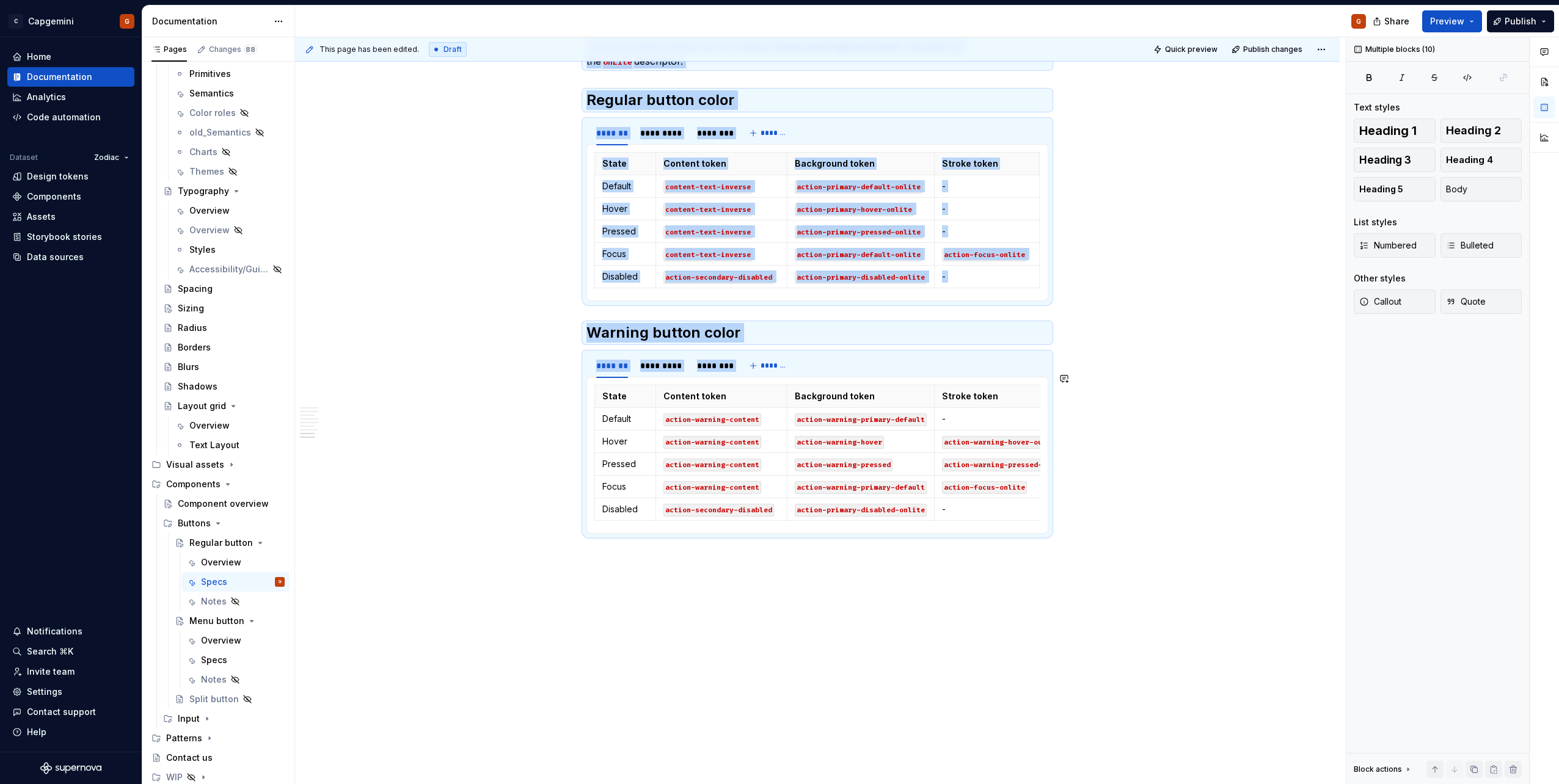
drag, startPoint x: 588, startPoint y: 275, endPoint x: 1080, endPoint y: 631, distance: 607.3
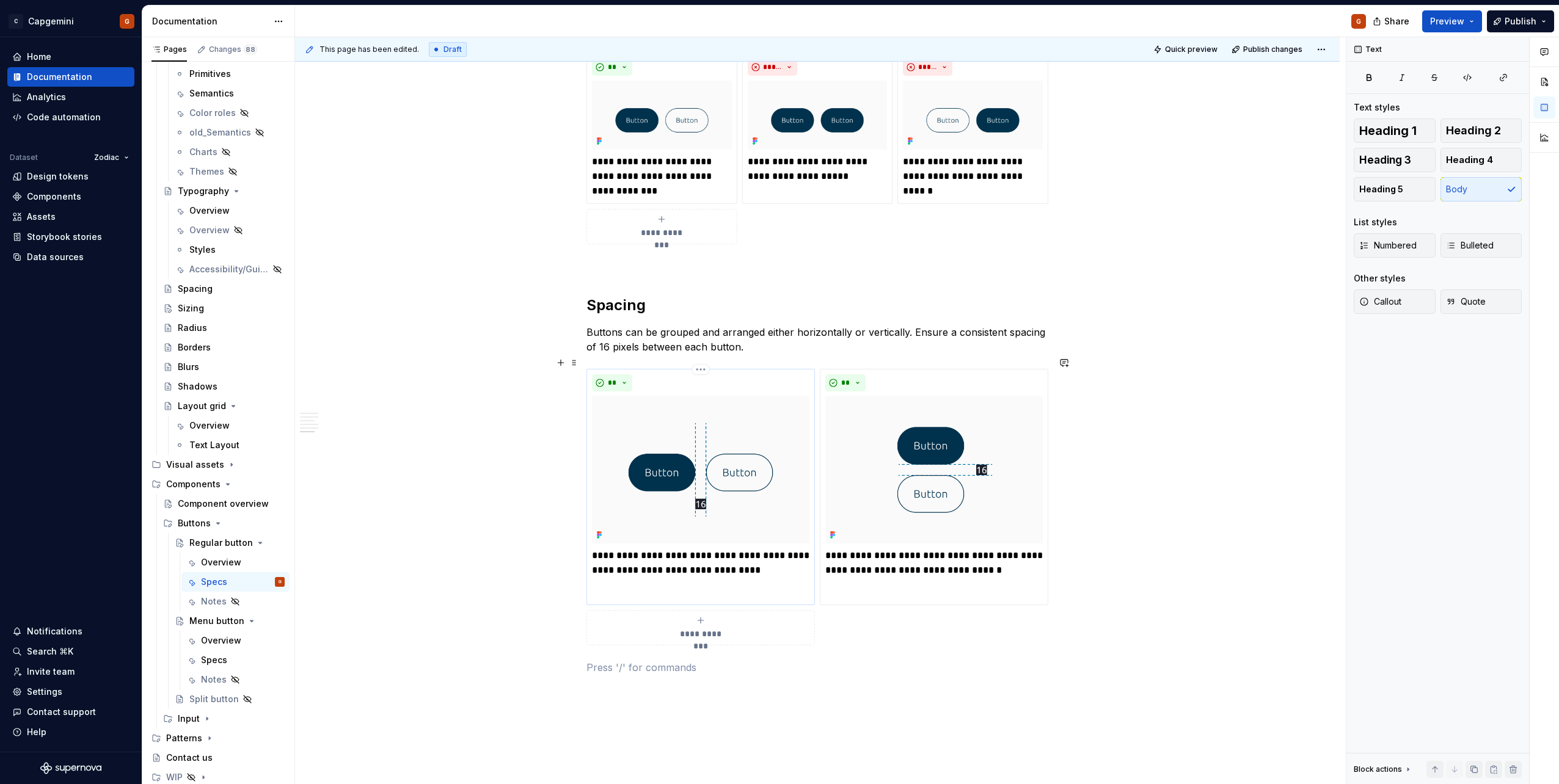
scroll to position [2362, 0]
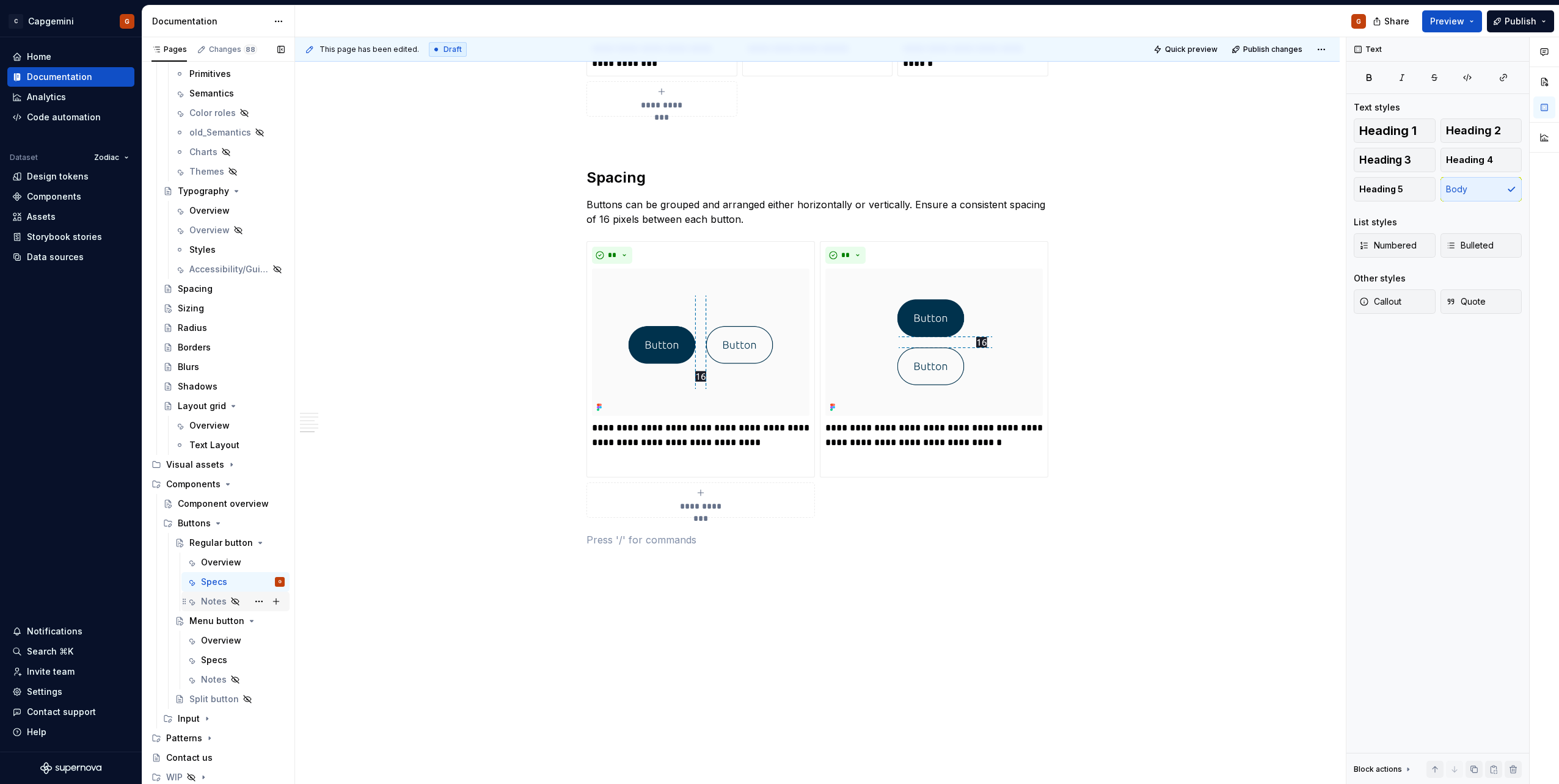
click at [219, 605] on div "Notes" at bounding box center [214, 601] width 26 height 12
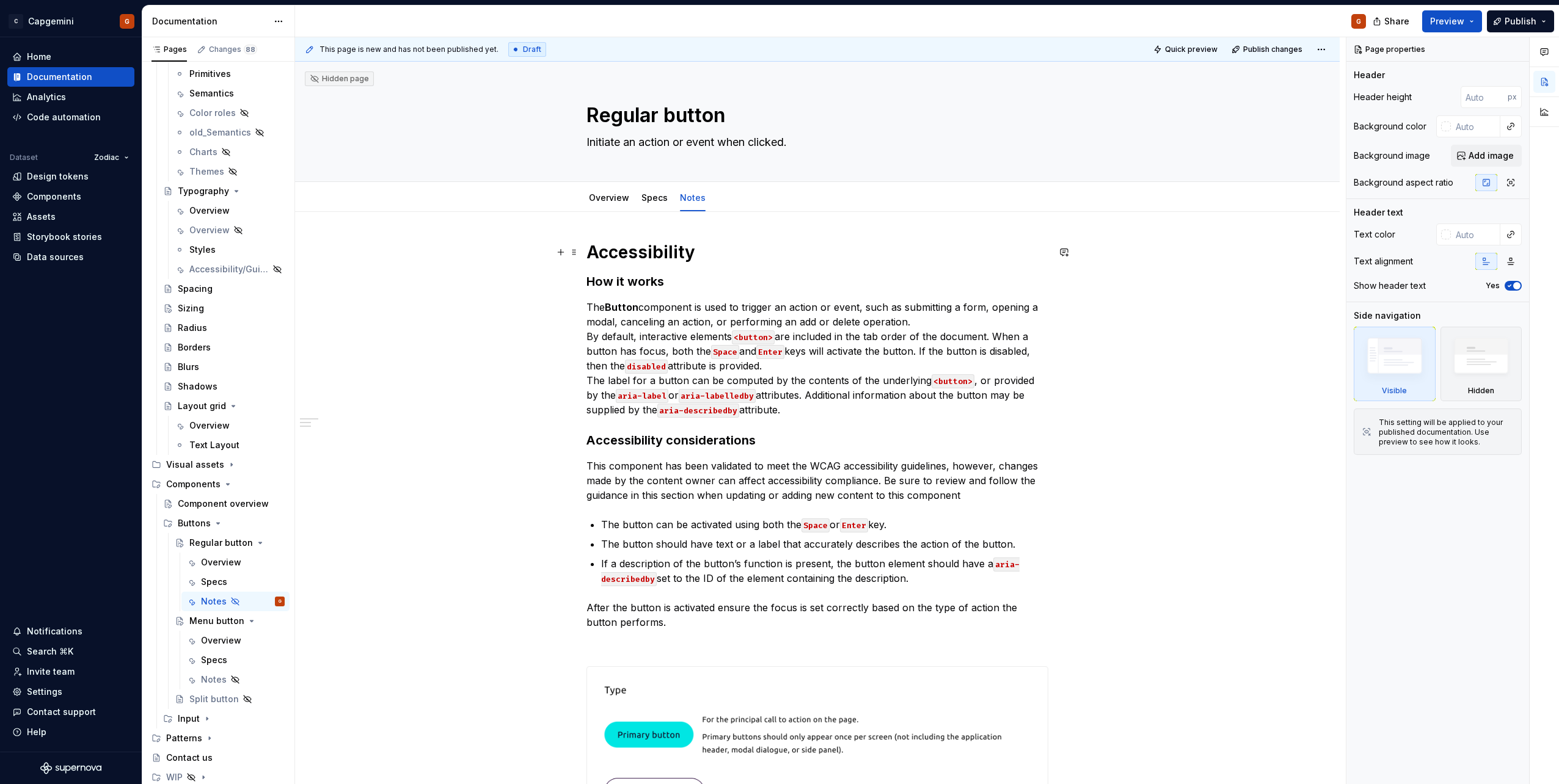
click at [586, 254] on div "Accessibility How it works The Button component is used to trigger an action or…" at bounding box center [817, 679] width 1044 height 934
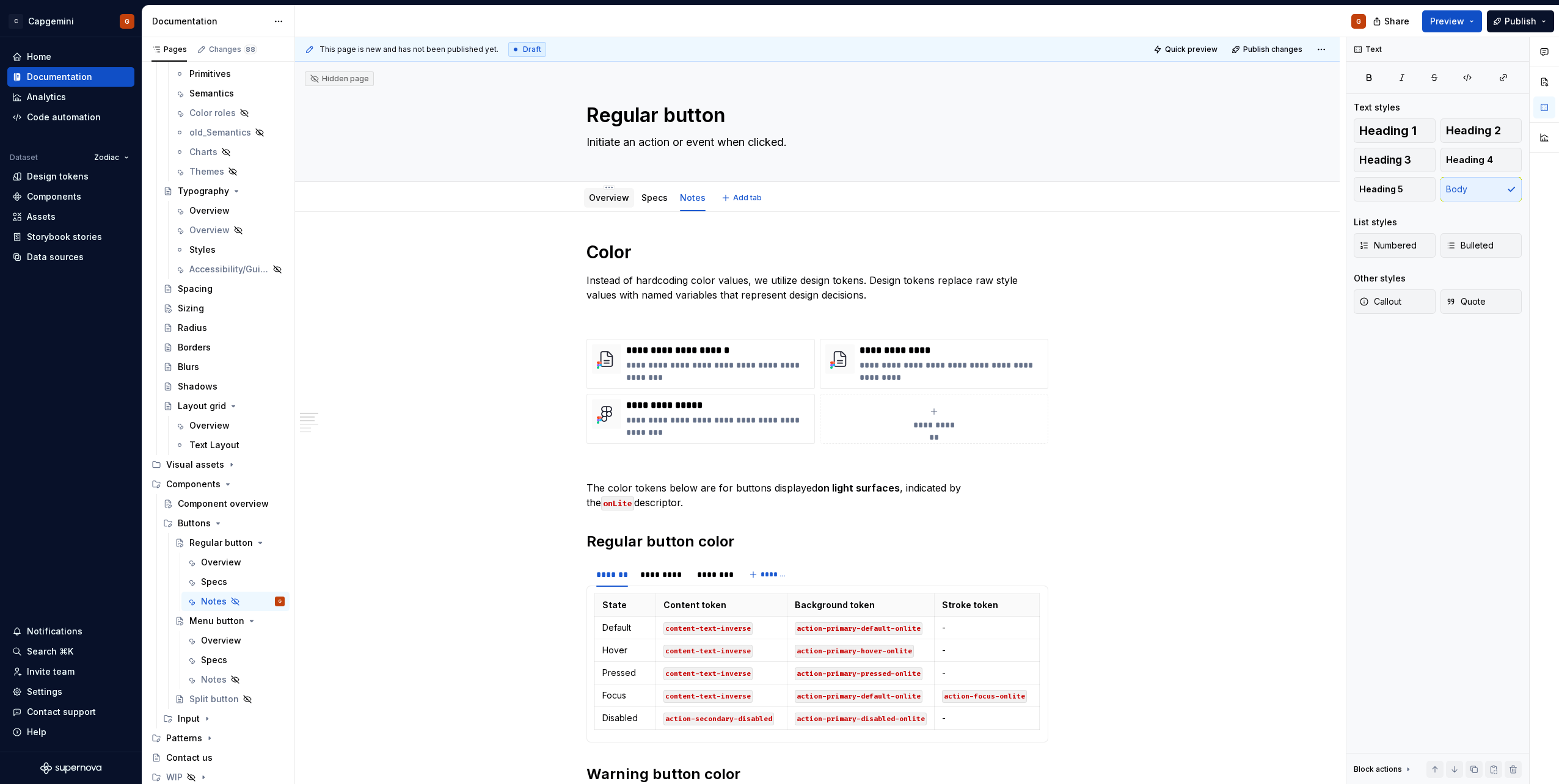
click at [615, 207] on div "Overview" at bounding box center [609, 198] width 50 height 19
click at [615, 198] on link "Overview" at bounding box center [609, 198] width 40 height 10
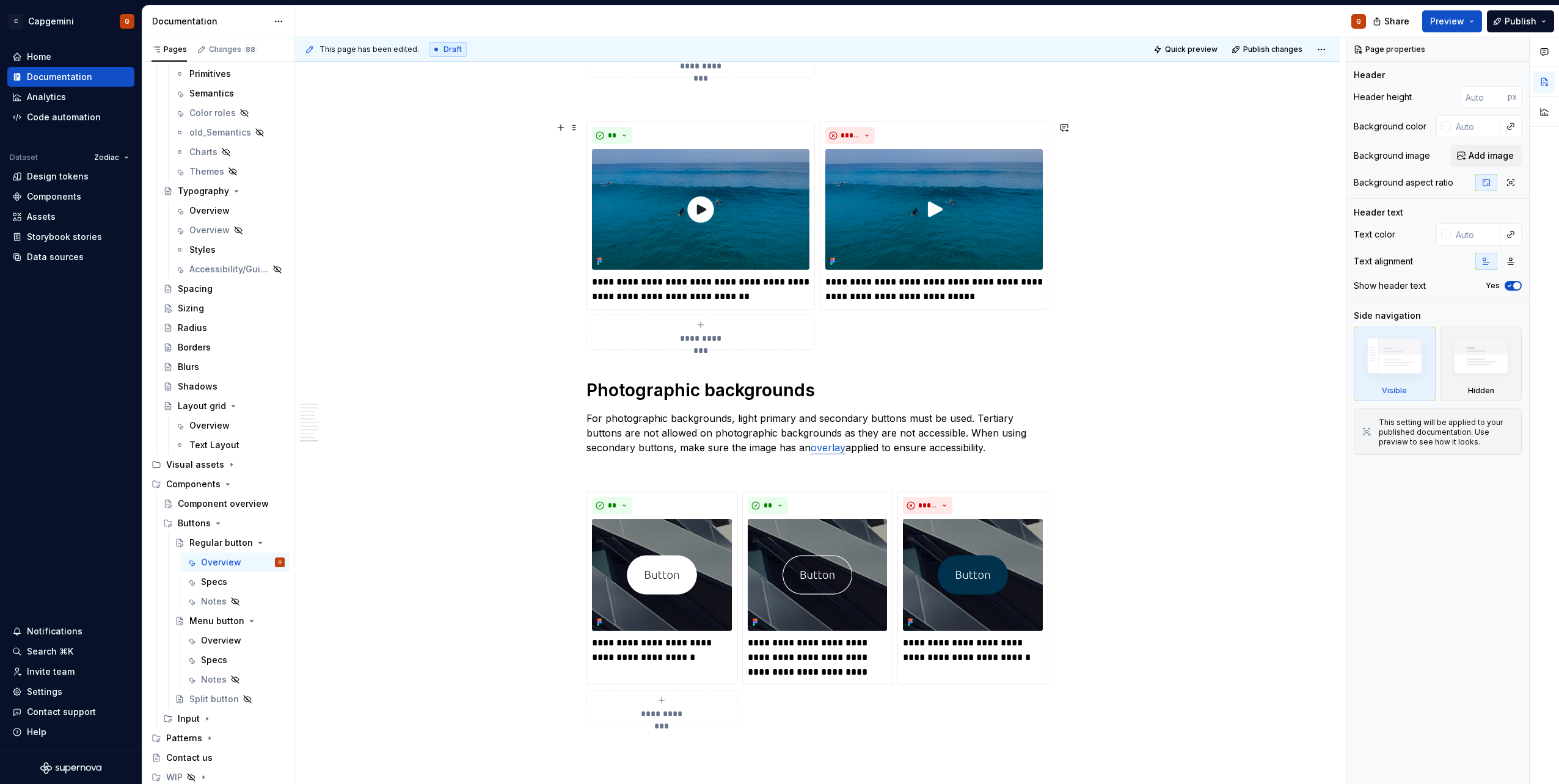
scroll to position [3252, 0]
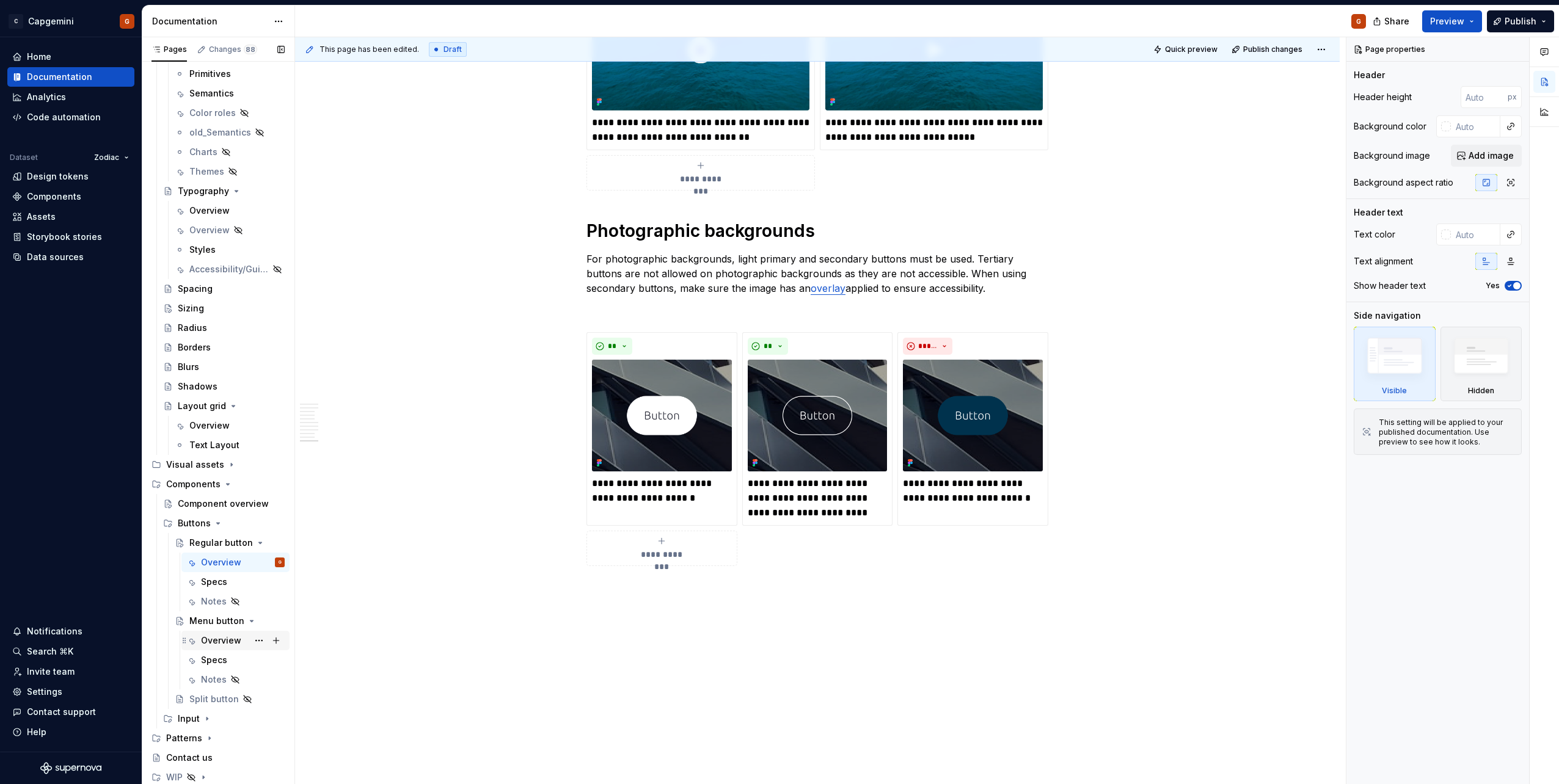
click at [234, 642] on div "Overview" at bounding box center [221, 640] width 40 height 12
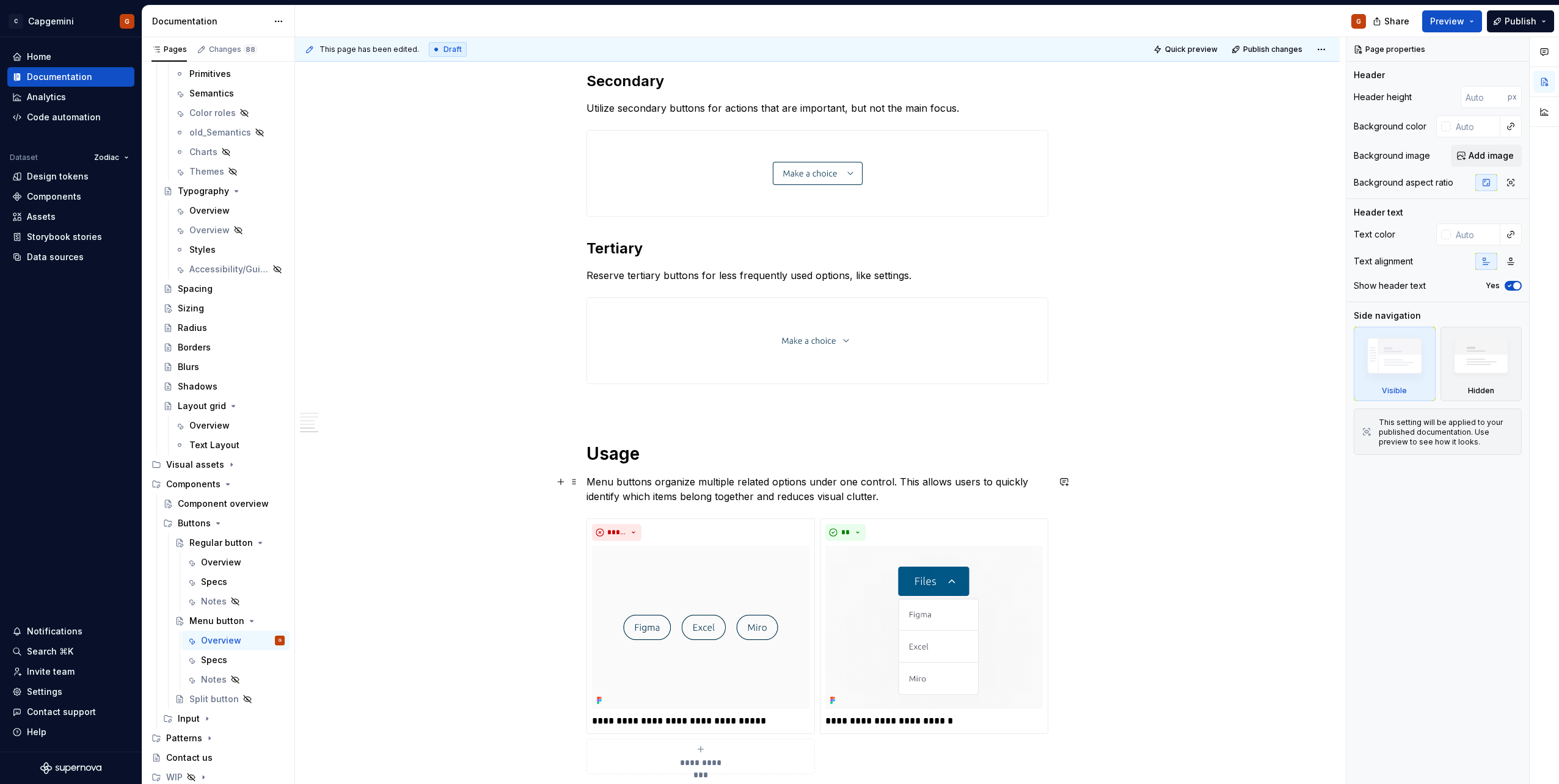
scroll to position [1068, 0]
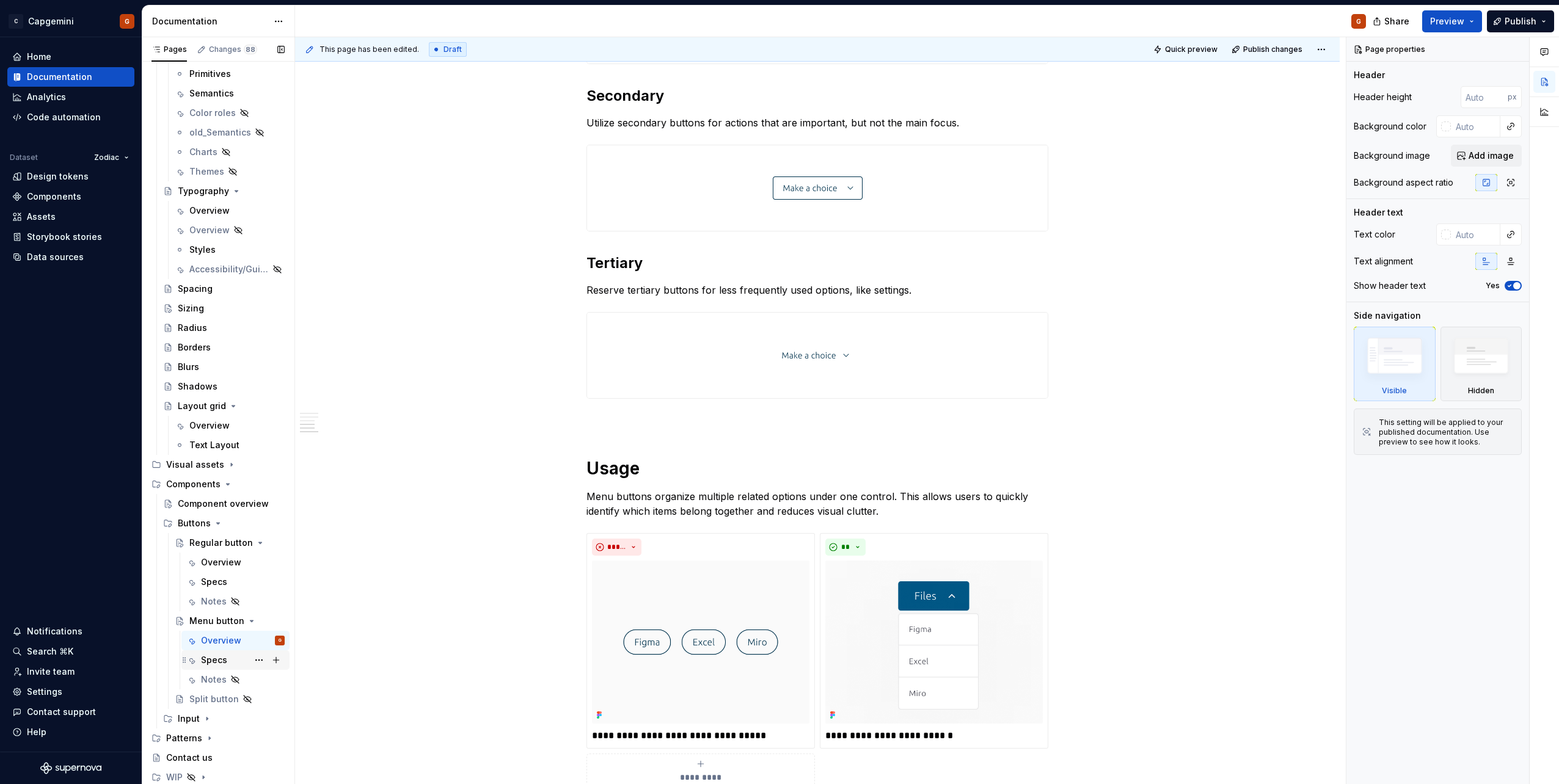
click at [231, 664] on div "Specs" at bounding box center [243, 660] width 83 height 17
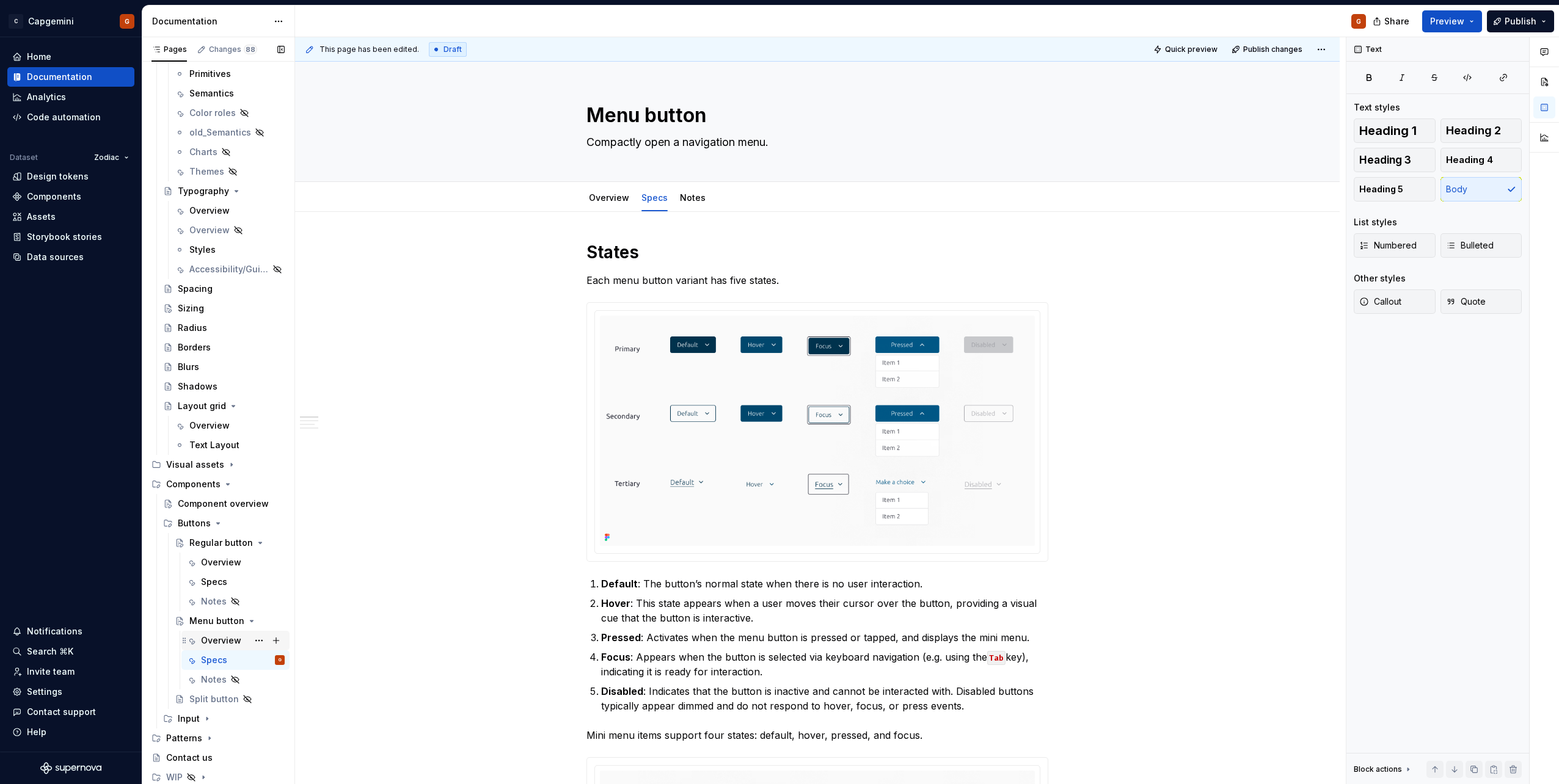
click at [222, 639] on div "Overview" at bounding box center [221, 640] width 40 height 12
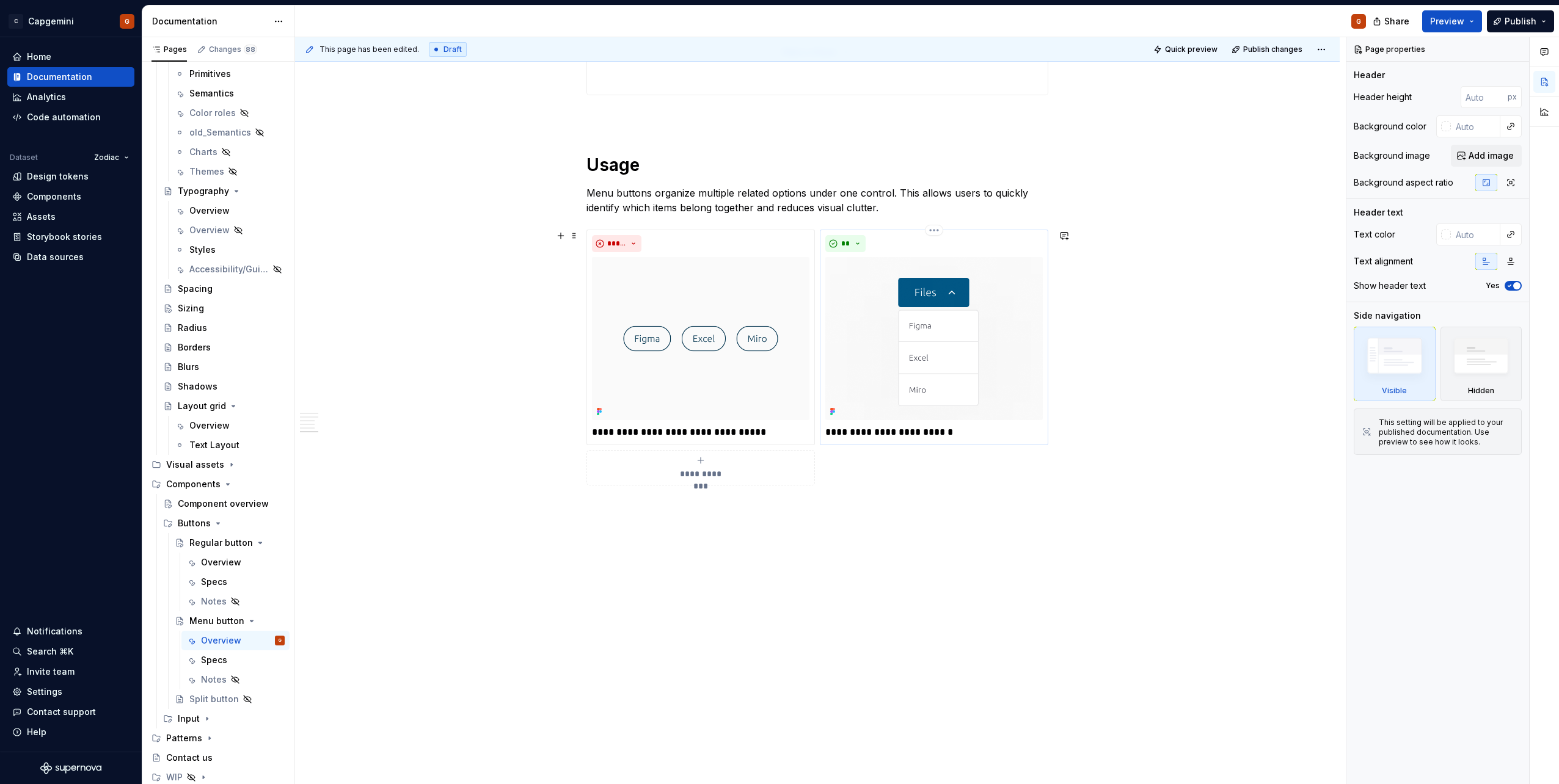
scroll to position [1373, 0]
click at [207, 664] on div "Specs" at bounding box center [214, 660] width 27 height 12
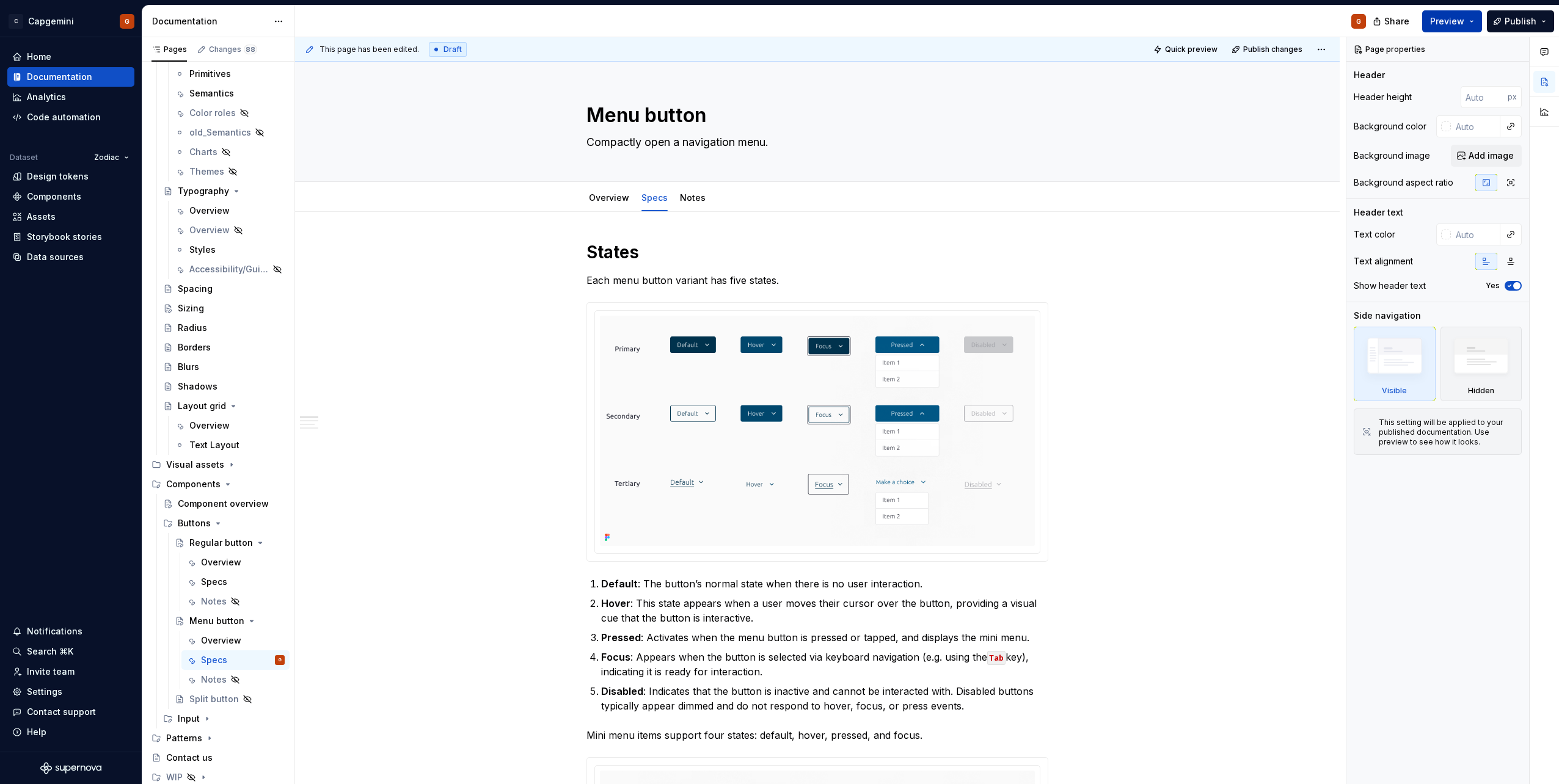
click at [1463, 20] on span "Preview" at bounding box center [1448, 21] width 35 height 12
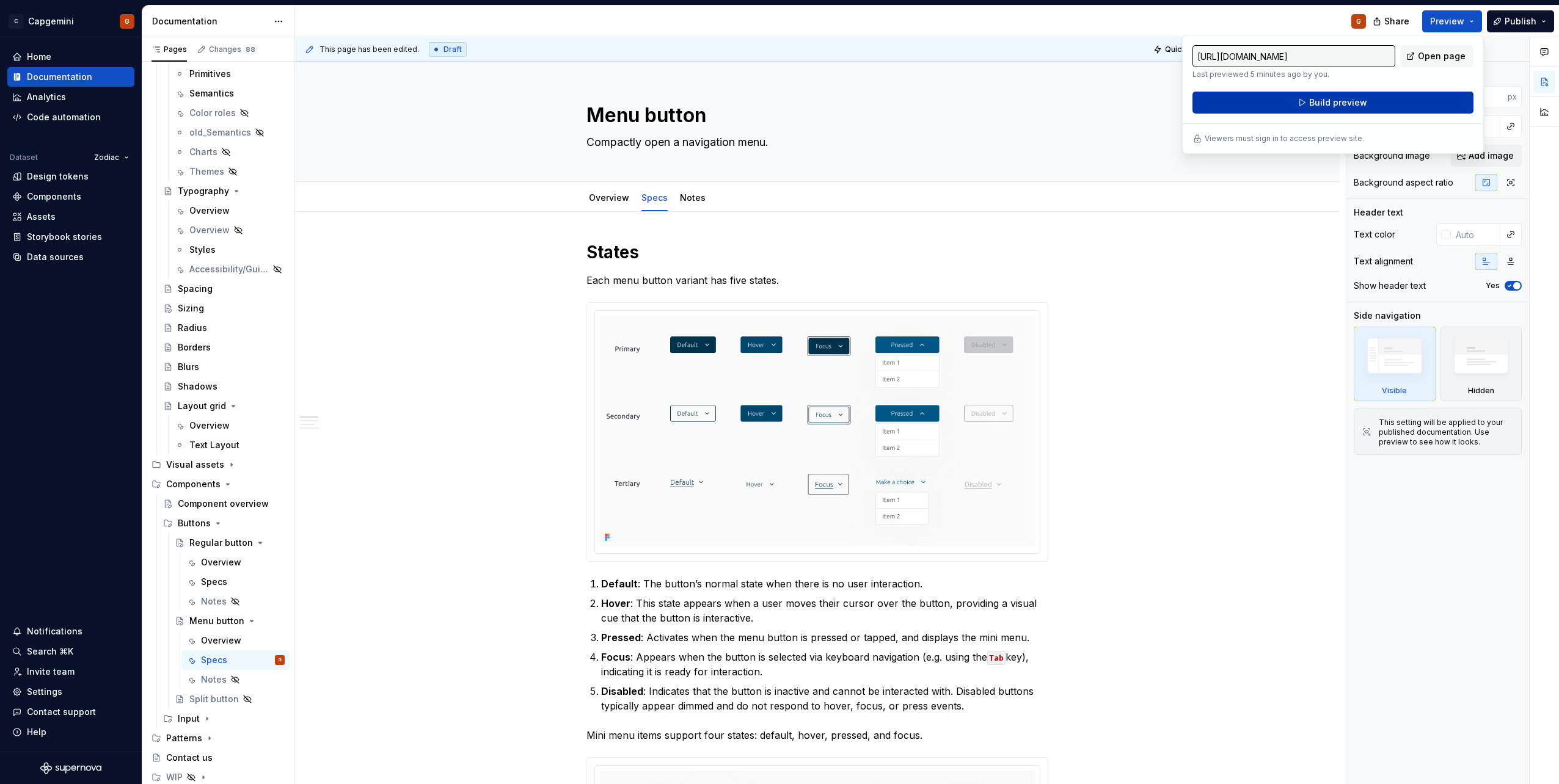
drag, startPoint x: 1463, startPoint y: 20, endPoint x: 1370, endPoint y: 109, distance: 128.7
click at [1370, 109] on button "Build preview" at bounding box center [1333, 102] width 281 height 22
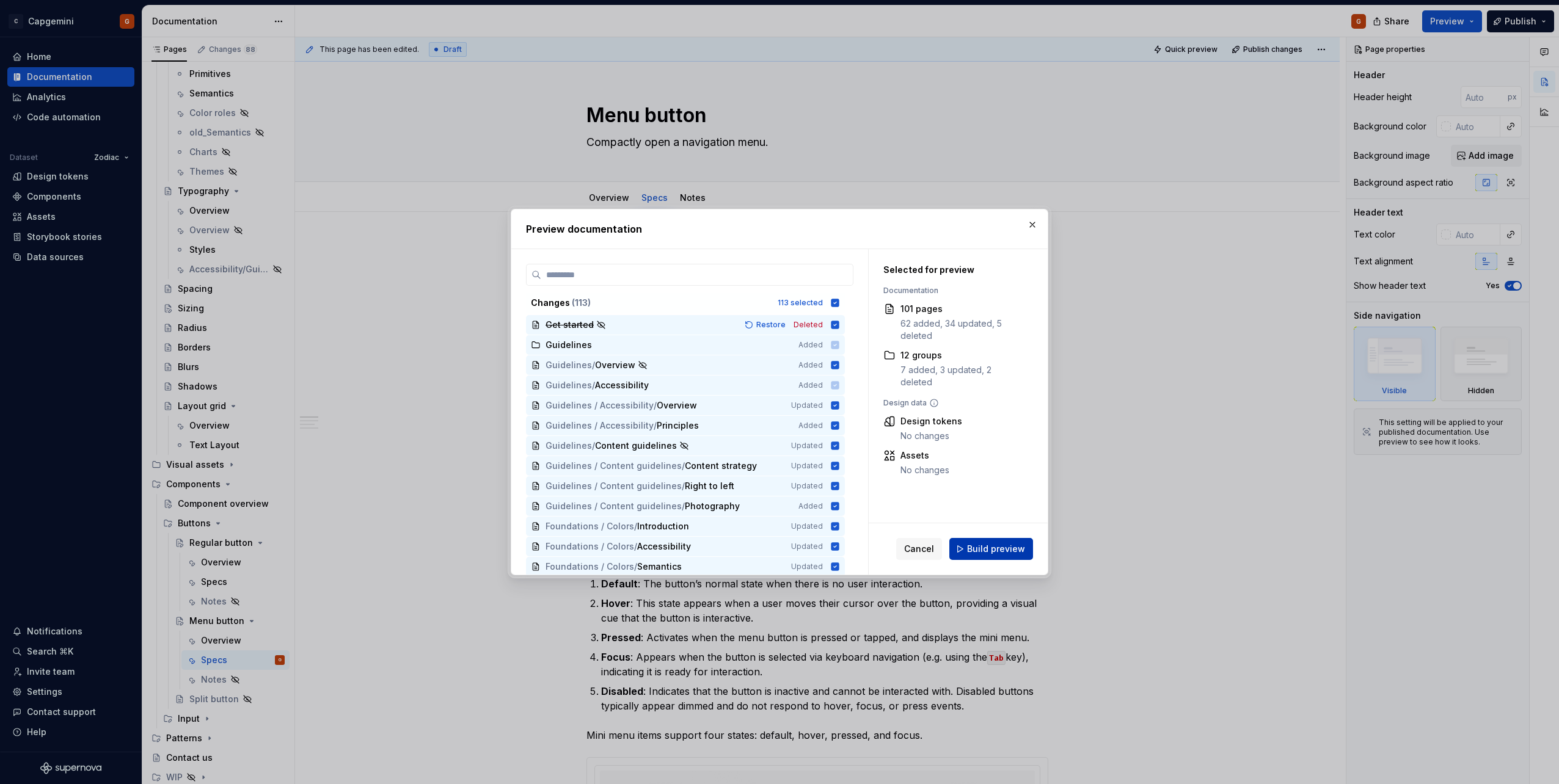
click at [994, 551] on span "Build preview" at bounding box center [995, 549] width 58 height 12
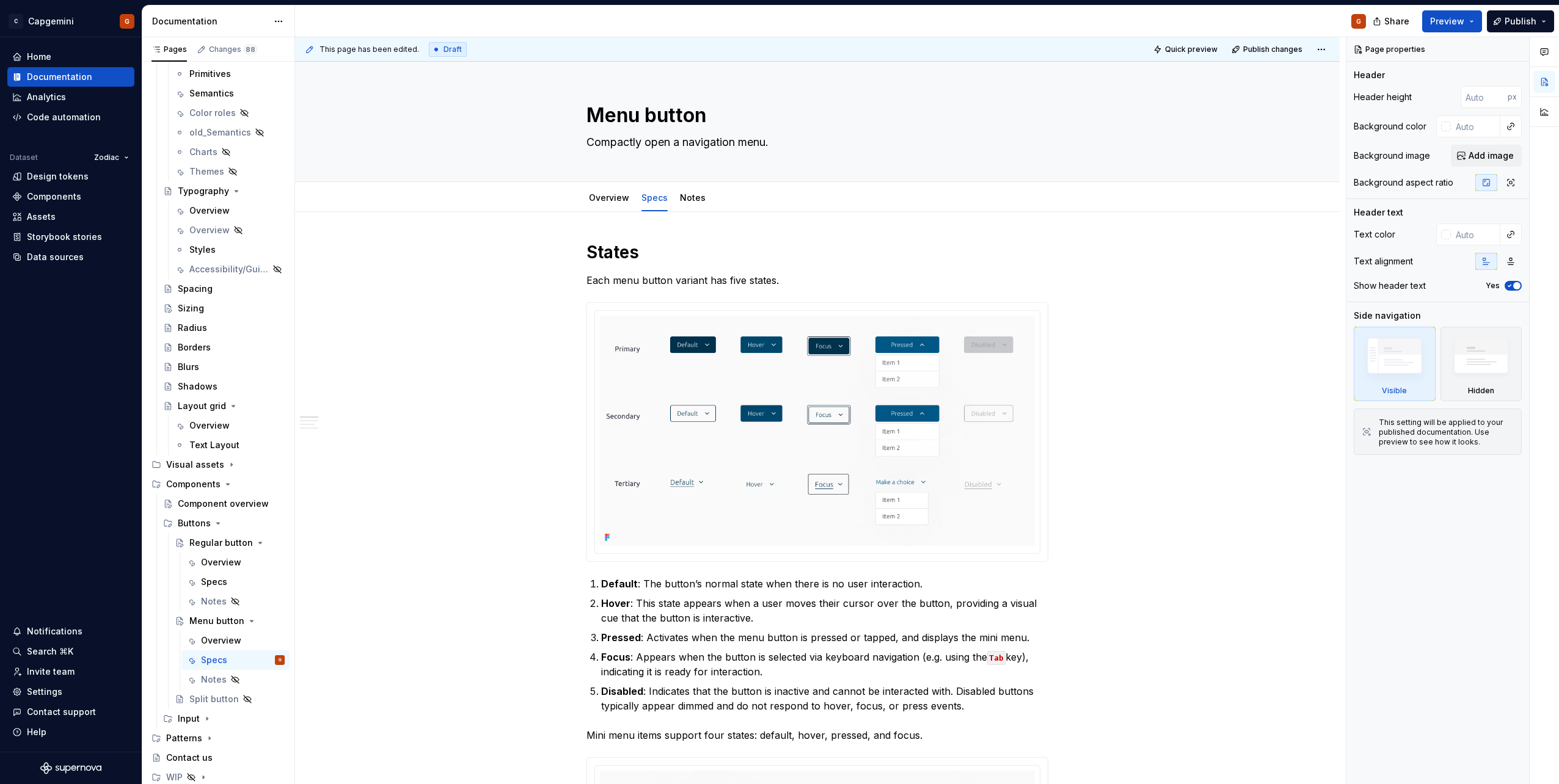
type textarea "*"
